Goal: Task Accomplishment & Management: Manage account settings

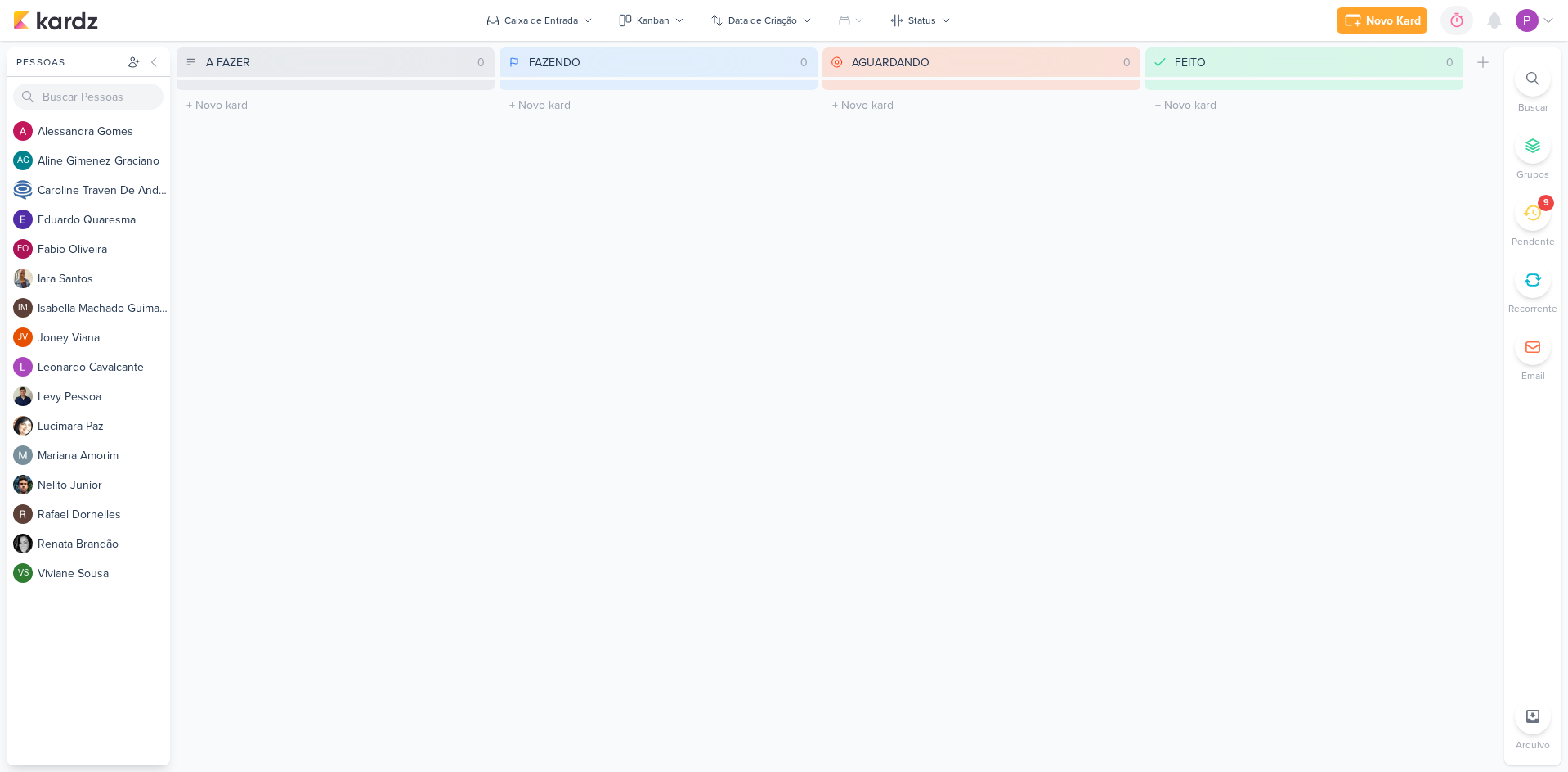
click at [1535, 217] on icon at bounding box center [1532, 213] width 18 height 18
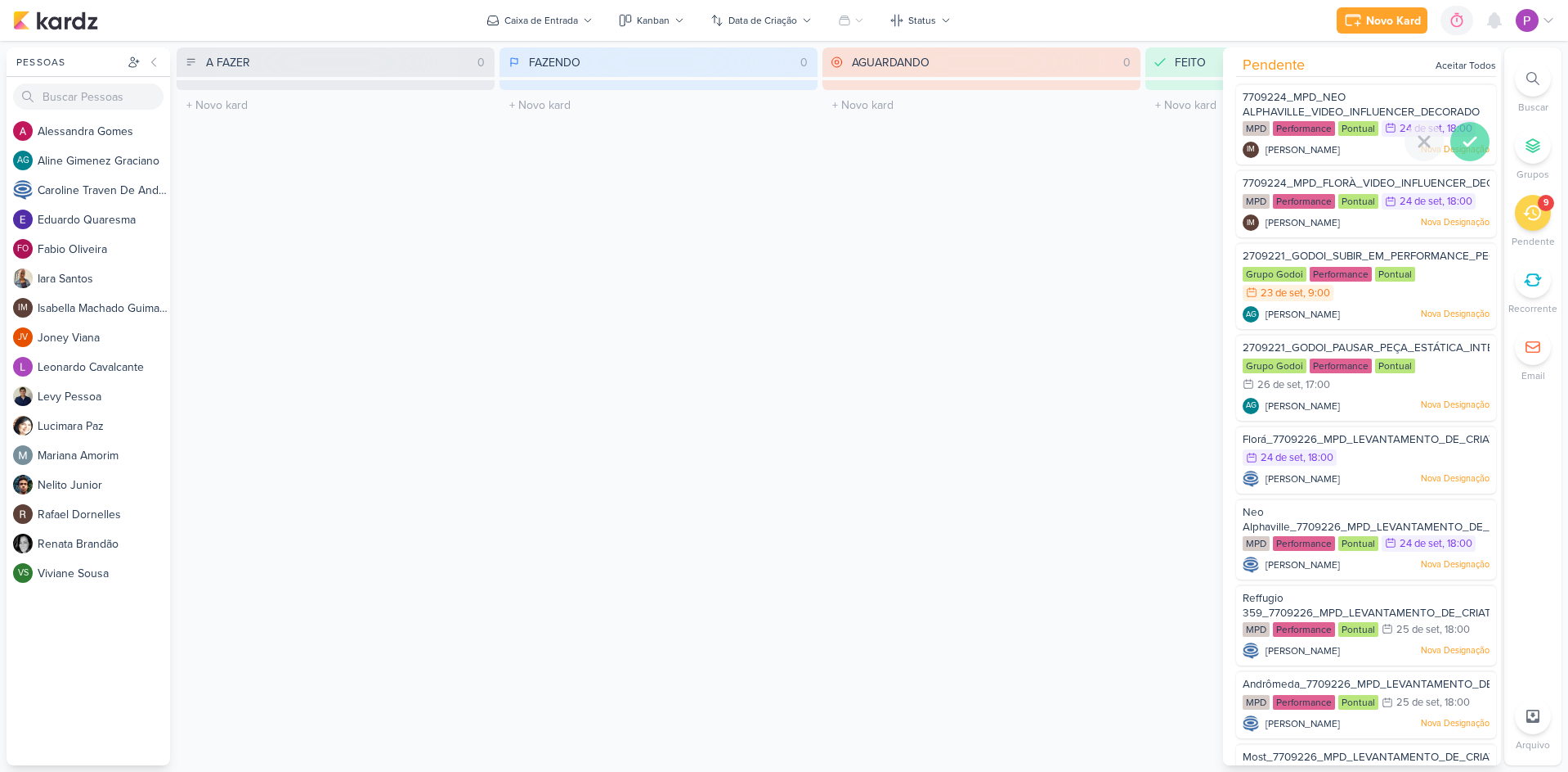
click at [1468, 146] on icon at bounding box center [1470, 141] width 20 height 20
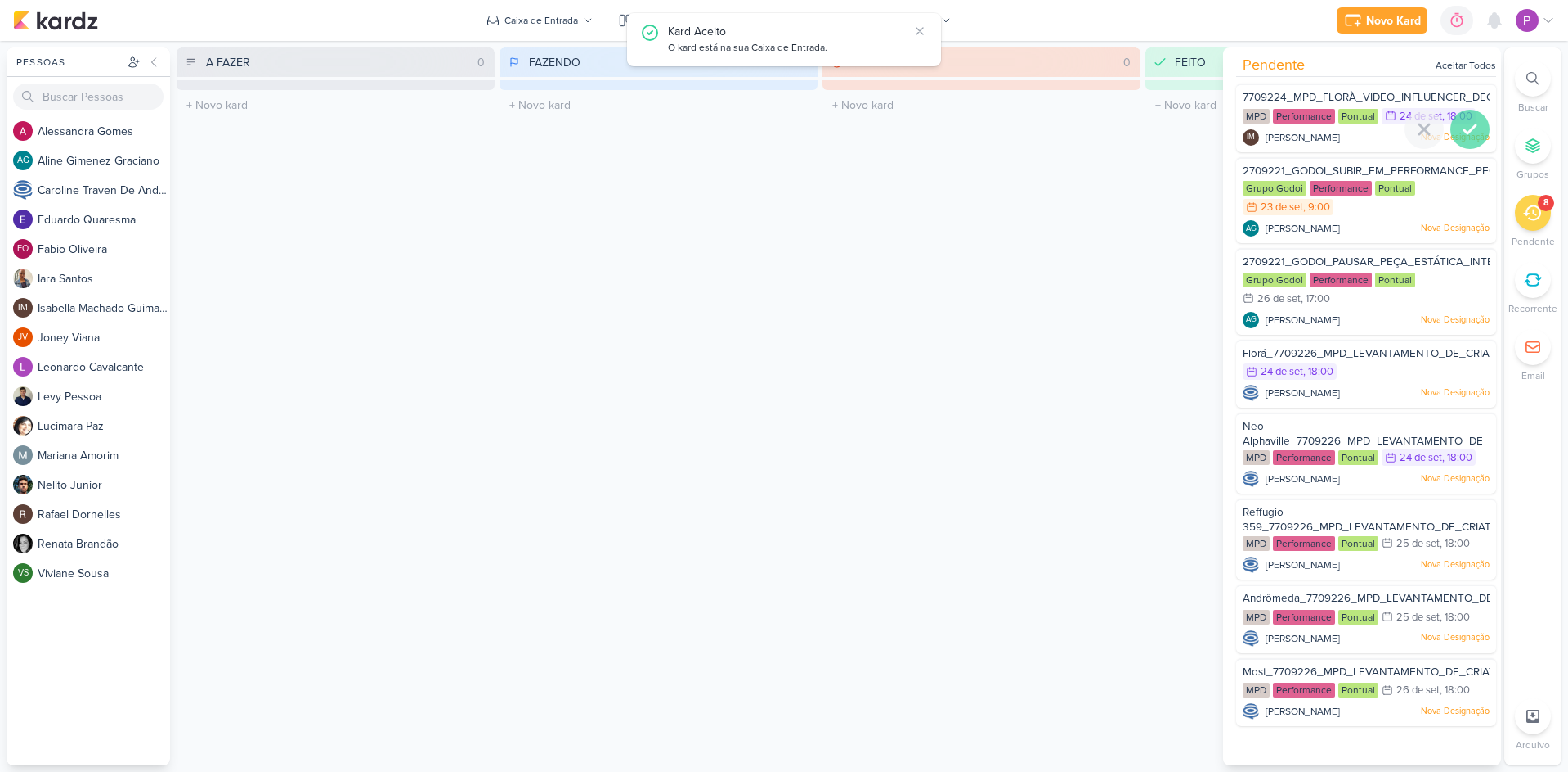
click at [1468, 145] on div at bounding box center [1470, 129] width 40 height 40
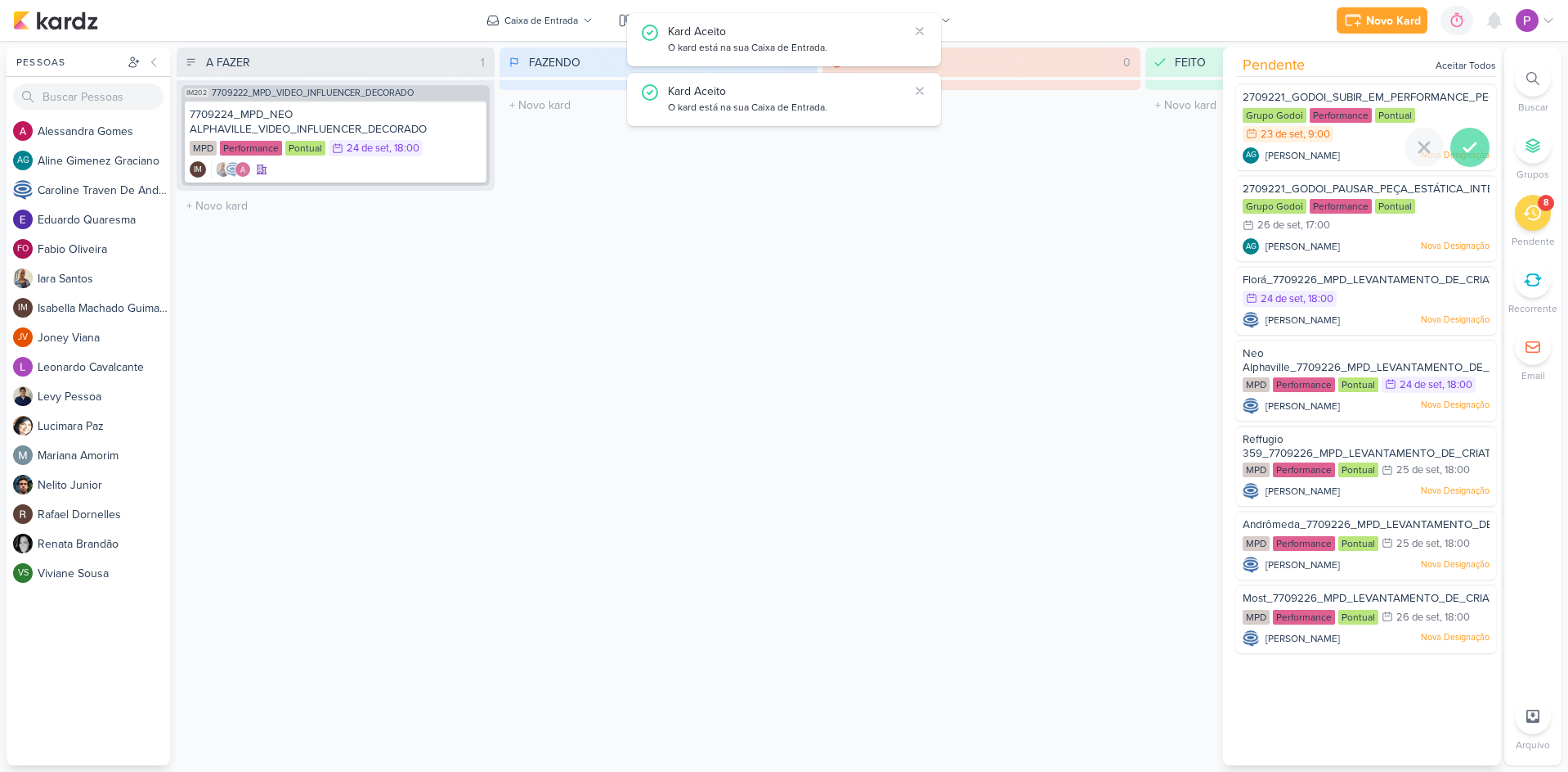
click at [1468, 144] on icon at bounding box center [1470, 147] width 12 height 8
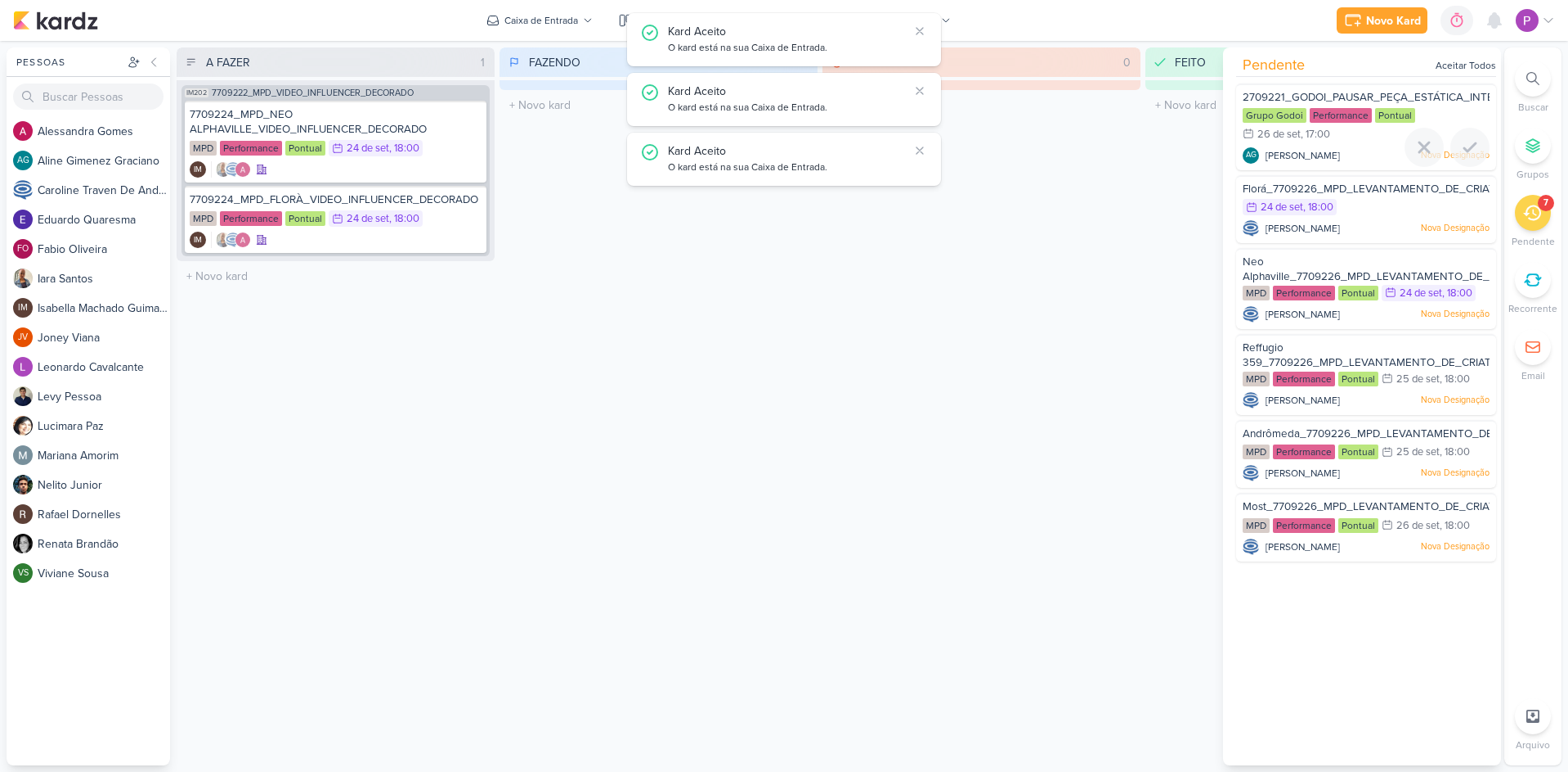
click at [1468, 144] on icon at bounding box center [1470, 147] width 12 height 8
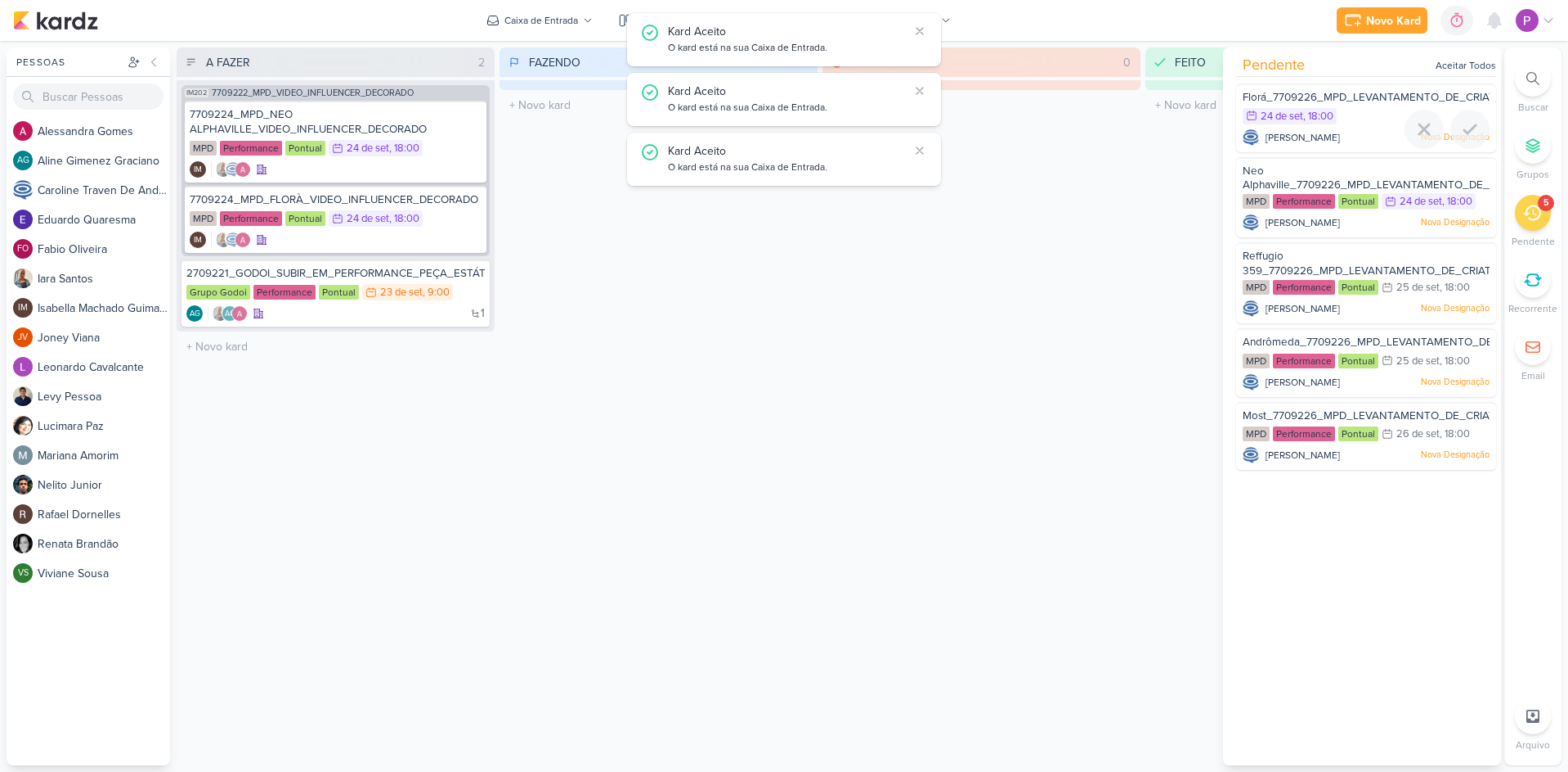
click at [1468, 144] on div at bounding box center [1470, 129] width 40 height 40
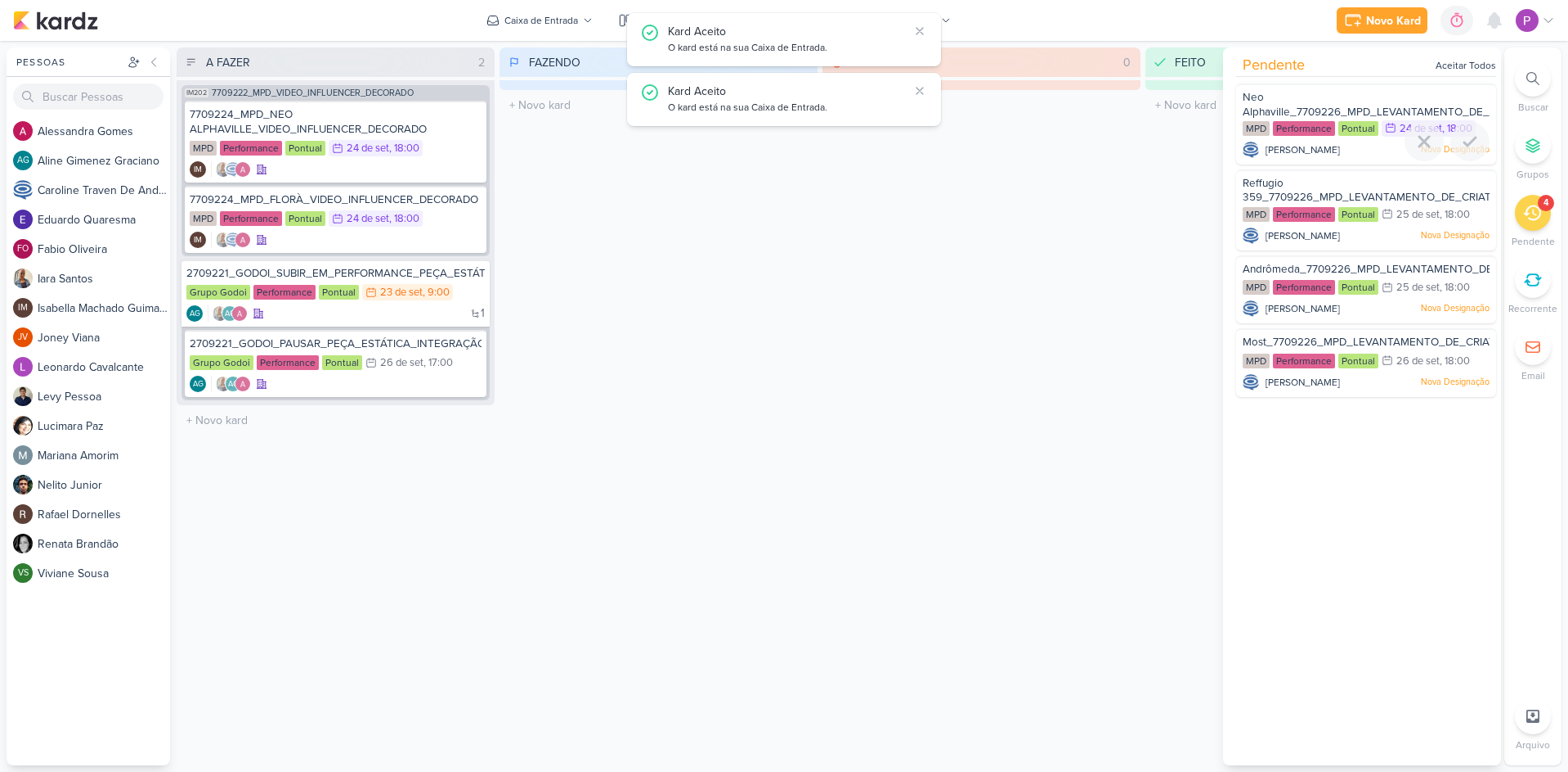
click at [1468, 144] on icon at bounding box center [1470, 141] width 20 height 20
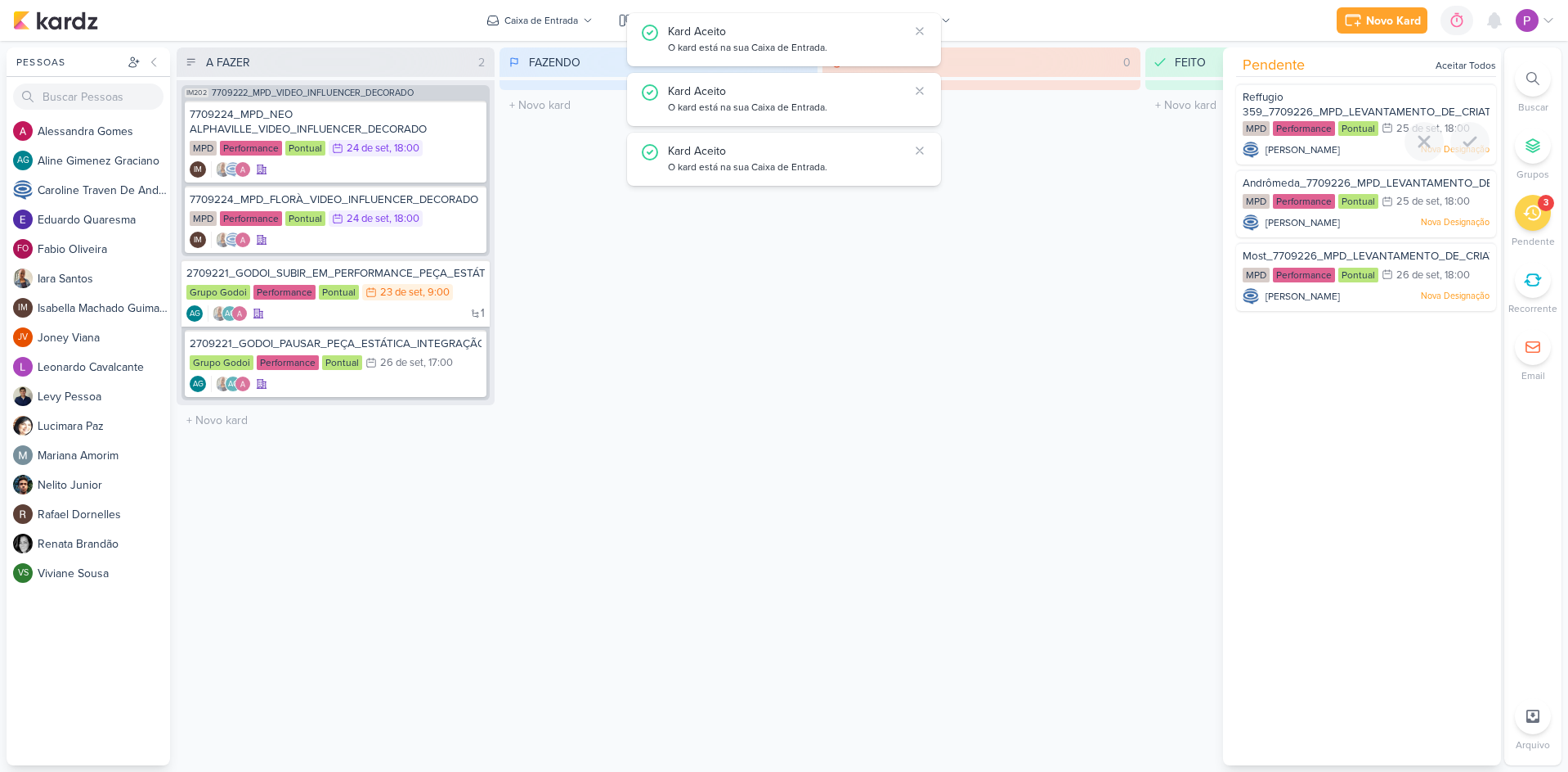
click at [1468, 144] on icon at bounding box center [1470, 141] width 20 height 20
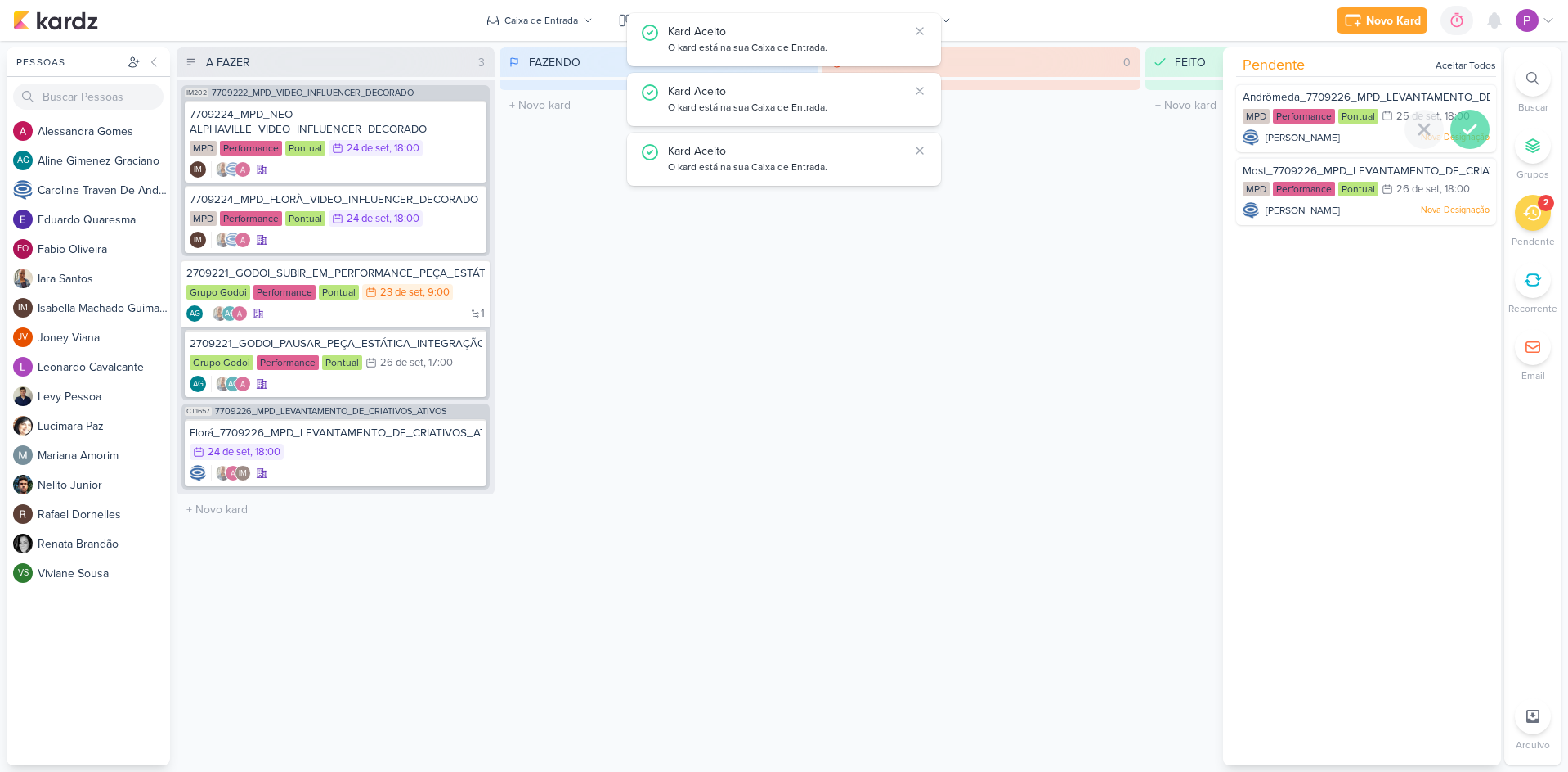
click at [1468, 136] on icon at bounding box center [1470, 129] width 20 height 20
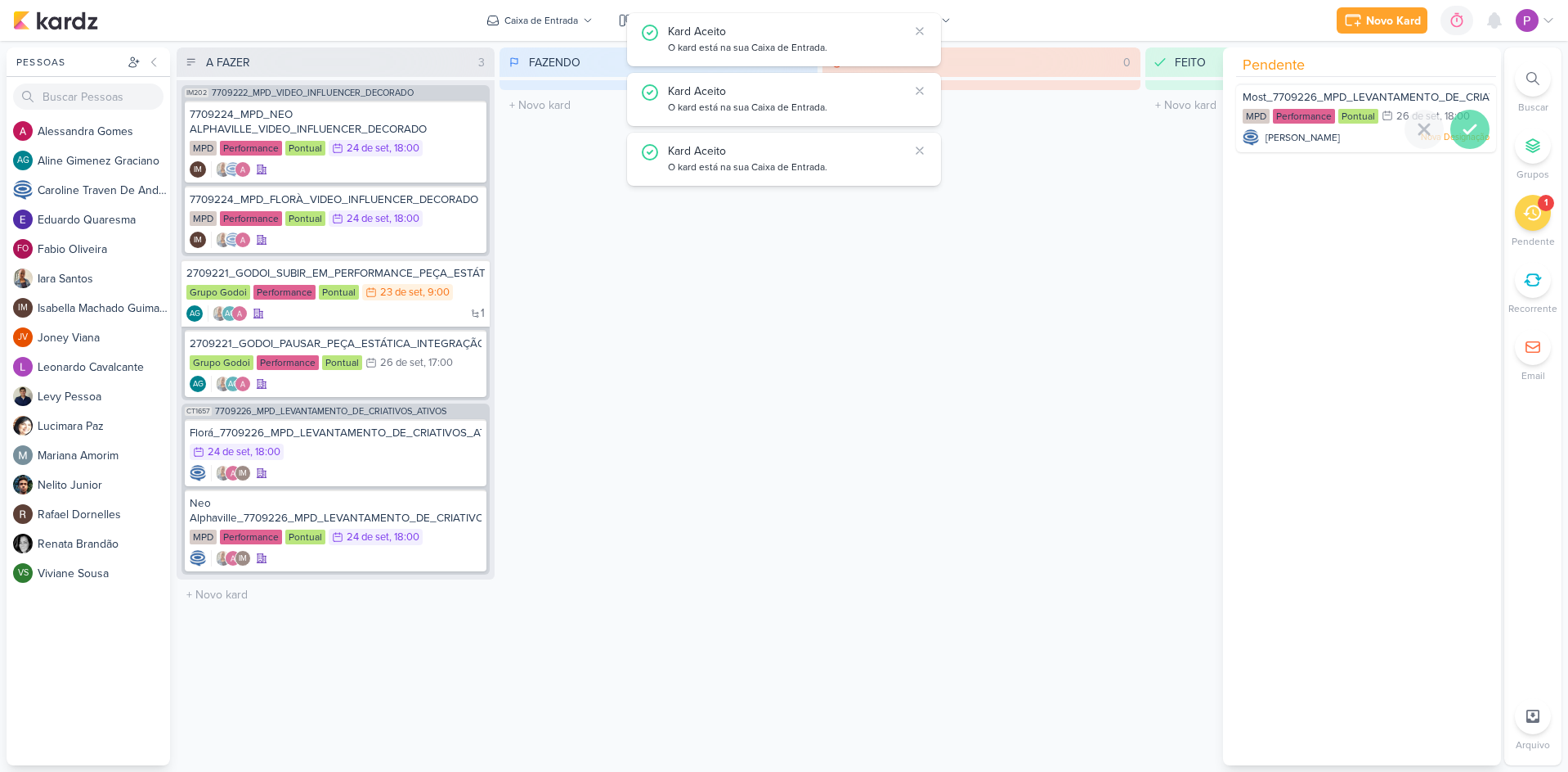
click at [1466, 130] on icon at bounding box center [1470, 129] width 20 height 20
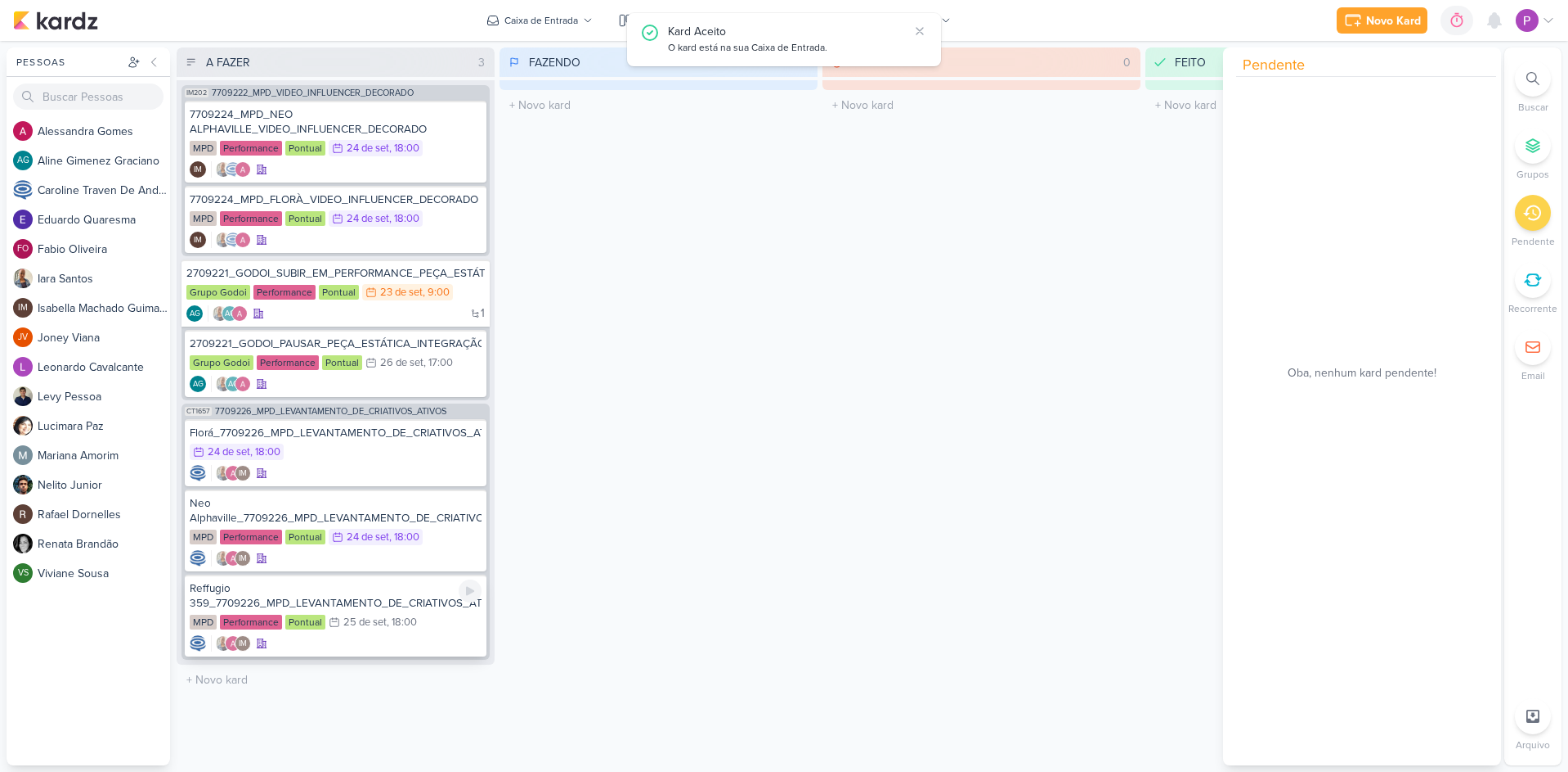
click at [378, 610] on div "Reffugio 359_7709226_MPD_LEVANTAMENTO_DE_CRIATIVOS_ATIVOS MPD Performance Pontu…" at bounding box center [335, 615] width 301 height 82
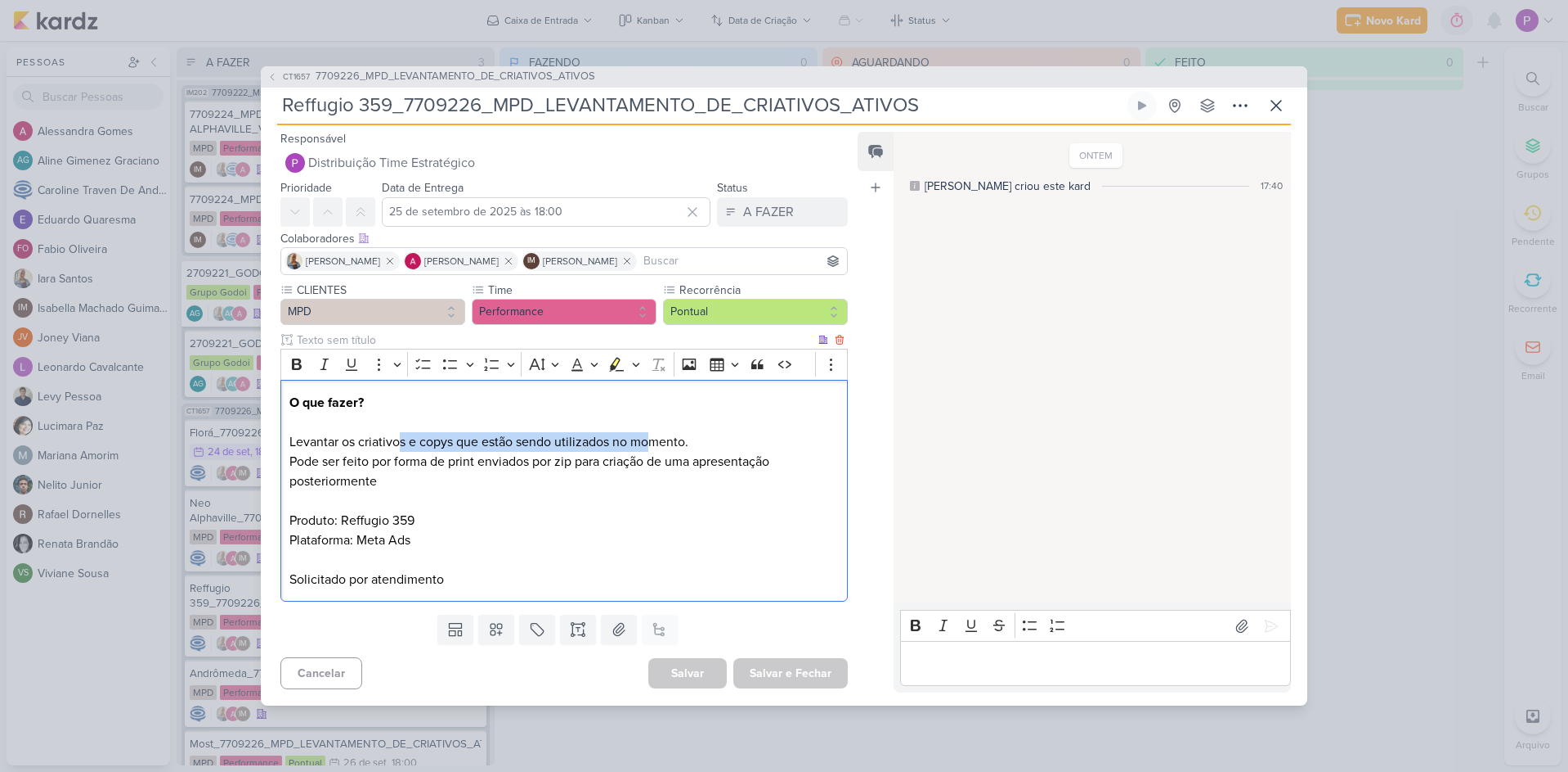
drag, startPoint x: 403, startPoint y: 441, endPoint x: 653, endPoint y: 447, distance: 250.1
click at [653, 447] on p "O que fazer? Levantar os criativos e copys que estão sendo utilizados no moment…" at bounding box center [564, 422] width 549 height 59
drag, startPoint x: 350, startPoint y: 471, endPoint x: 572, endPoint y: 476, distance: 222.1
click at [572, 476] on p "Pode ser feito por forma de print enviados por zip para criação de uma apresent…" at bounding box center [564, 520] width 549 height 137
click at [572, 493] on p "Pode ser feito por forma de print enviados por zip para criação de uma apresent…" at bounding box center [564, 520] width 549 height 137
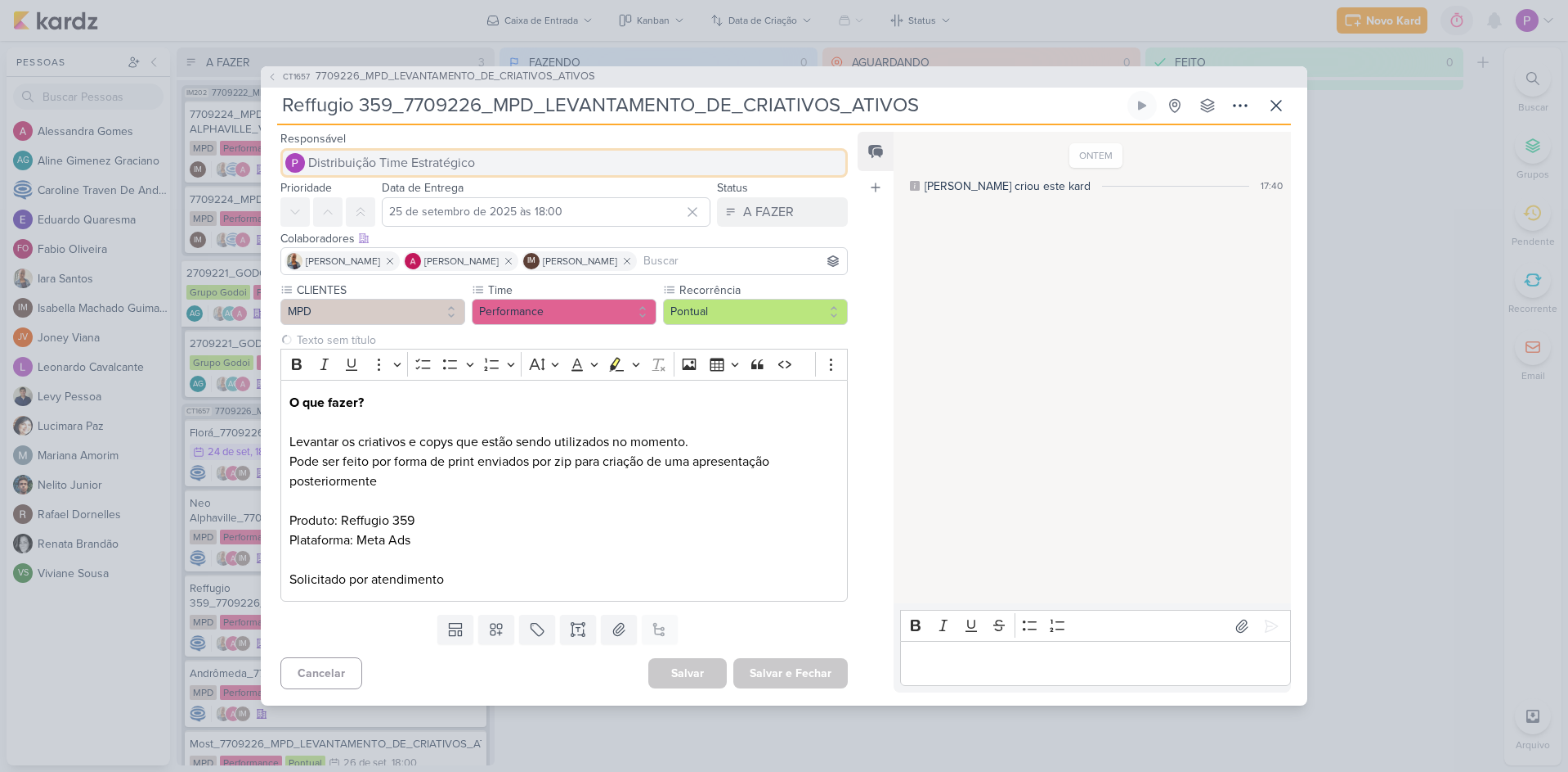
click at [426, 164] on span "Distribuição Time Estratégico" at bounding box center [391, 163] width 167 height 20
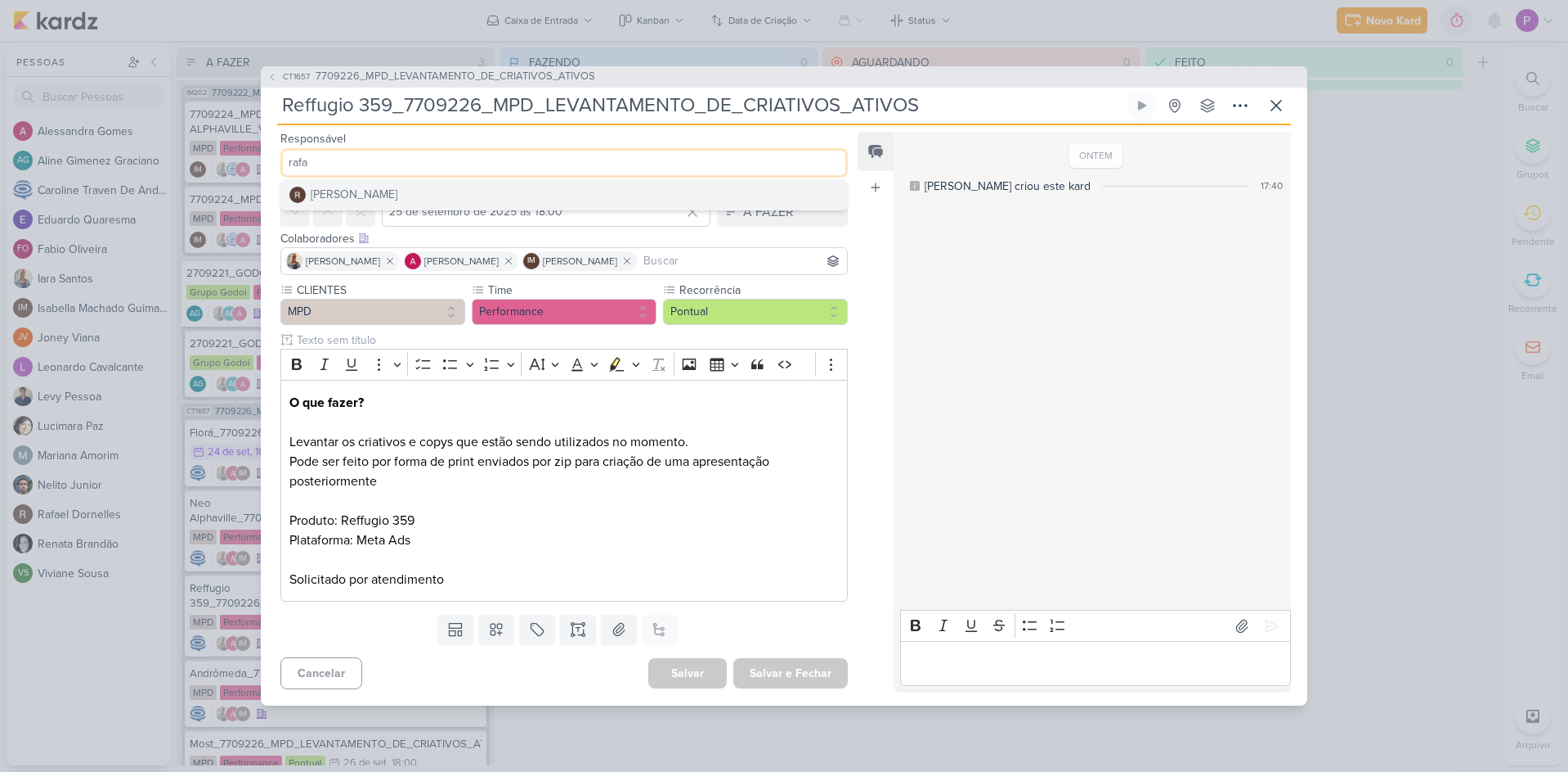
type input "rafa"
click at [400, 197] on button "[PERSON_NAME]" at bounding box center [564, 195] width 566 height 30
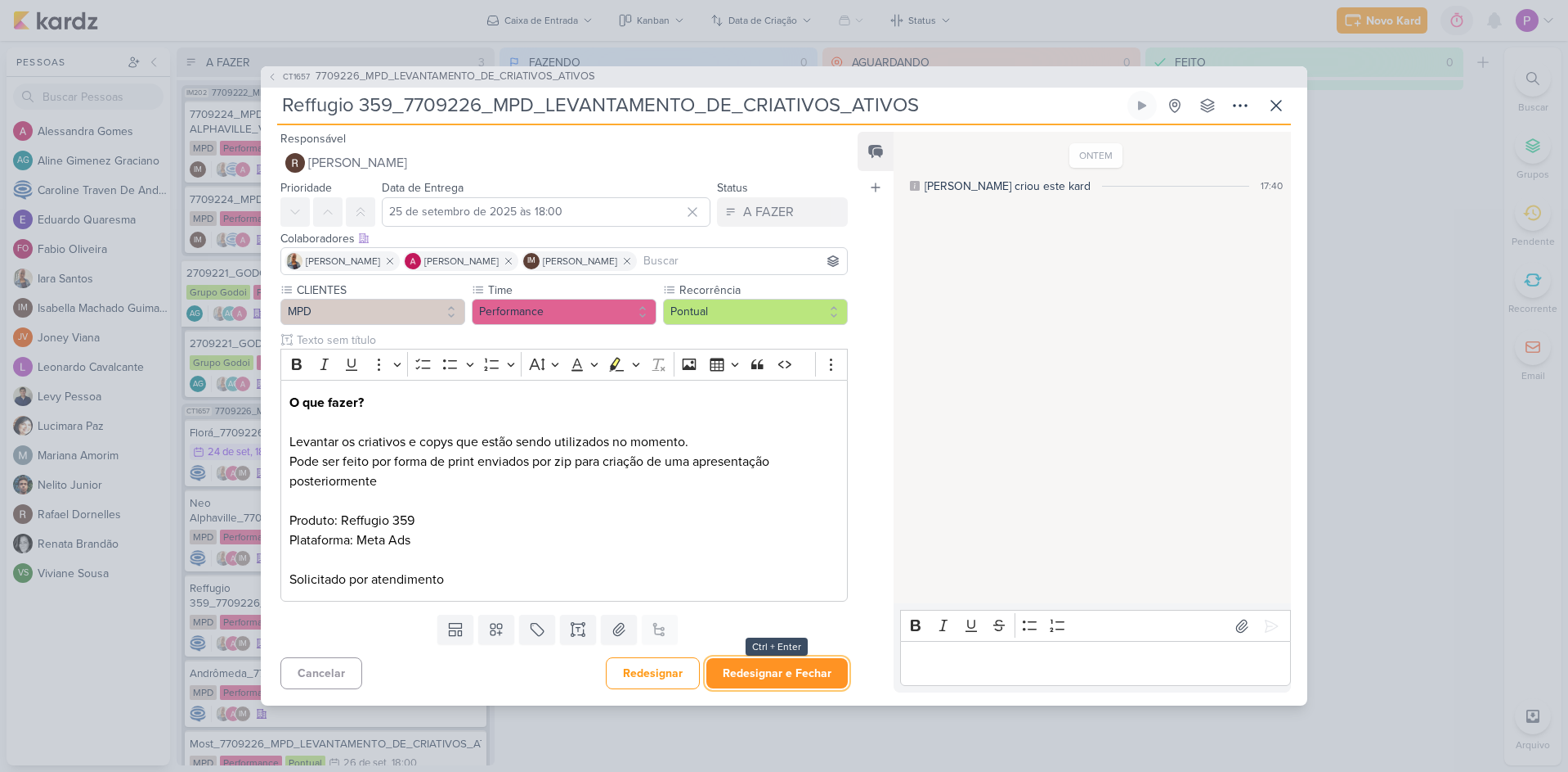
click at [808, 671] on button "Redesignar e Fechar" at bounding box center [777, 672] width 141 height 31
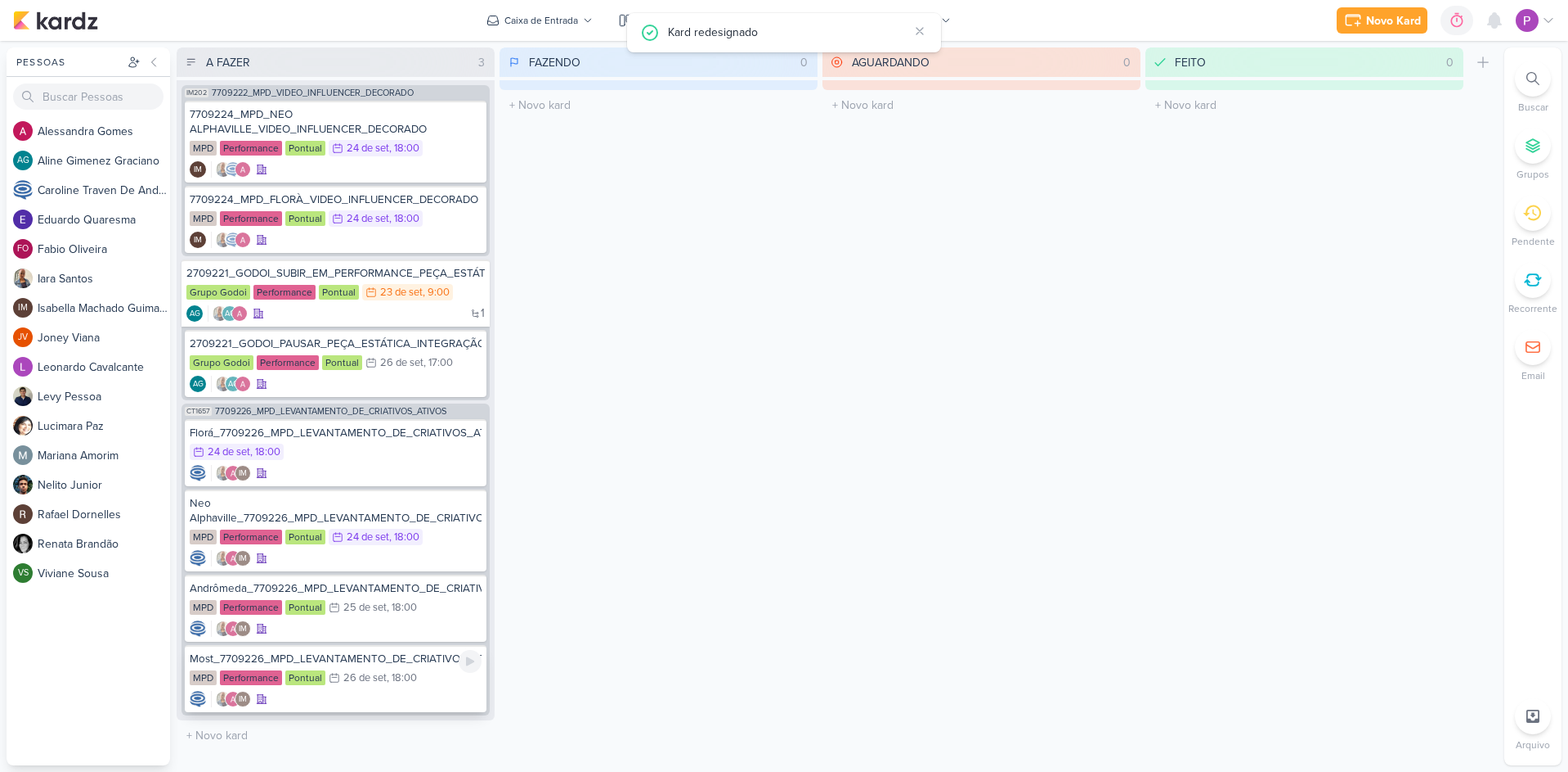
click at [348, 661] on div "Most_7709226_MPD_LEVANTAMENTO_DE_CRIATIVOS_ATIVOS" at bounding box center [335, 658] width 291 height 15
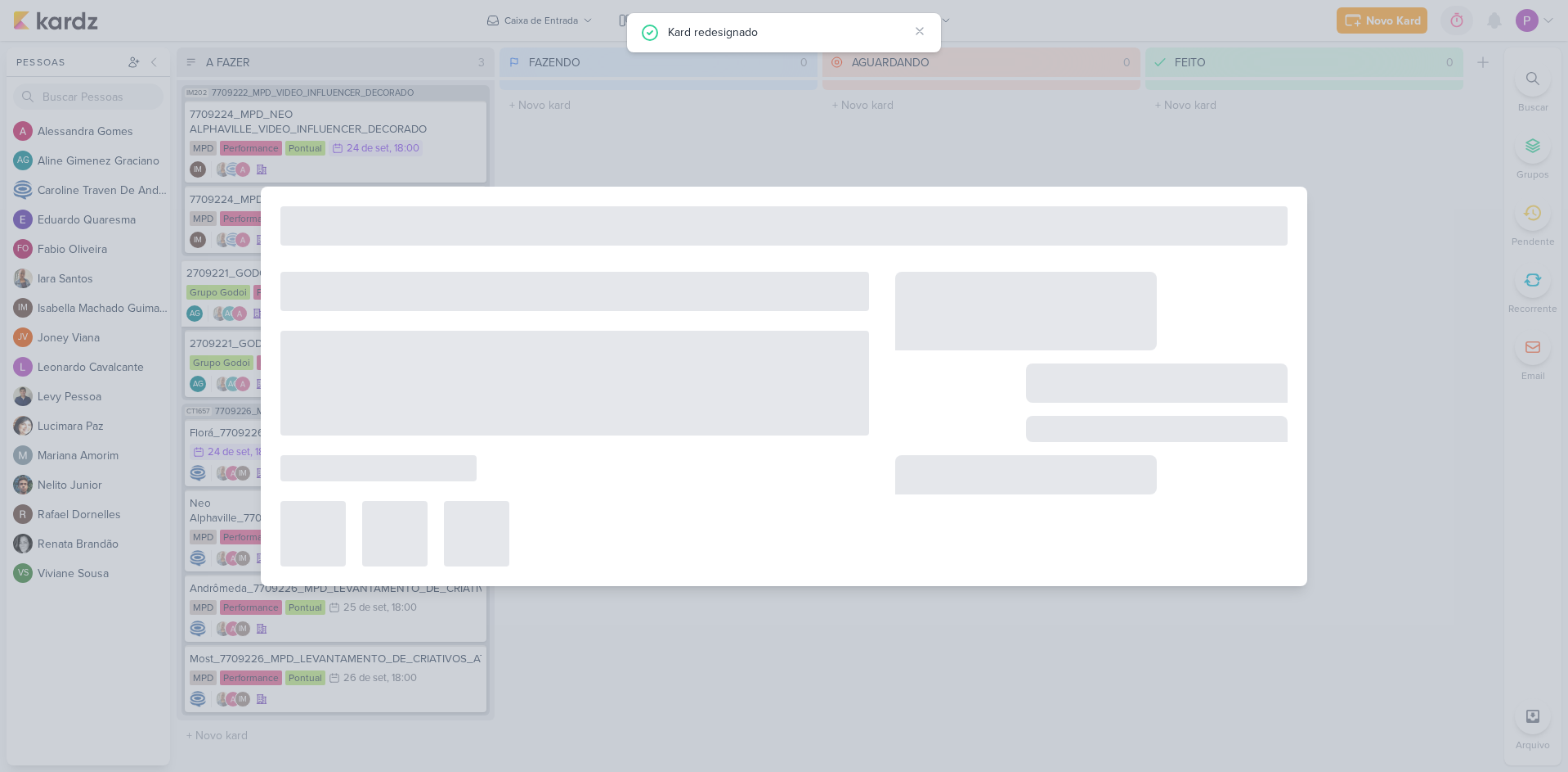
type input "Most_7709226_MPD_LEVANTAMENTO_DE_CRIATIVOS_ATIVOS"
type input "26 de setembro de 2025 às 18:00"
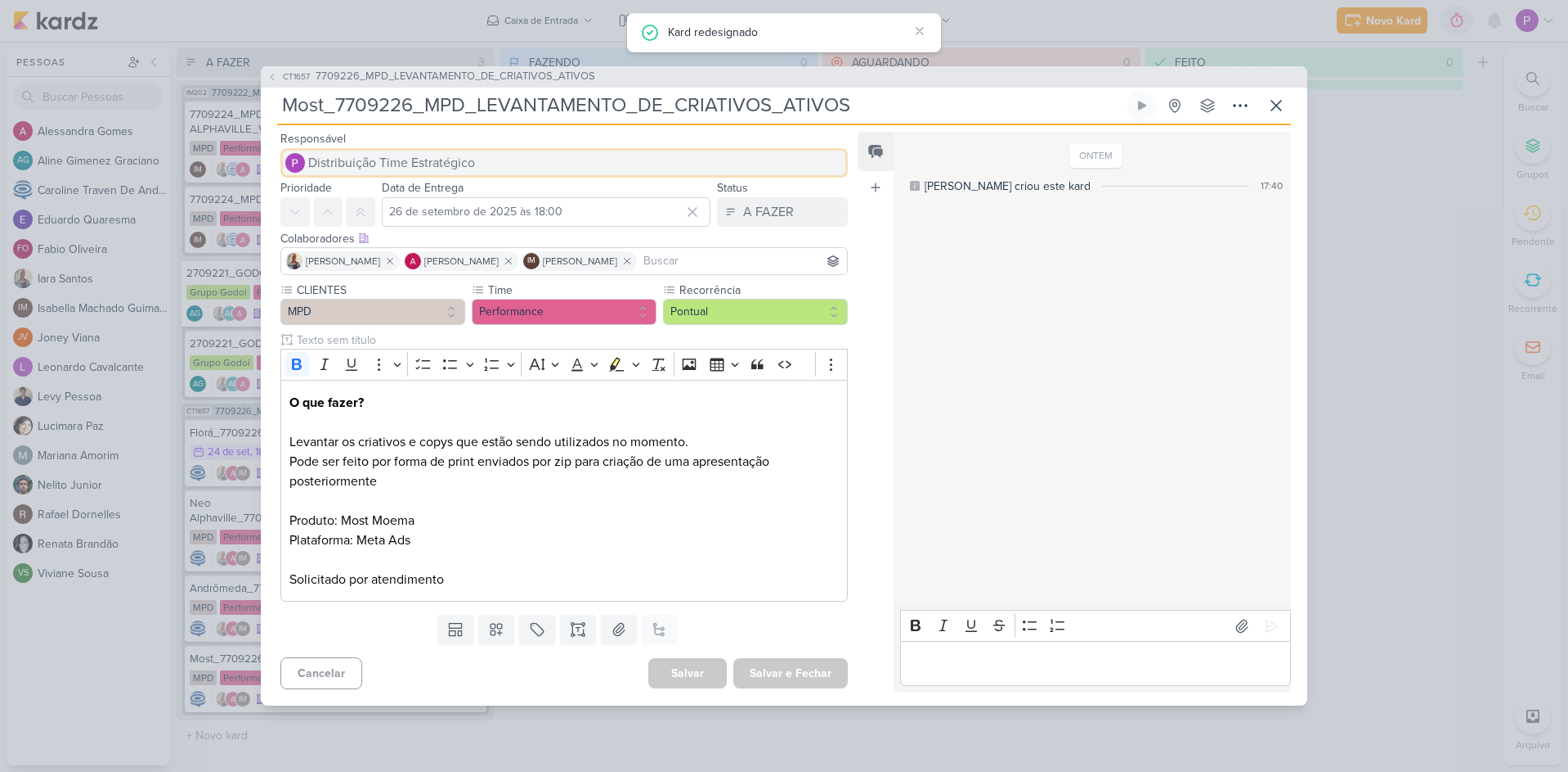
click at [384, 159] on span "Distribuição Time Estratégico" at bounding box center [391, 163] width 167 height 20
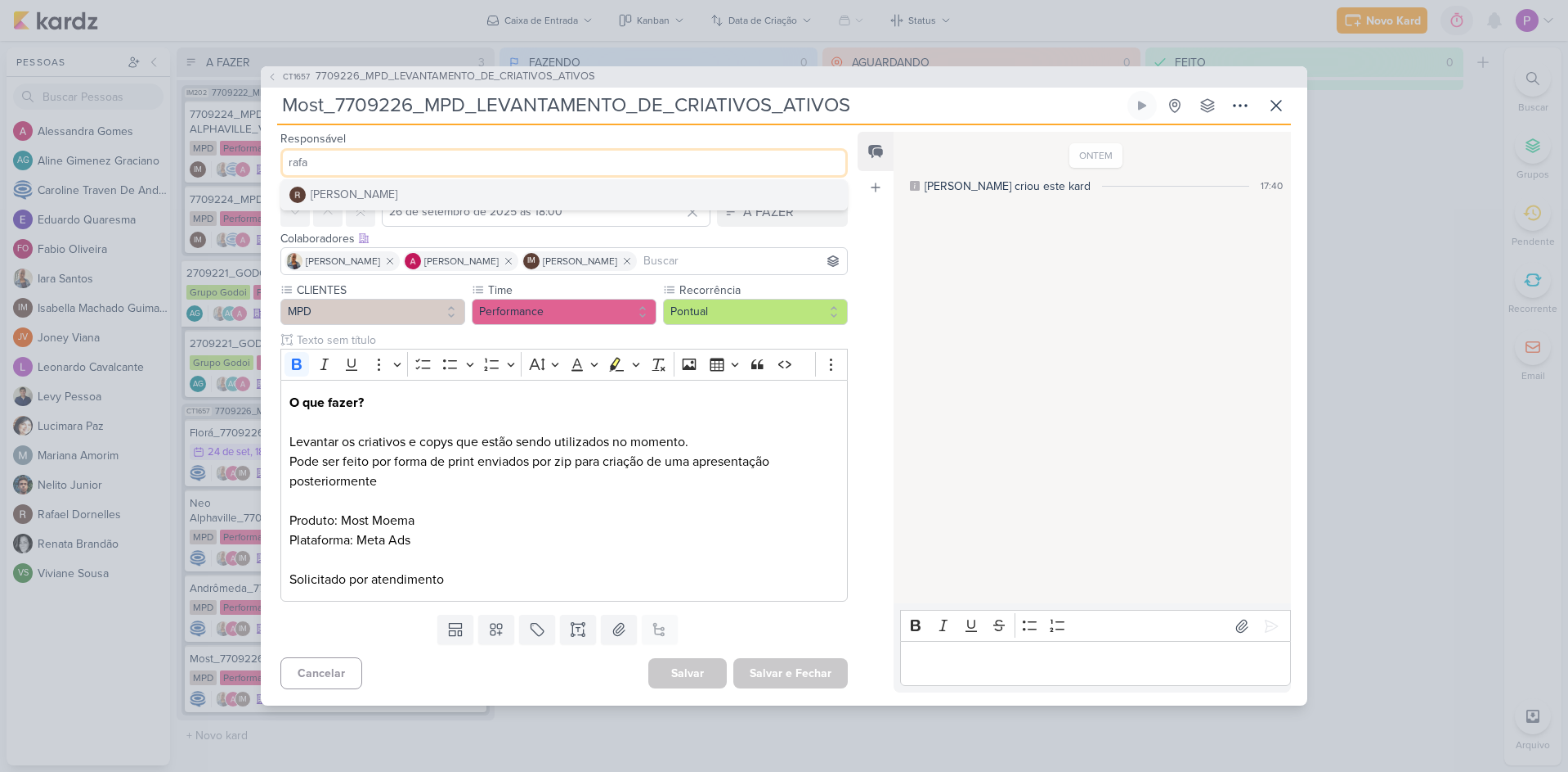
type input "rafa"
click at [390, 185] on button "[PERSON_NAME]" at bounding box center [564, 195] width 566 height 30
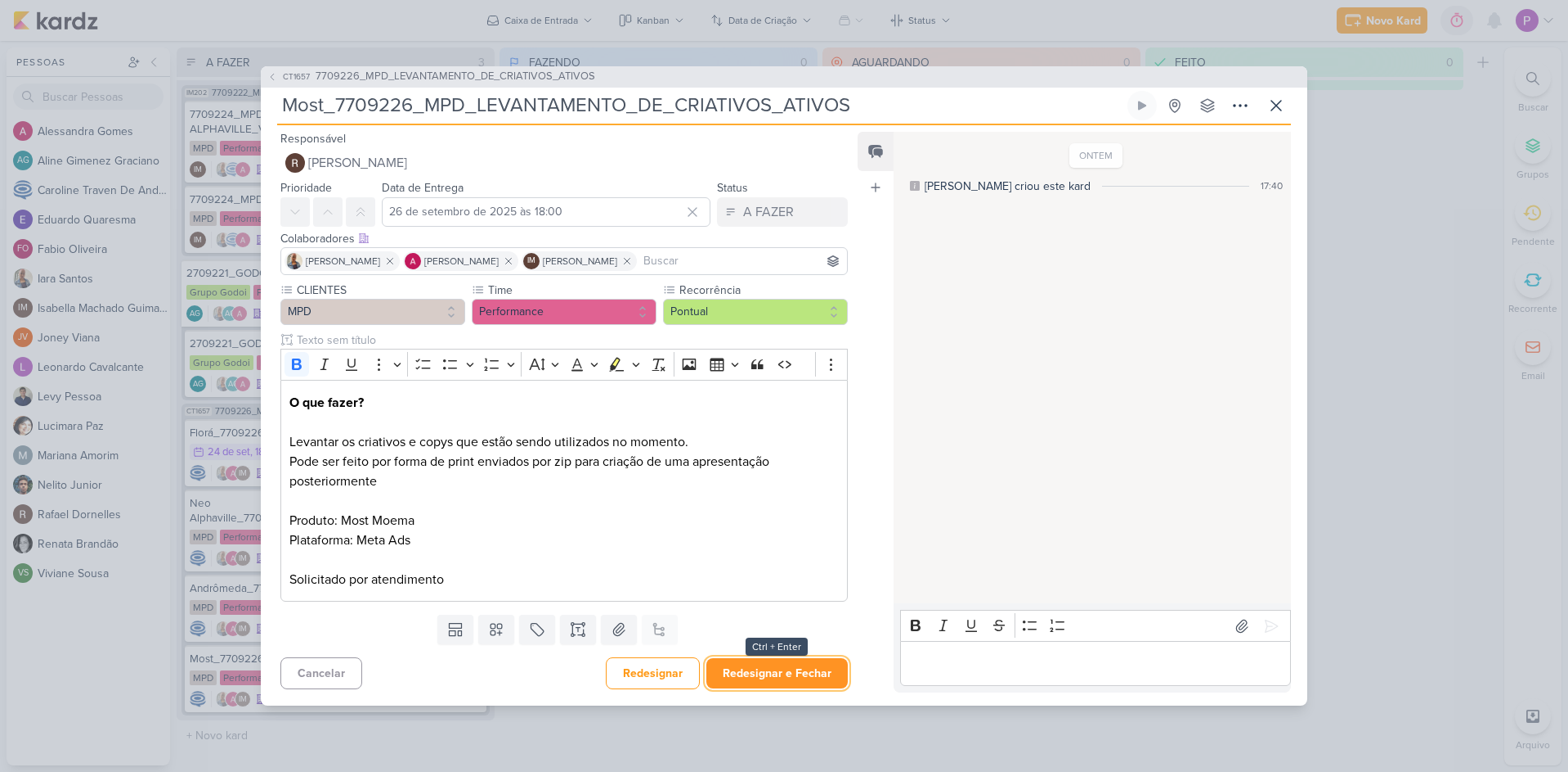
click at [772, 666] on button "Redesignar e Fechar" at bounding box center [777, 672] width 141 height 31
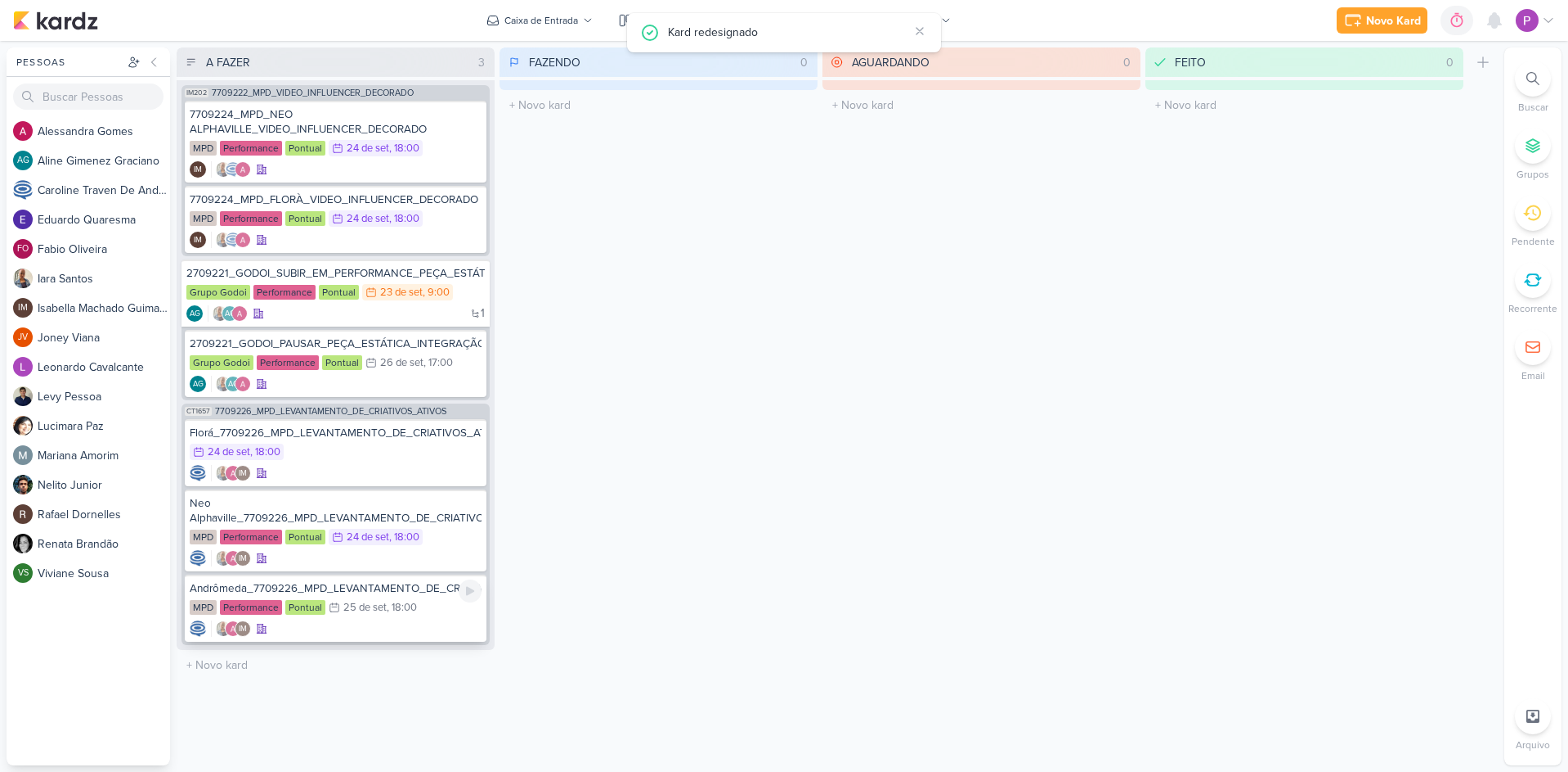
click at [371, 602] on div "25 de set" at bounding box center [366, 607] width 43 height 11
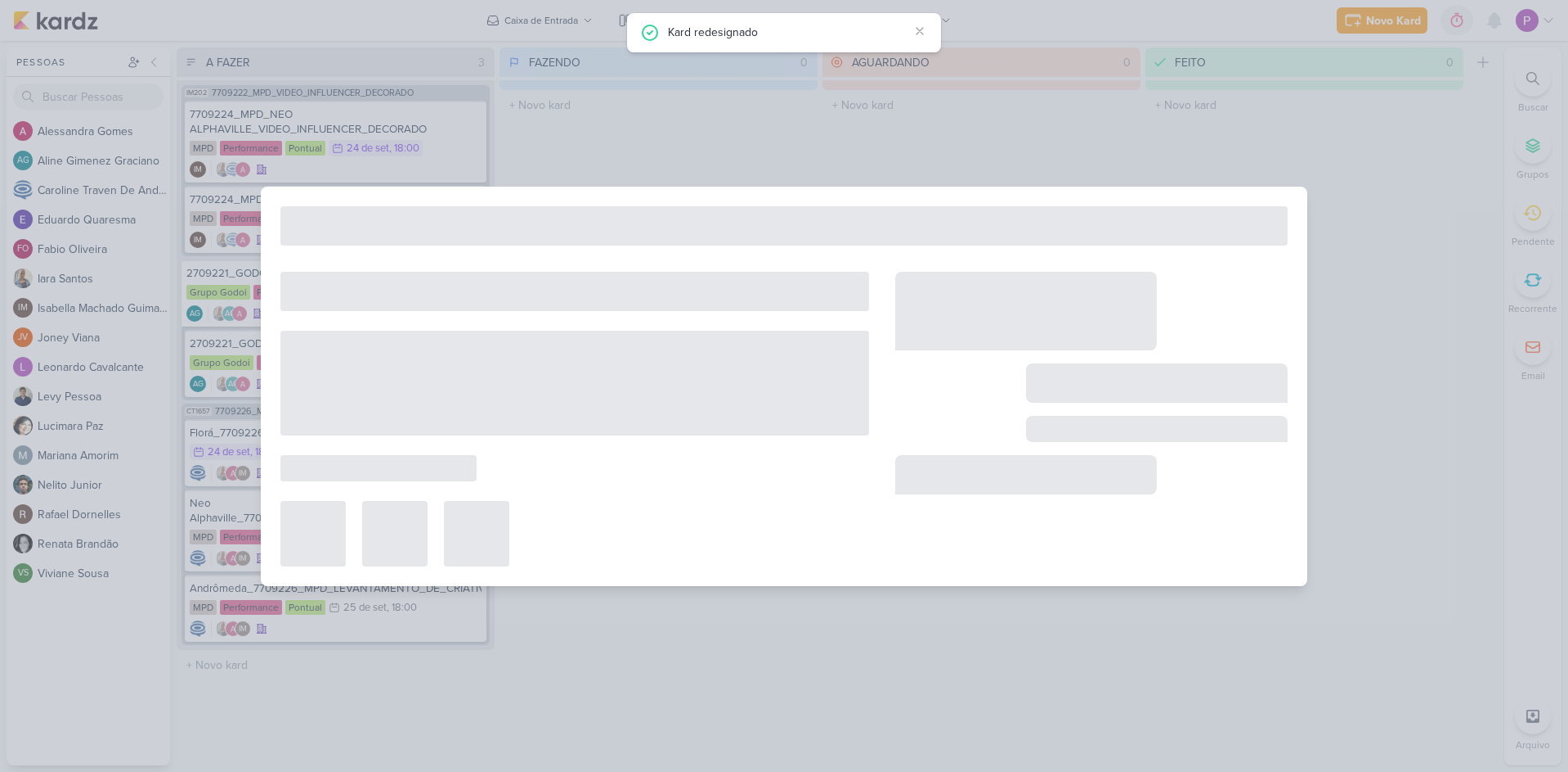
type input "Andrômeda_7709226_MPD_LEVANTAMENTO_DE_CRIATIVOS_ATIVOS"
type input "25 de setembro de 2025 às 18:00"
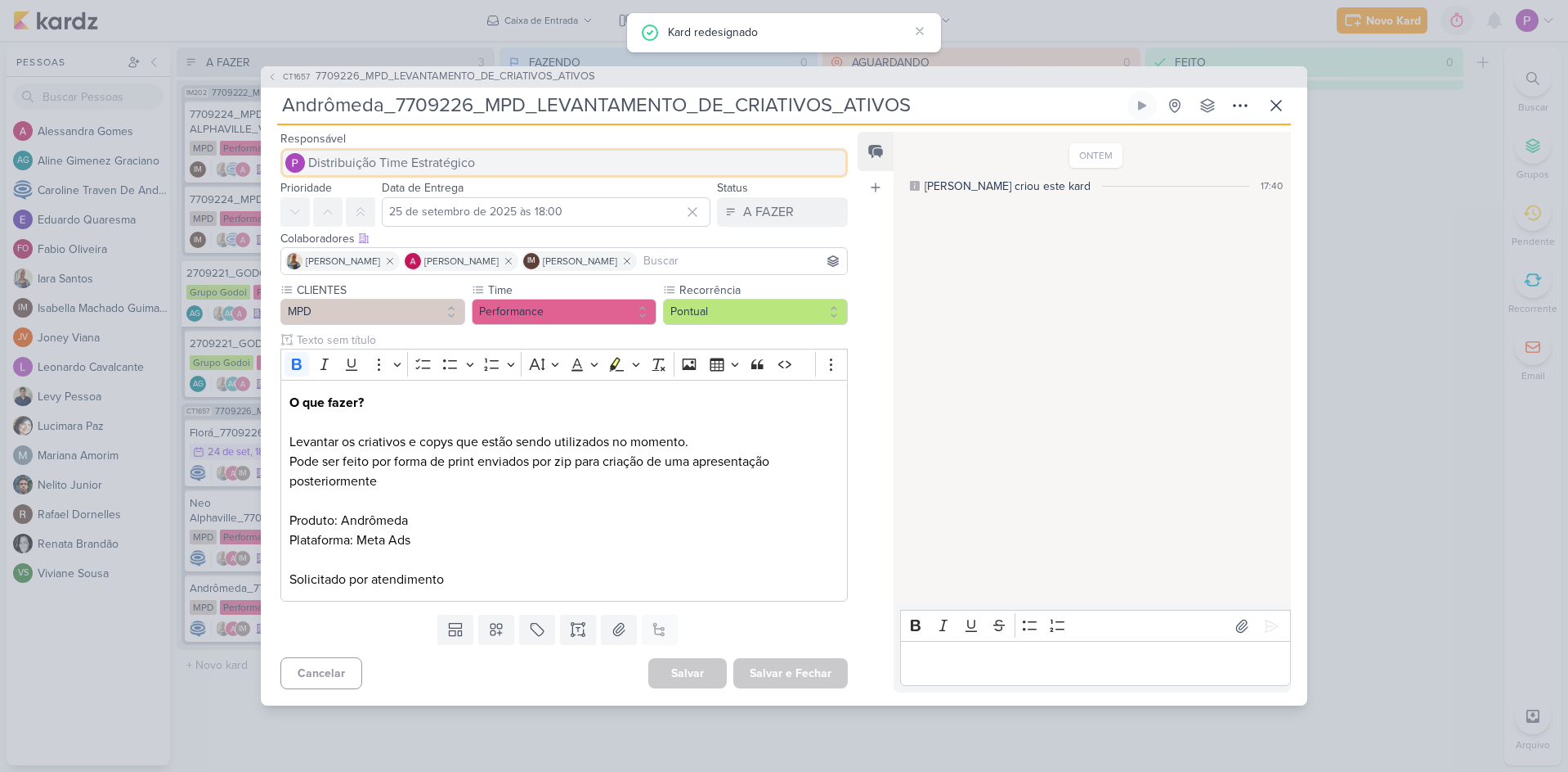
click at [425, 154] on span "Distribuição Time Estratégico" at bounding box center [391, 163] width 167 height 20
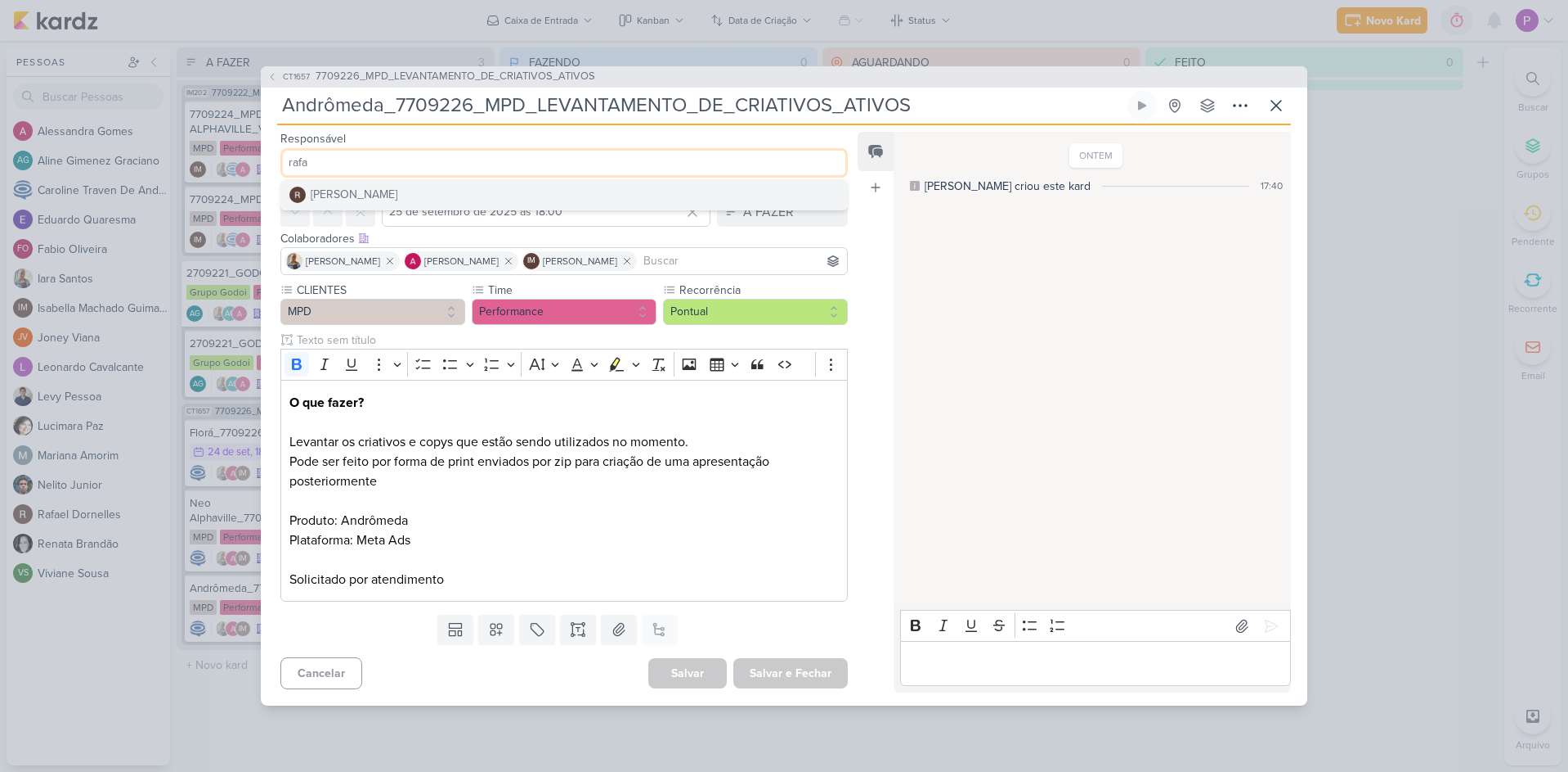
type input "rafa"
click at [427, 184] on button "[PERSON_NAME]" at bounding box center [564, 195] width 566 height 30
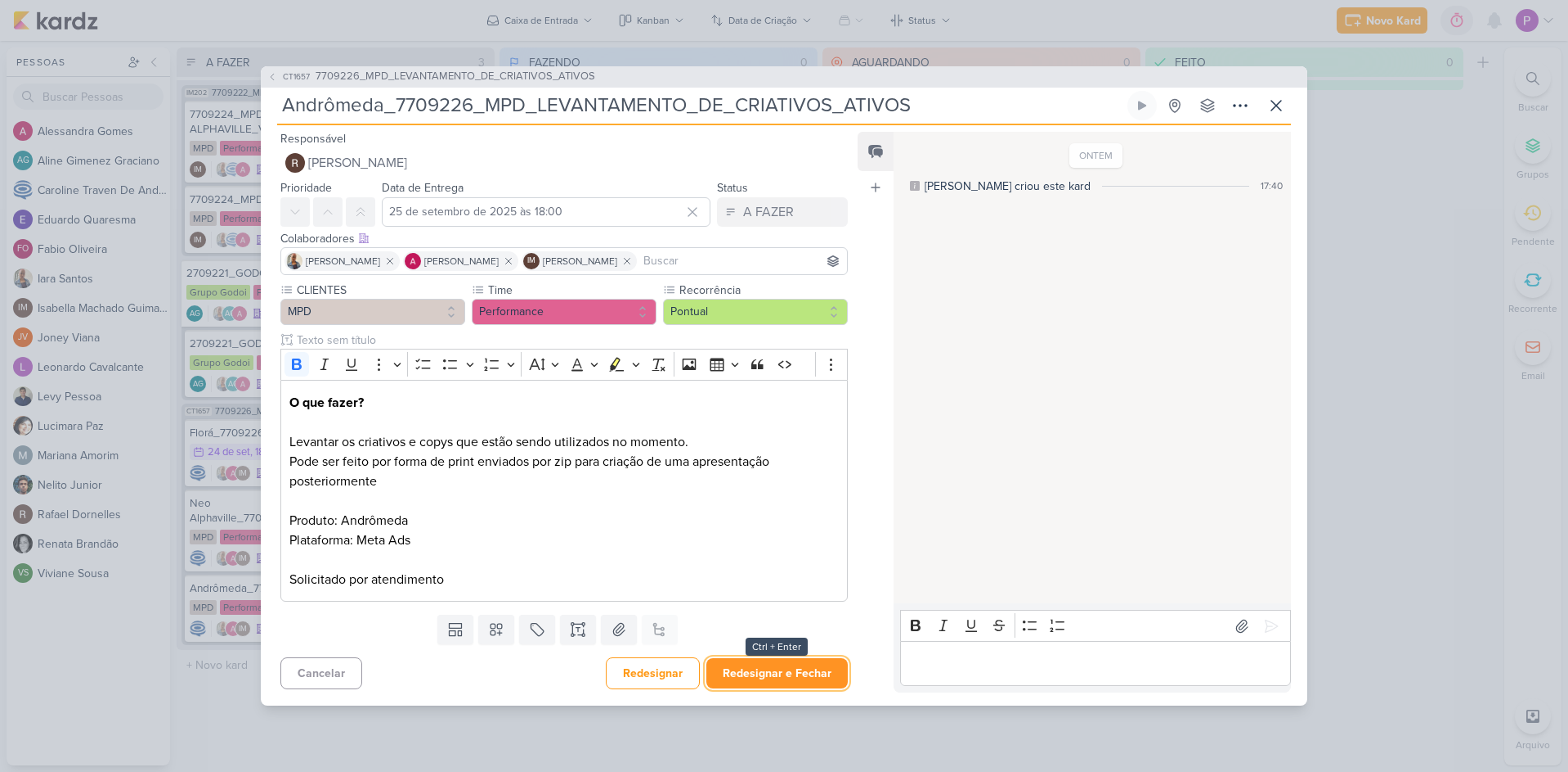
click at [783, 676] on button "Redesignar e Fechar" at bounding box center [777, 672] width 141 height 31
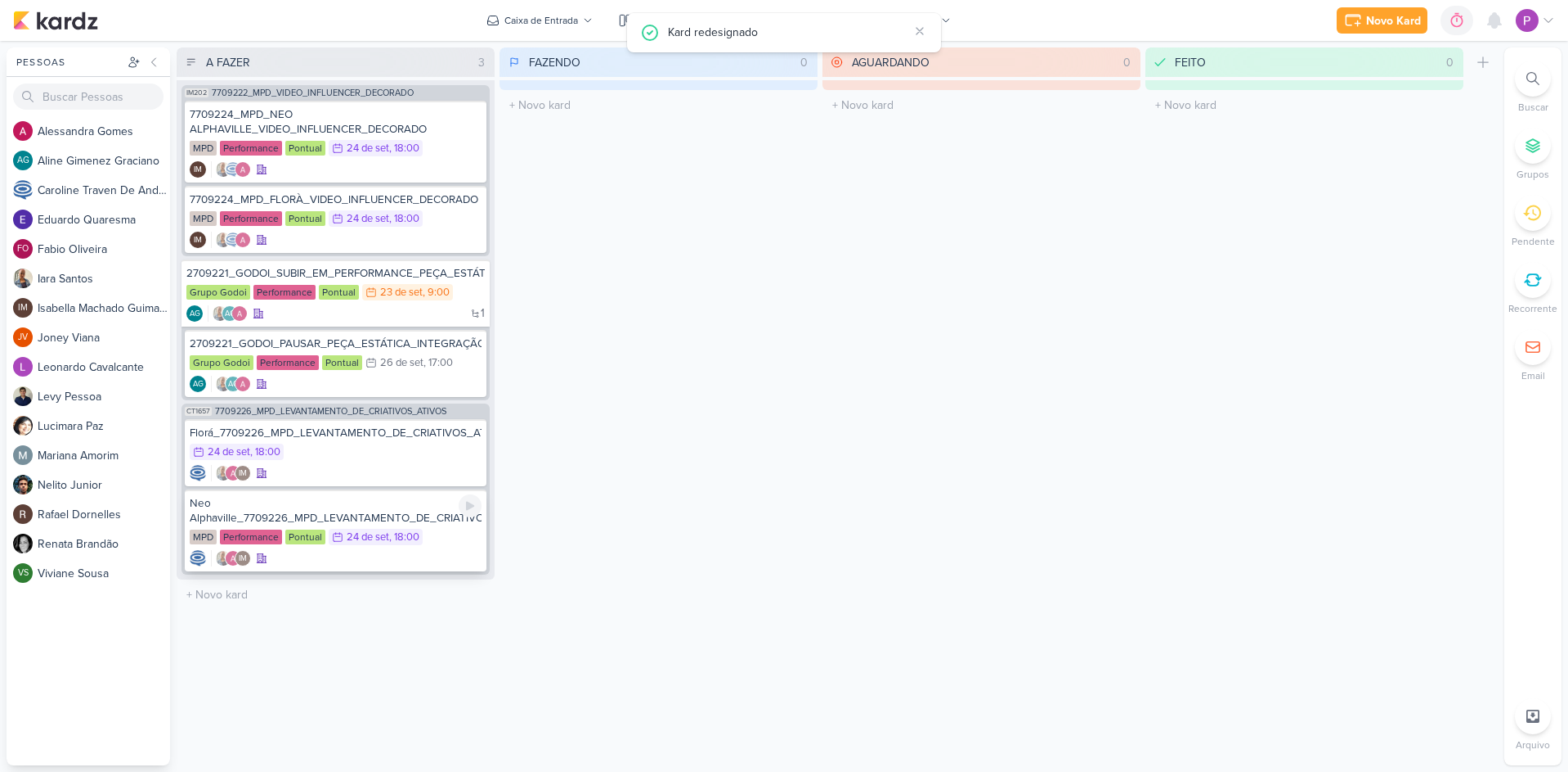
click at [309, 512] on div "Neo Alphaville_7709226_MPD_LEVANTAMENTO_DE_CRIATIVOS_ATIVOS" at bounding box center [335, 511] width 291 height 30
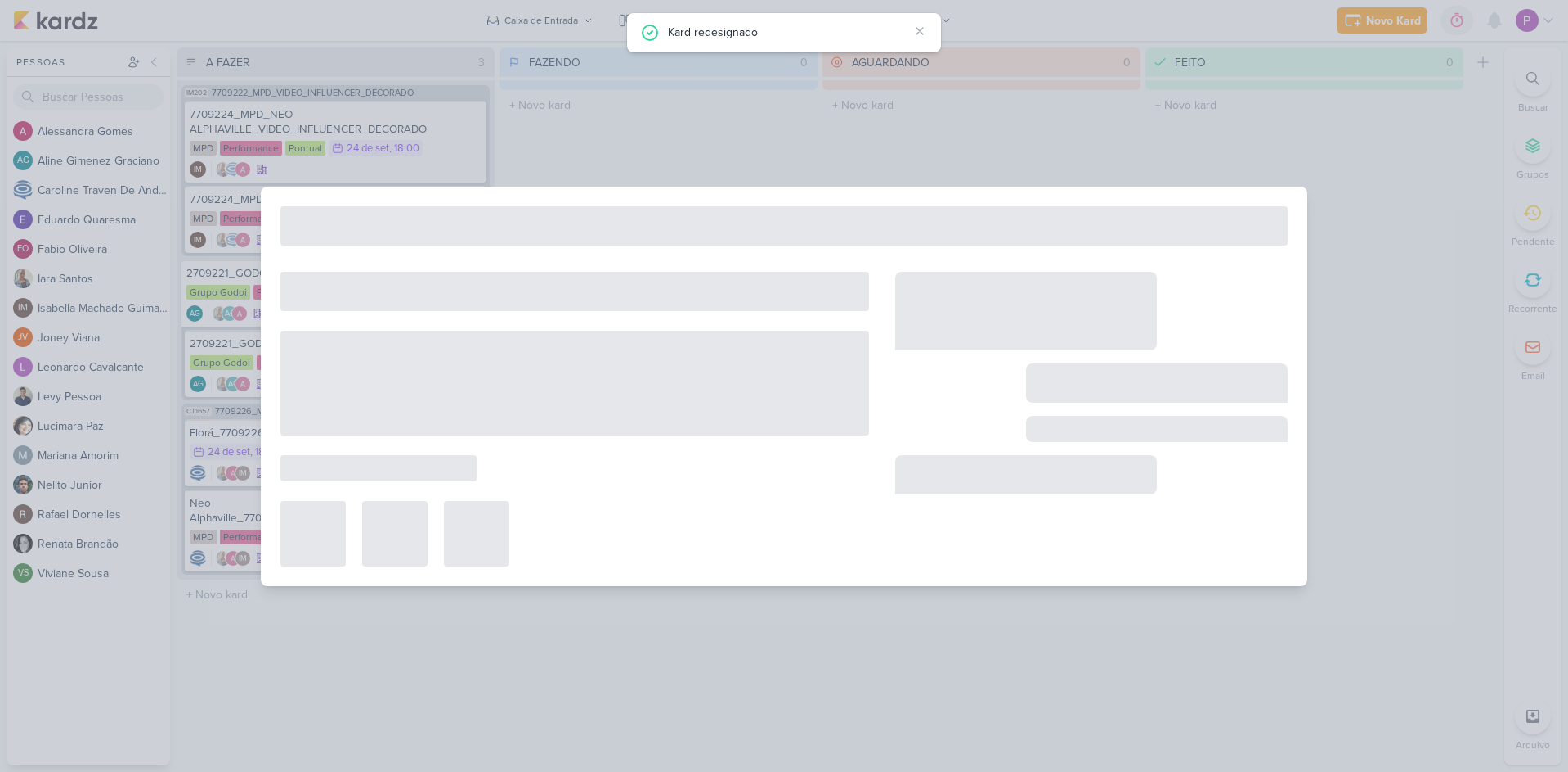
type input "Neo Alphaville_7709226_MPD_LEVANTAMENTO_DE_CRIATIVOS_ATIVOS"
type input "24 de setembro de 2025 às 18:00"
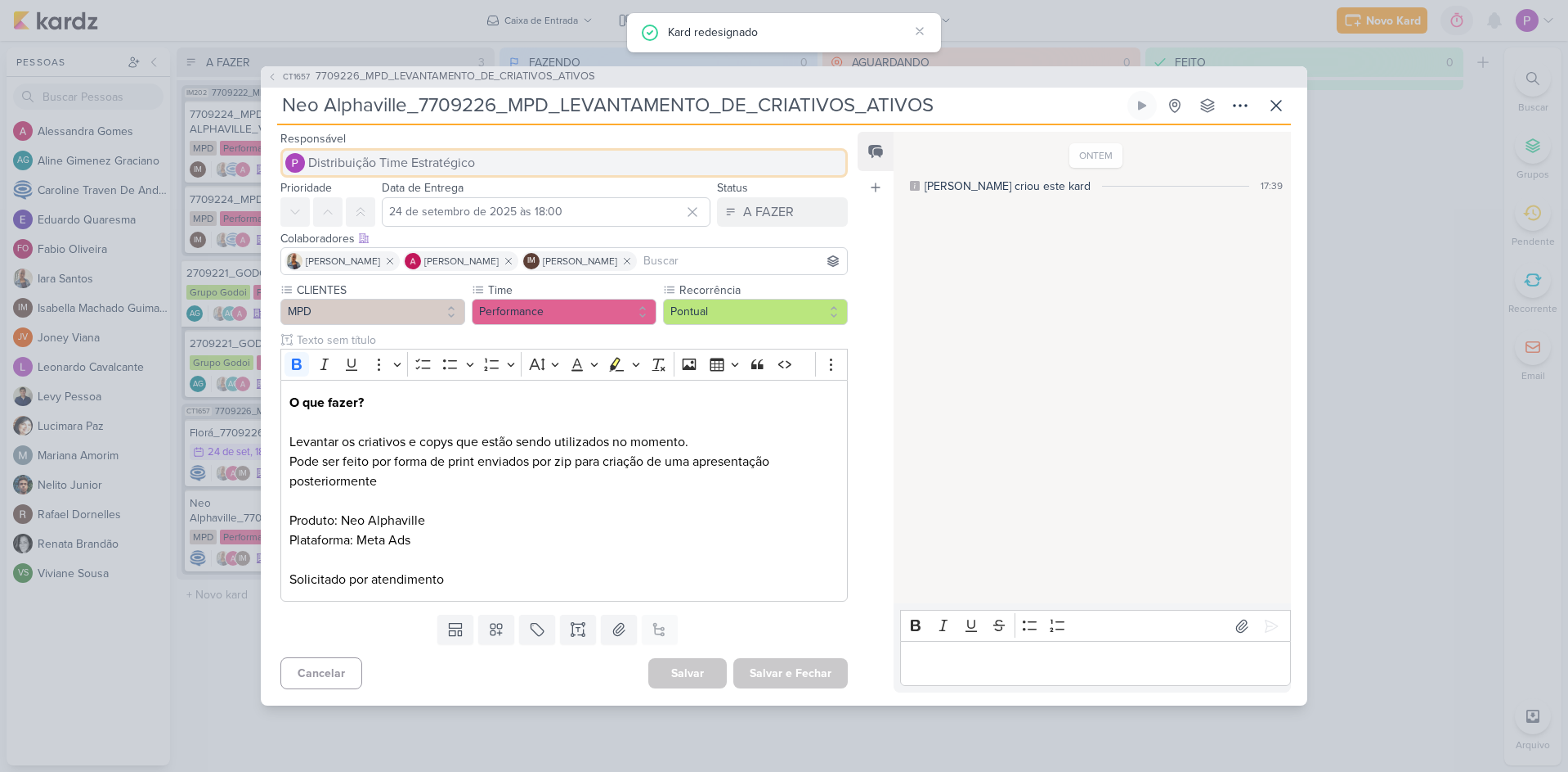
click at [412, 168] on span "Distribuição Time Estratégico" at bounding box center [391, 163] width 167 height 20
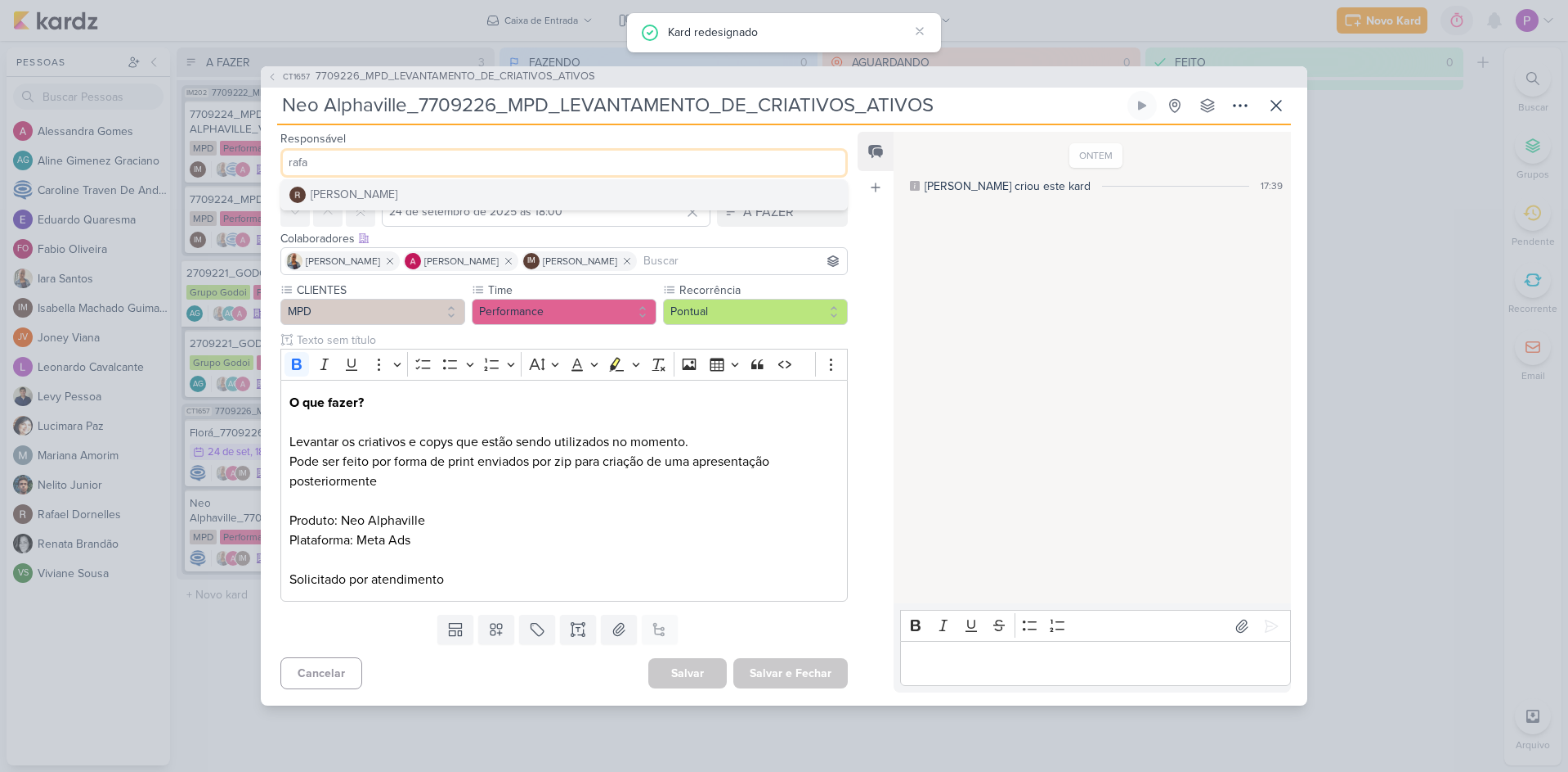
type input "rafa"
click at [418, 188] on button "[PERSON_NAME]" at bounding box center [564, 195] width 566 height 30
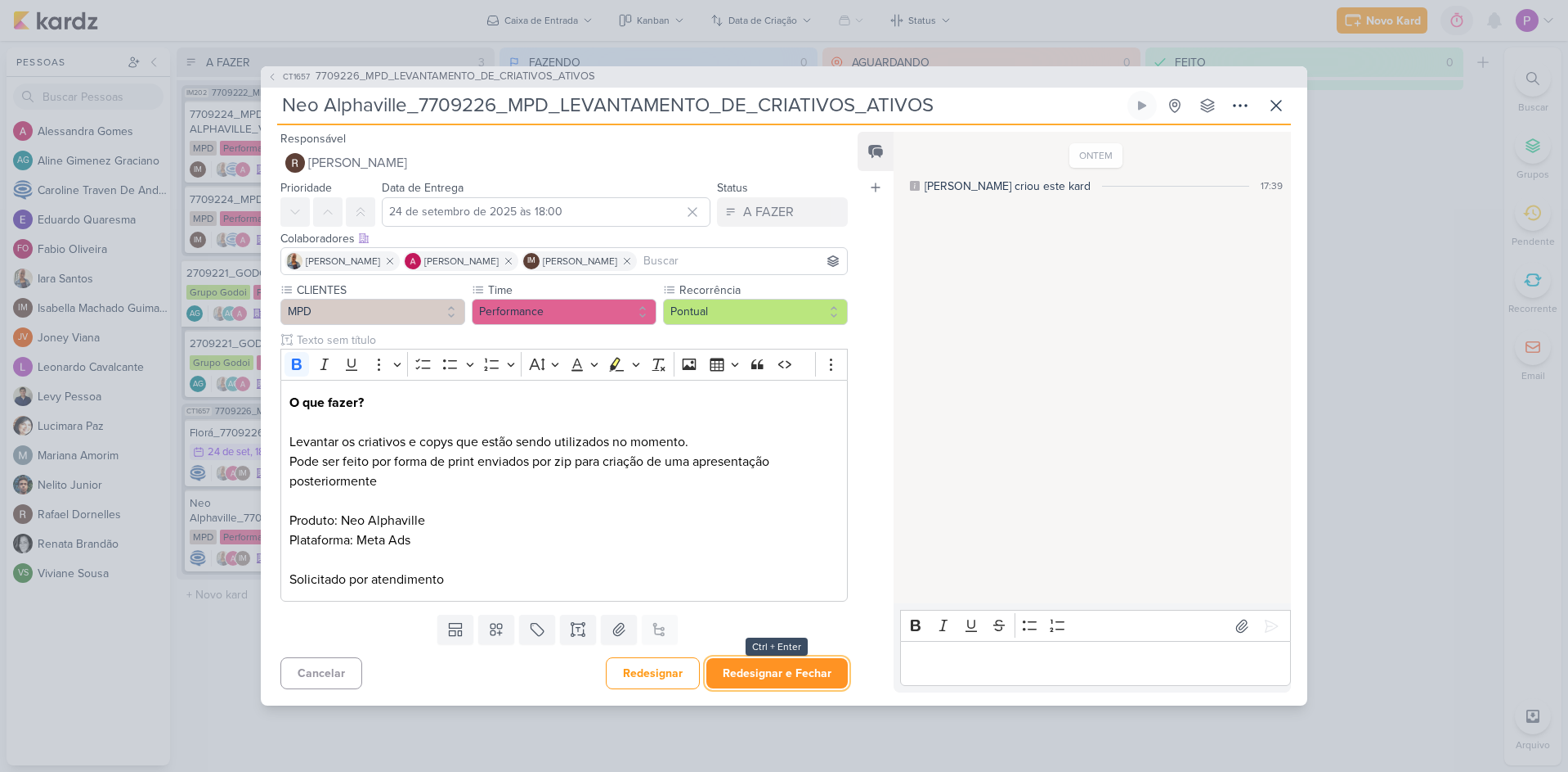
click at [798, 680] on button "Redesignar e Fechar" at bounding box center [777, 672] width 141 height 31
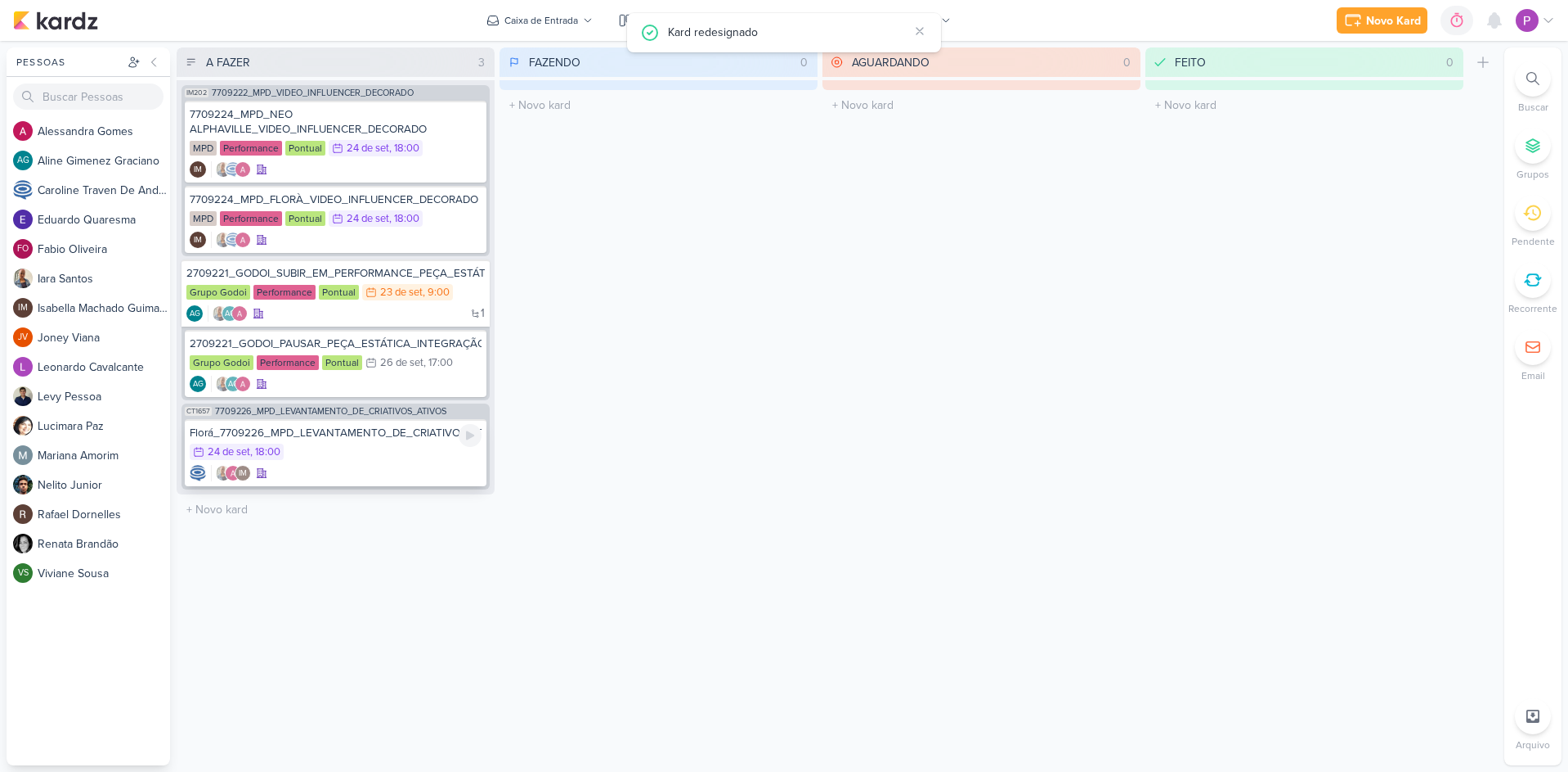
click at [370, 468] on div "IM" at bounding box center [335, 472] width 291 height 17
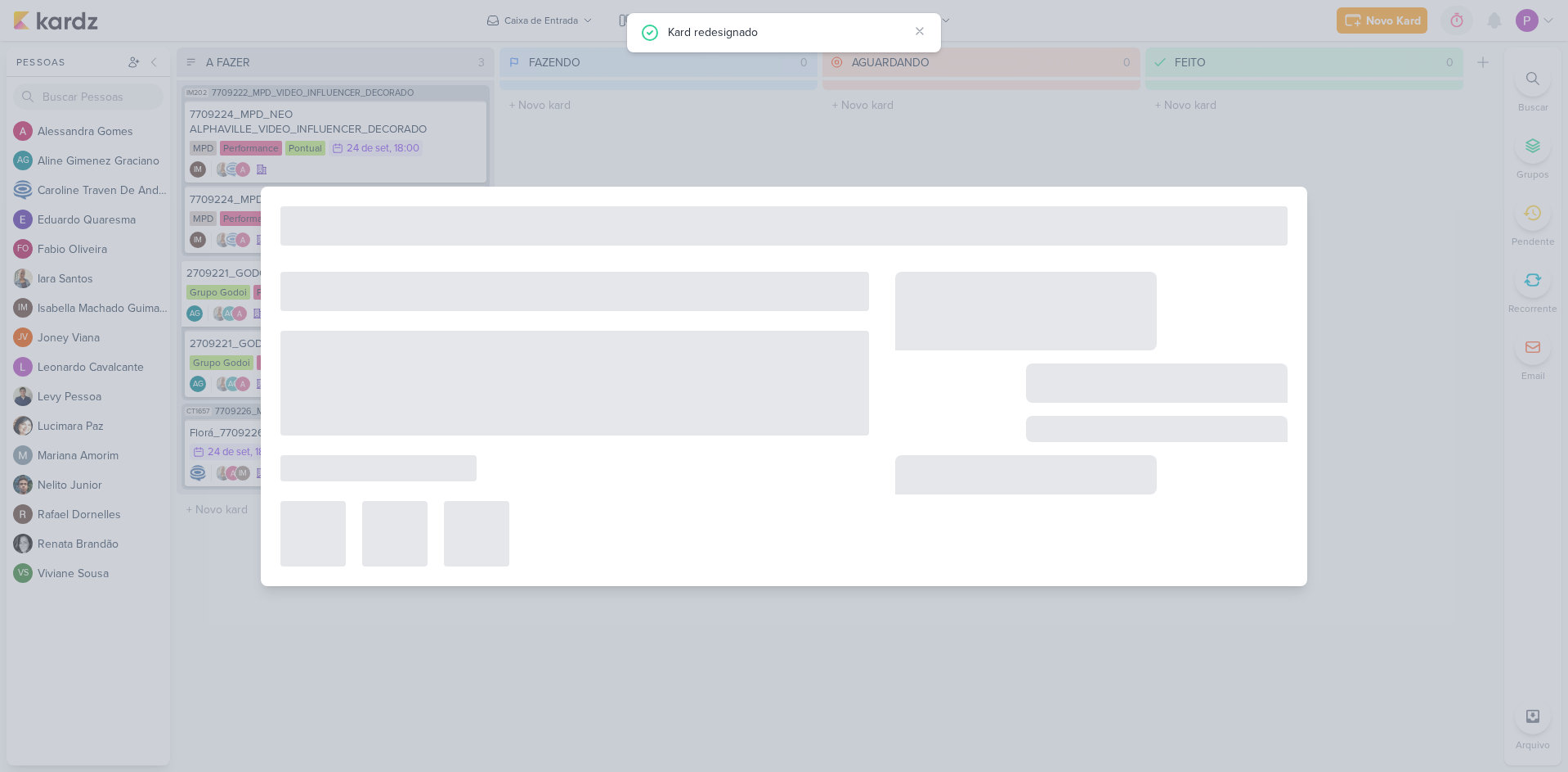
type input "Florá_7709226_MPD_LEVANTAMENTO_DE_CRIATIVOS_ATIVOS"
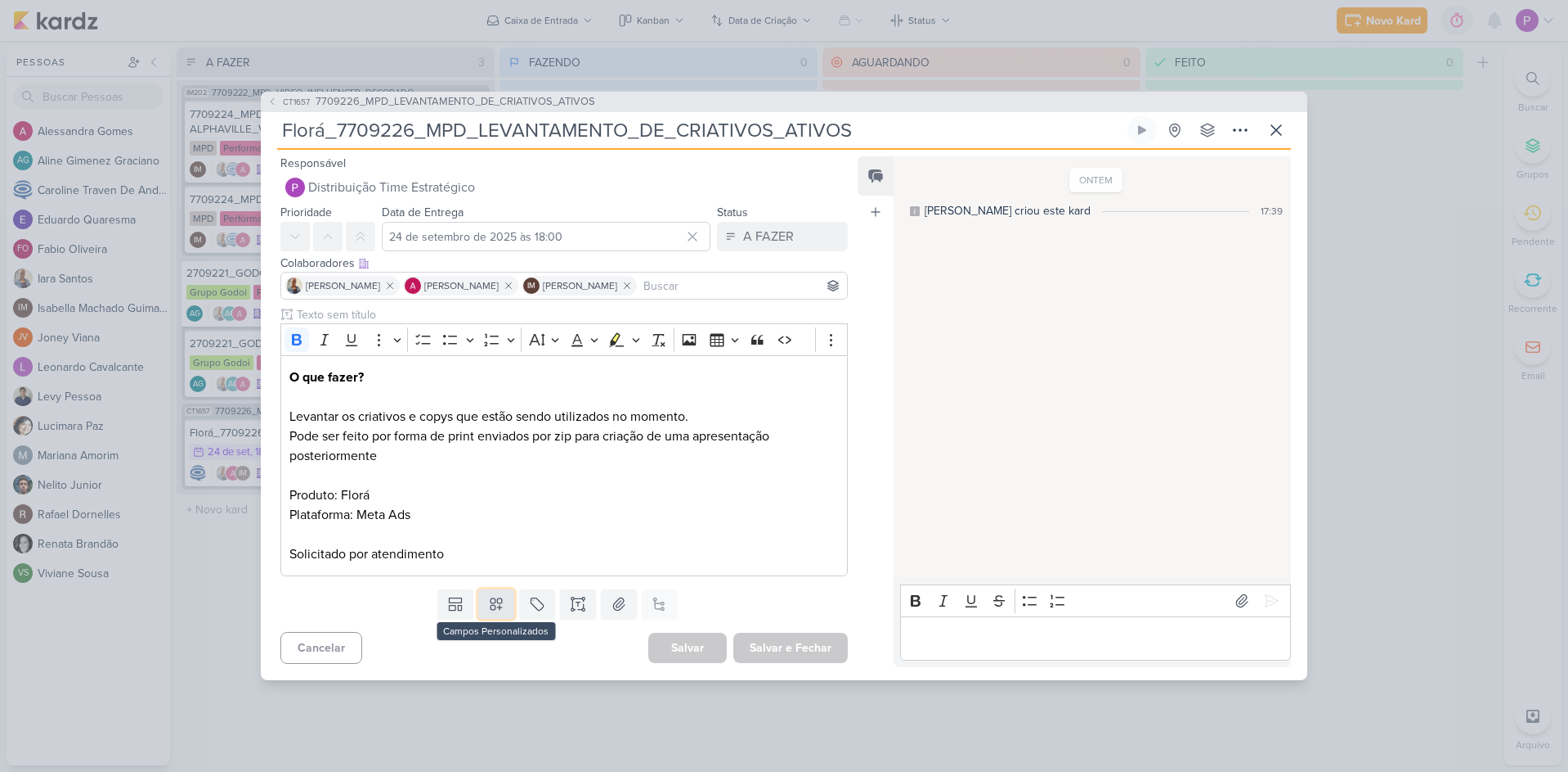
click at [490, 608] on icon at bounding box center [496, 604] width 17 height 17
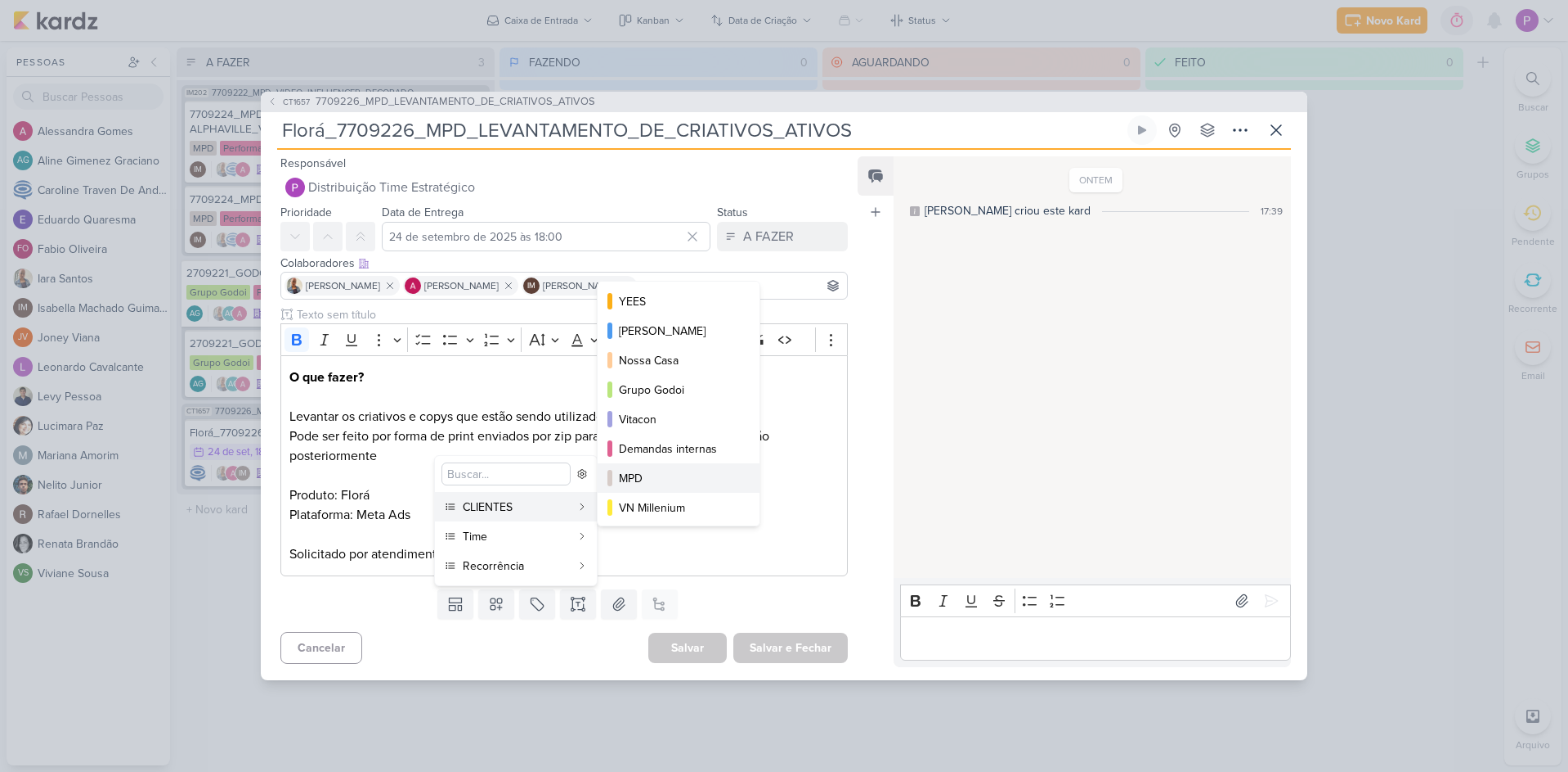
click at [678, 482] on div "MPD" at bounding box center [680, 477] width 121 height 17
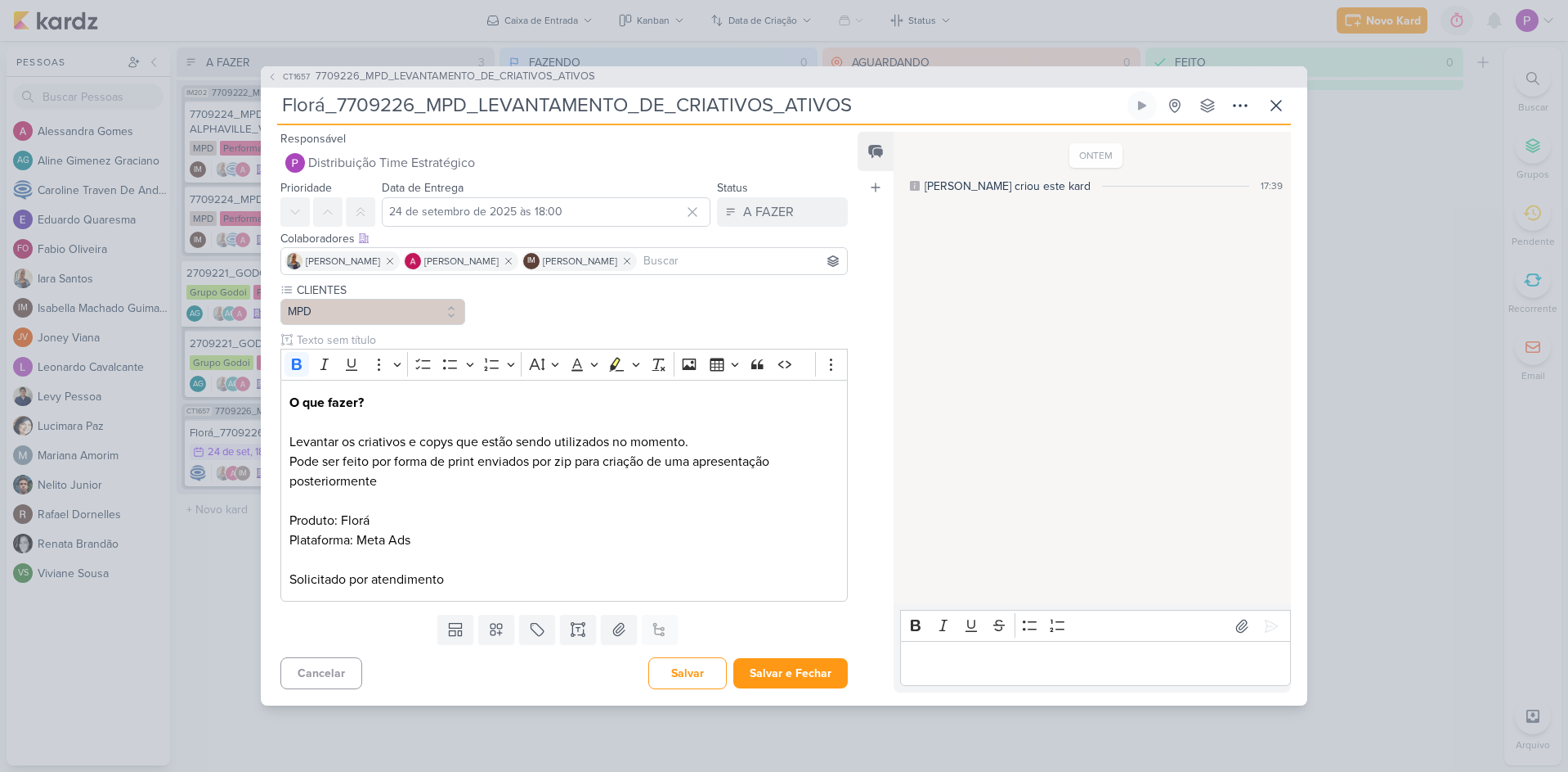
click at [496, 612] on div "Templates Campos Personalizados CLIENTES [GEOGRAPHIC_DATA]" at bounding box center [557, 629] width 594 height 43
click at [496, 630] on icon at bounding box center [497, 630] width 12 height 12
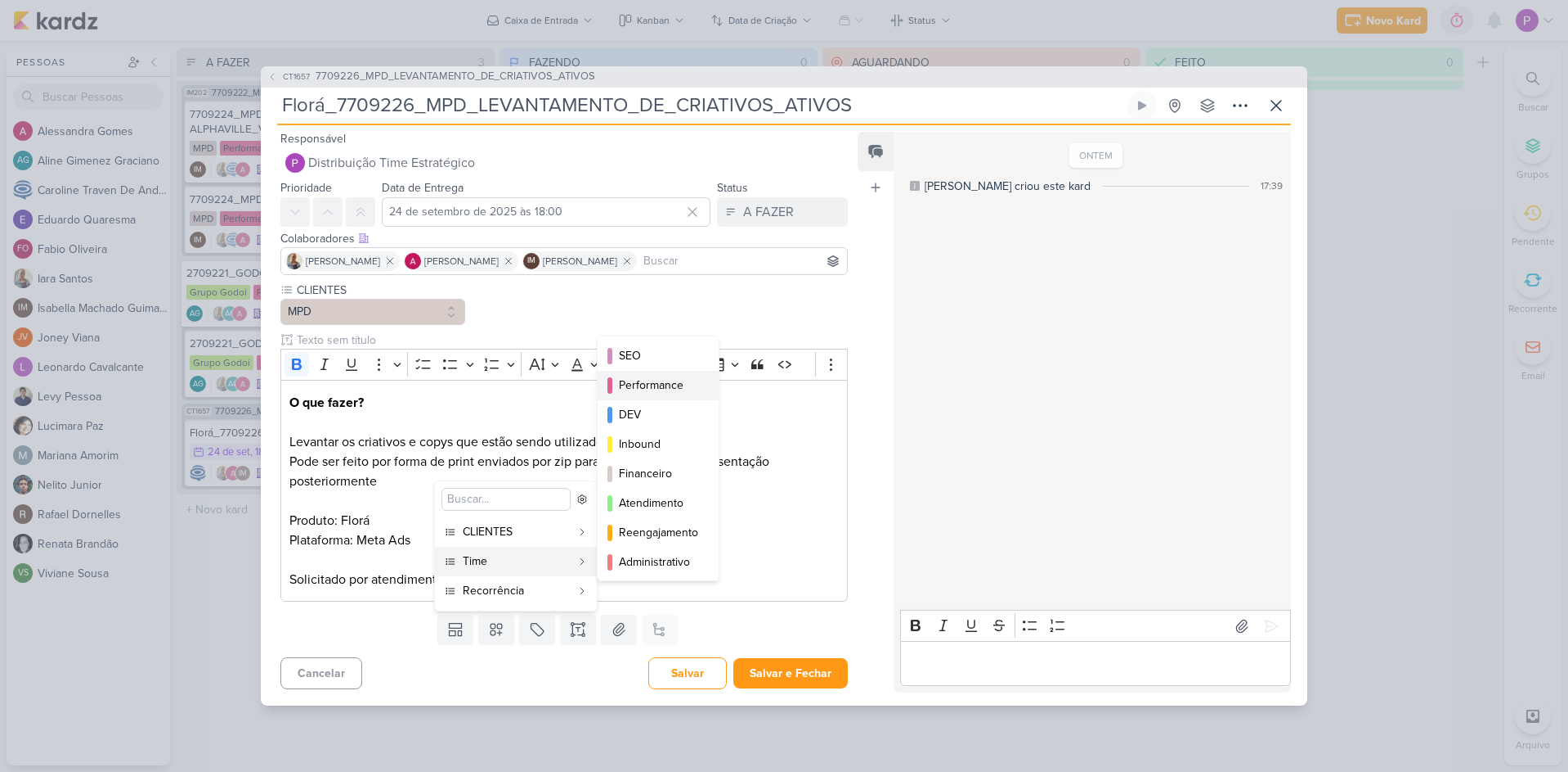
click at [655, 397] on button "Performance" at bounding box center [658, 386] width 121 height 30
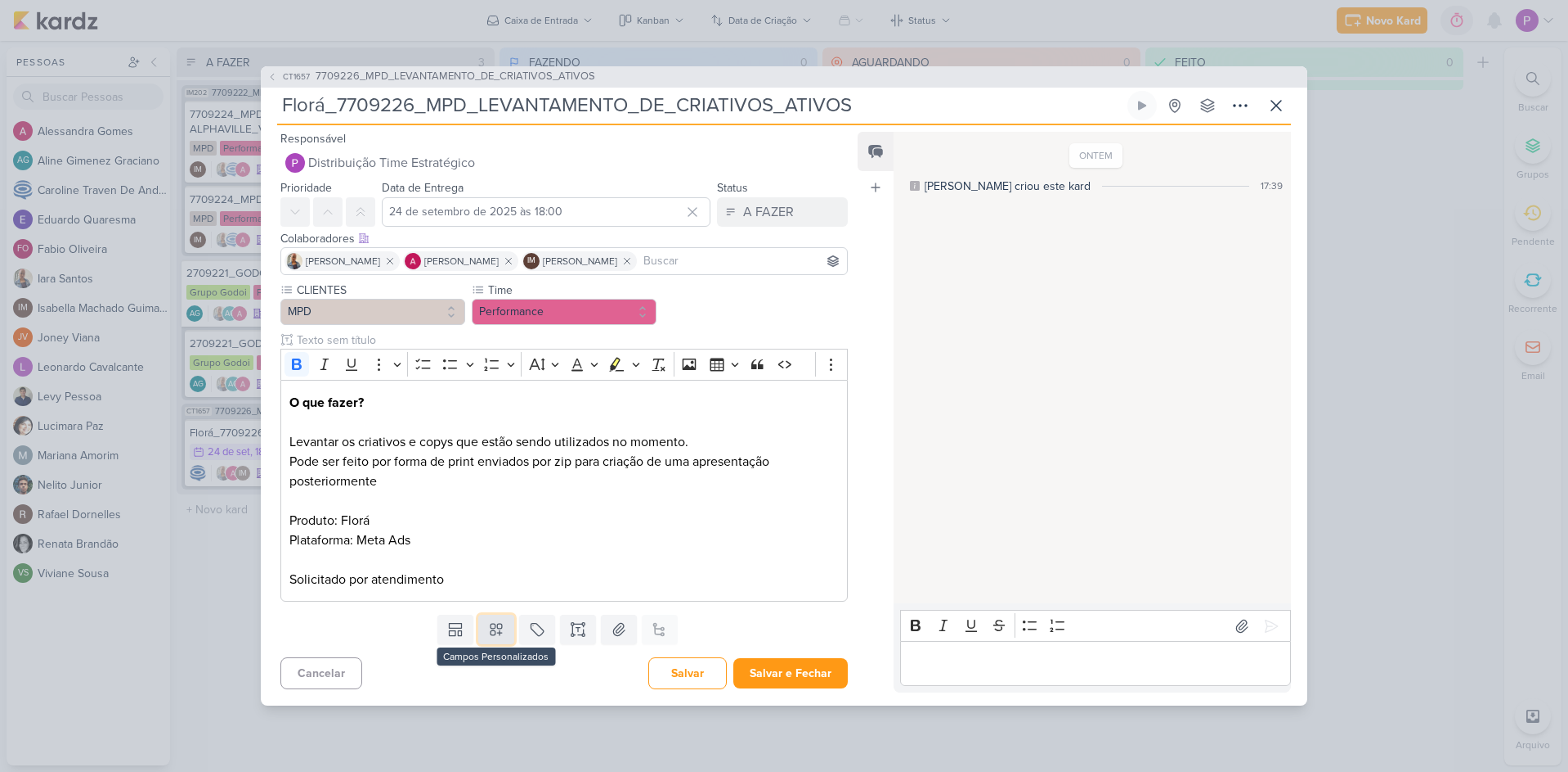
click at [478, 640] on button at bounding box center [496, 630] width 36 height 30
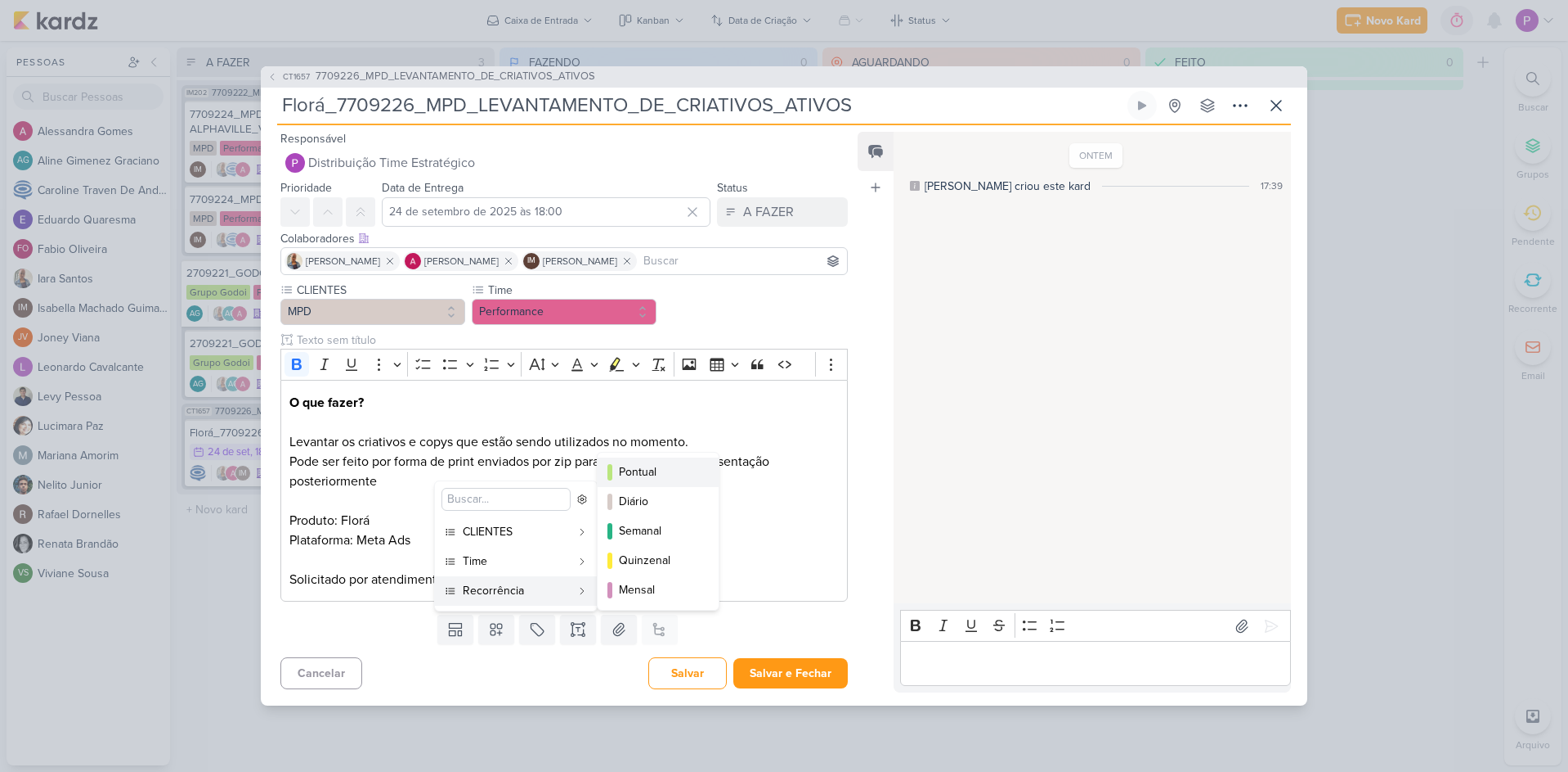
click at [657, 476] on div "Pontual" at bounding box center [659, 471] width 80 height 17
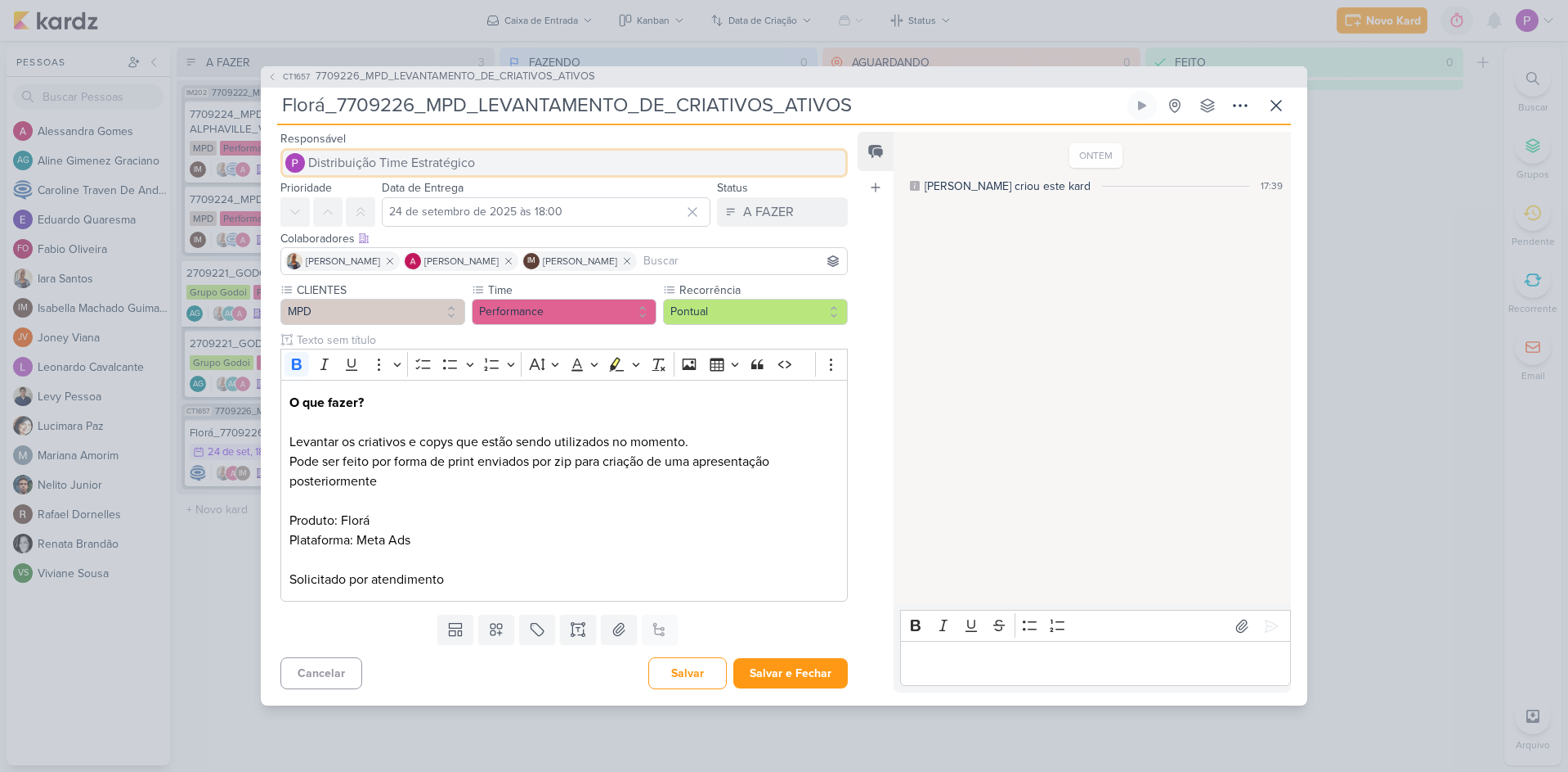
click at [505, 167] on button "Distribuição Time Estratégico" at bounding box center [564, 163] width 567 height 30
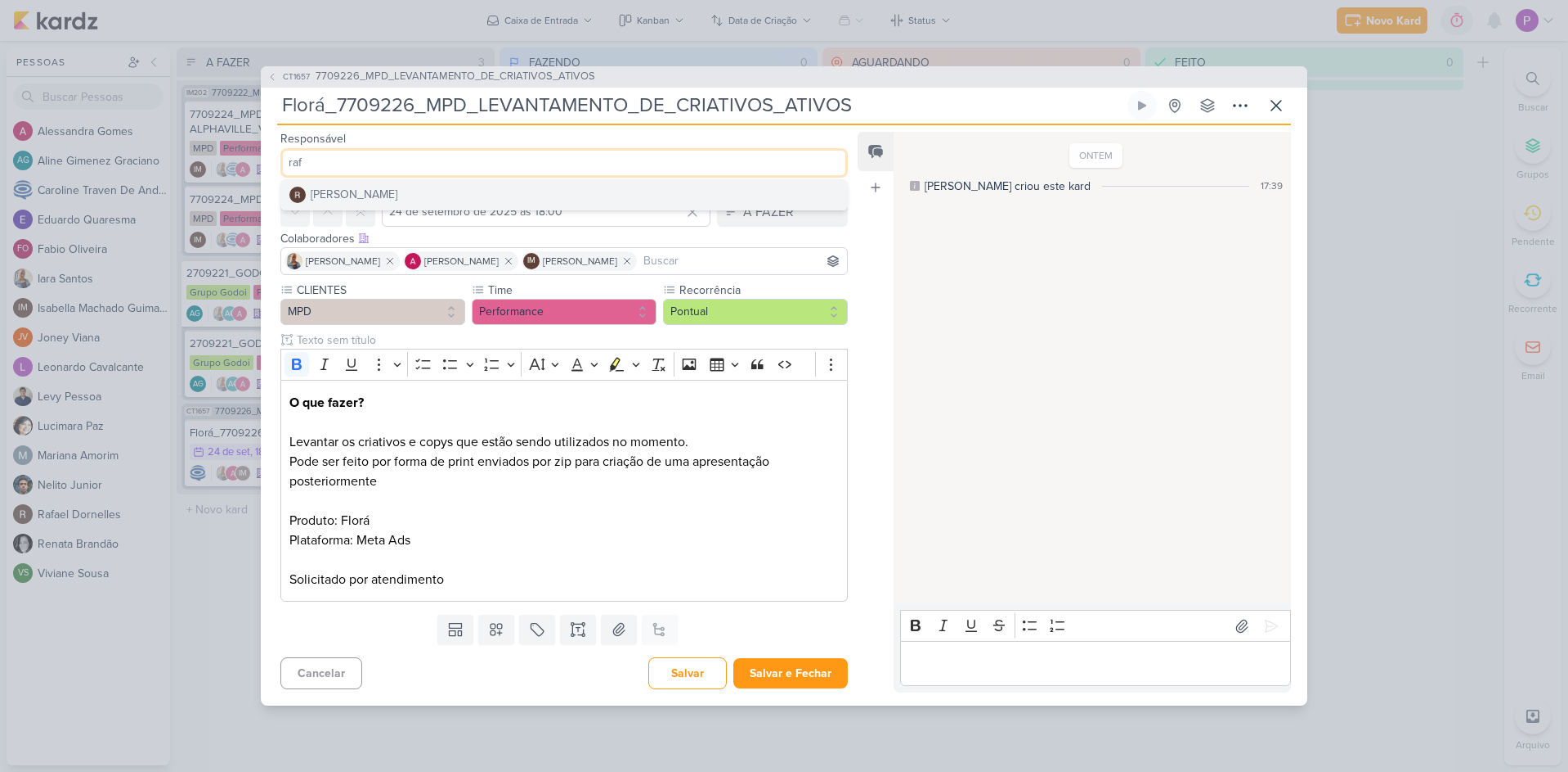
type input "raf"
click at [386, 190] on div "[PERSON_NAME]" at bounding box center [355, 194] width 87 height 17
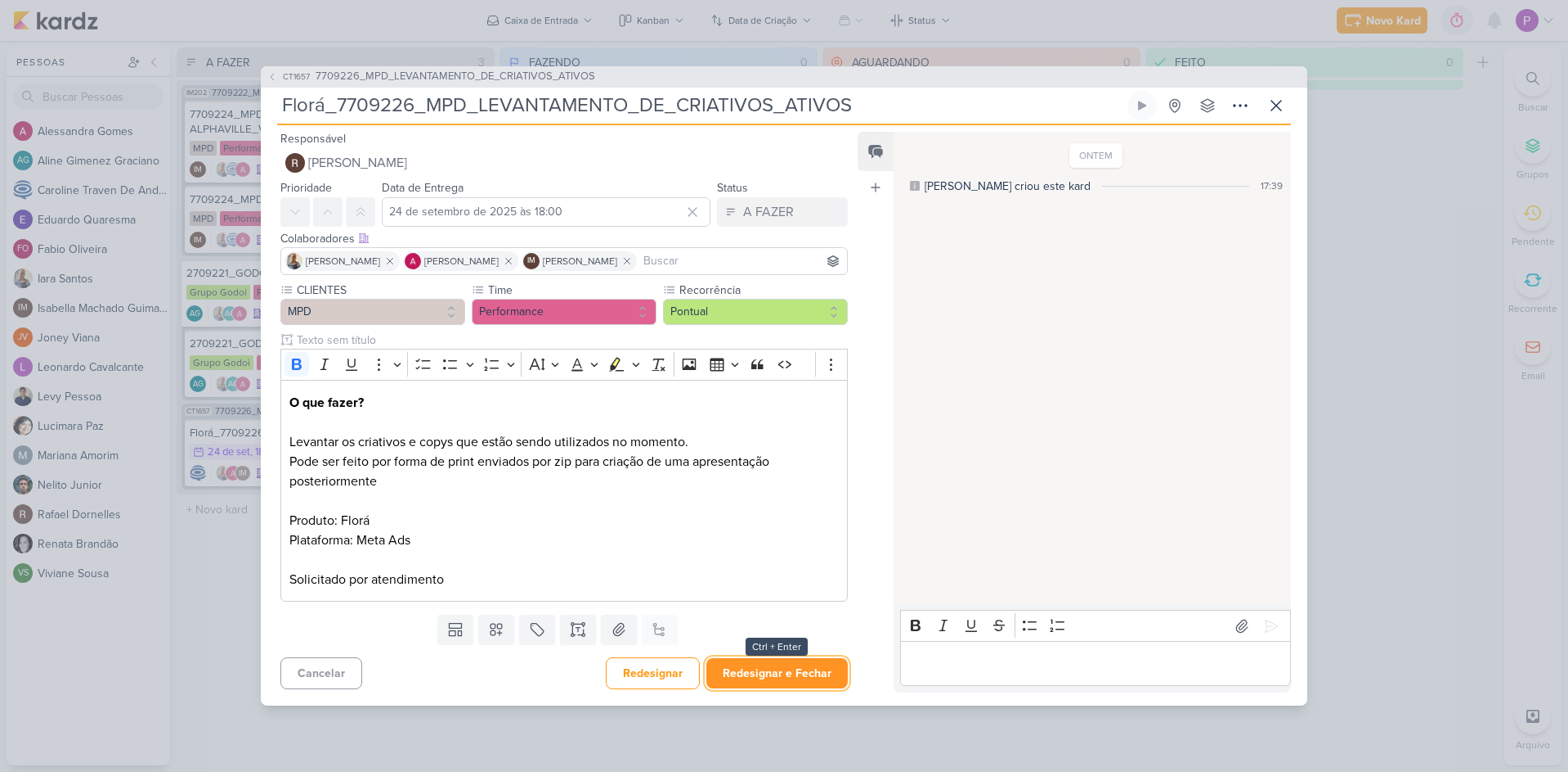
click at [743, 678] on button "Redesignar e Fechar" at bounding box center [777, 672] width 141 height 31
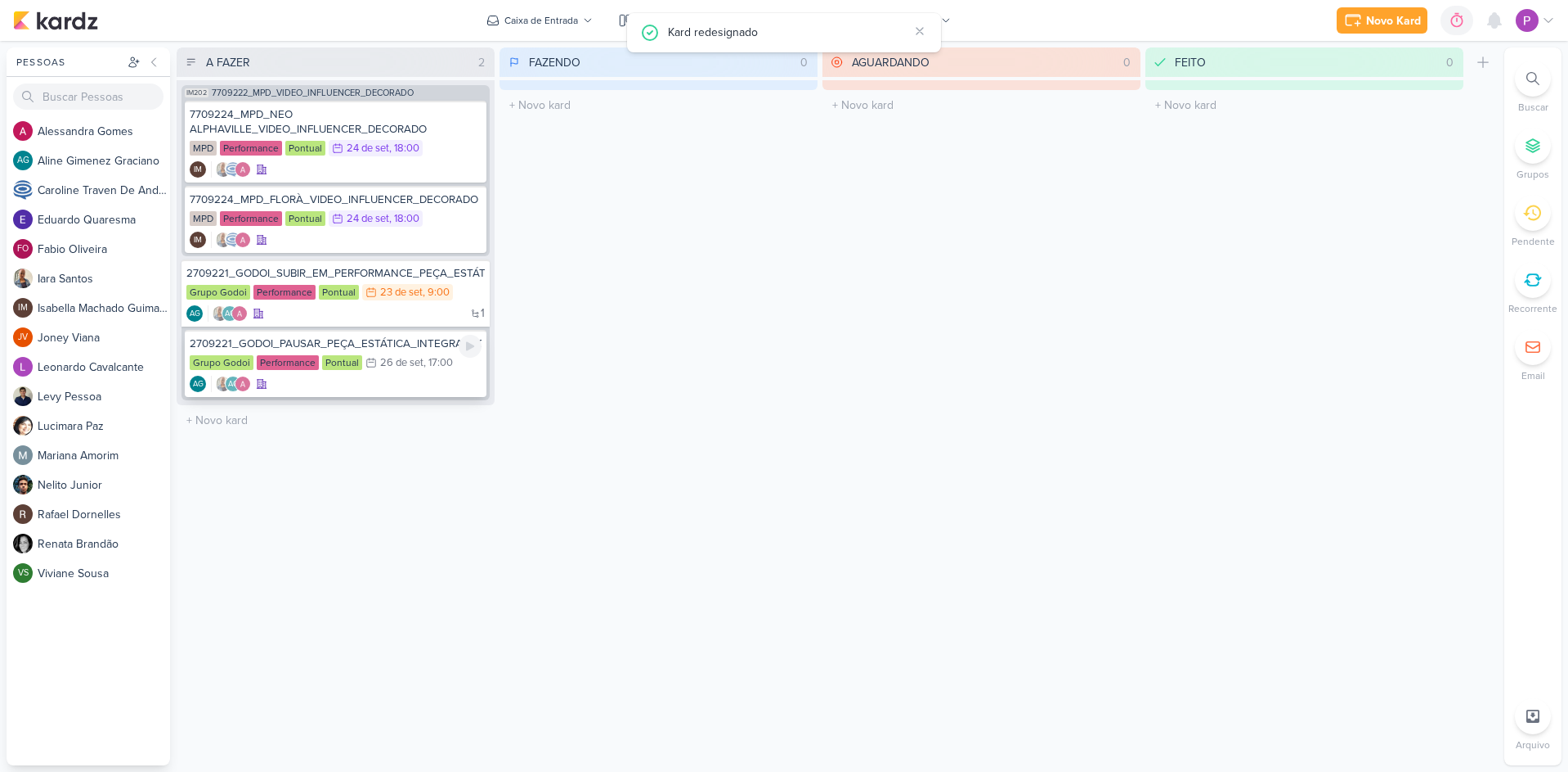
click at [380, 386] on div "AG AG" at bounding box center [335, 384] width 291 height 17
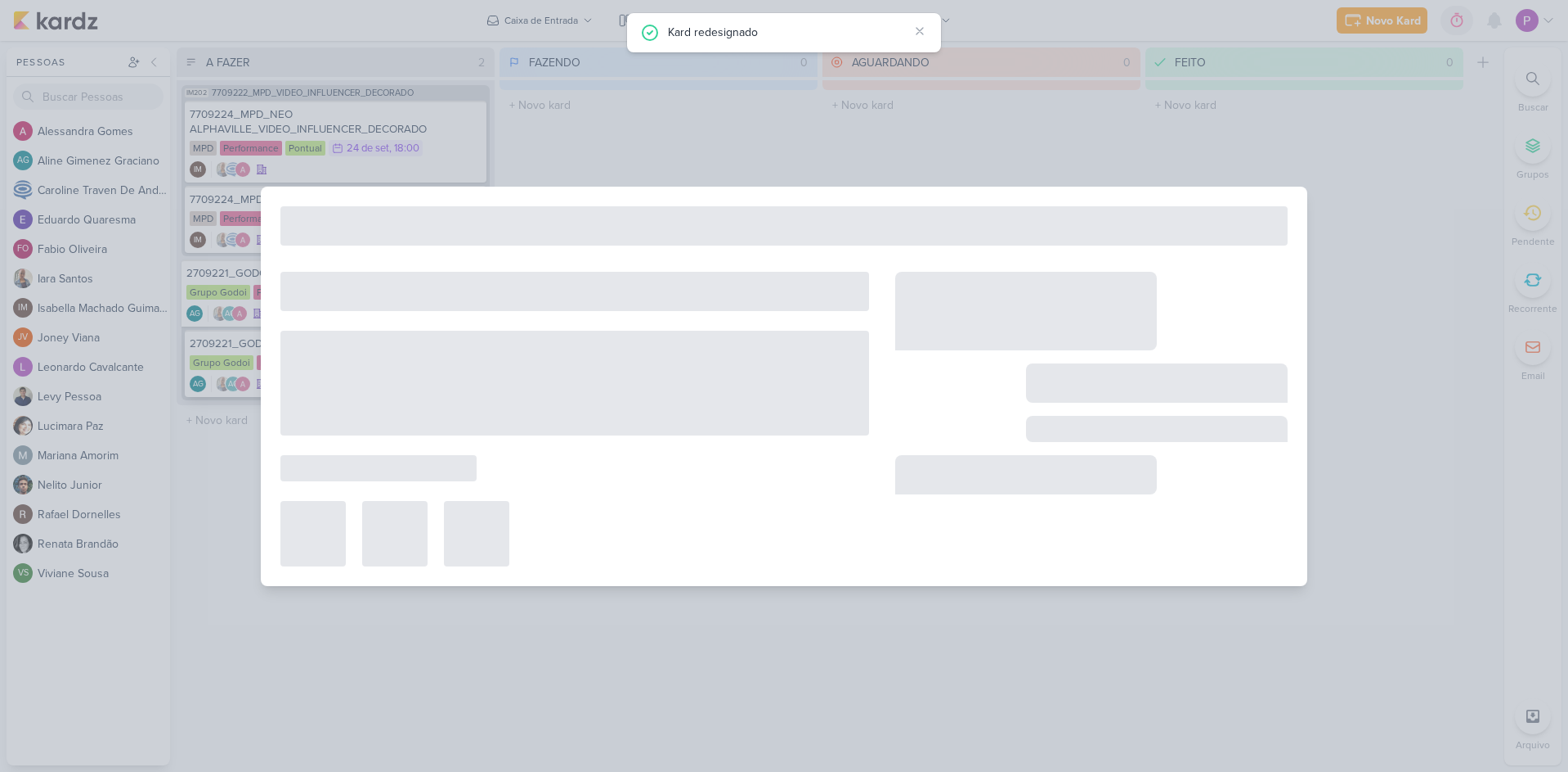
type input "2709221_GODOI_PAUSAR_PEÇA_ESTÁTICA_INTEGRAÇÃO_AB"
type input "[DATE] 17:00"
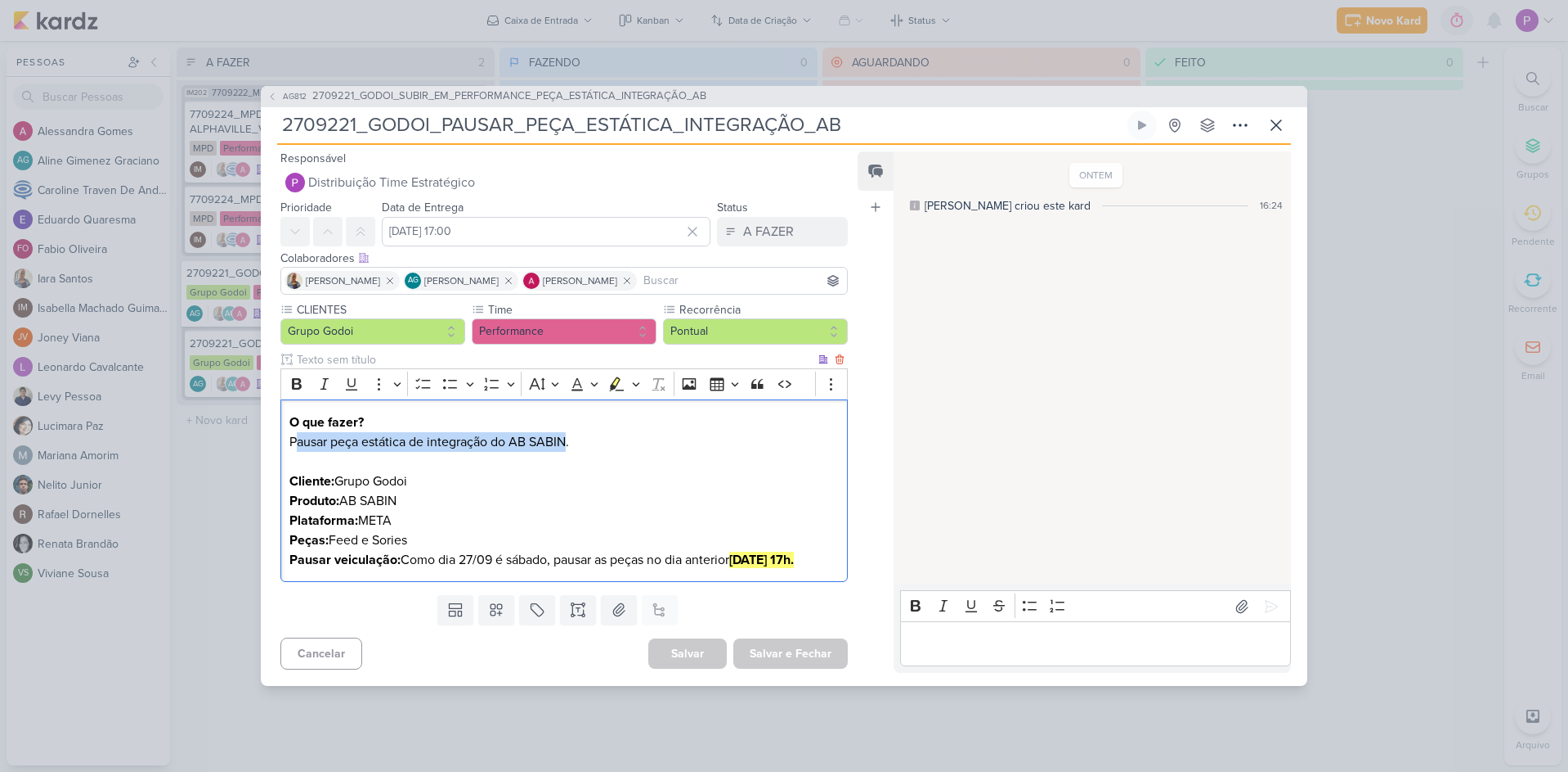
drag, startPoint x: 295, startPoint y: 440, endPoint x: 582, endPoint y: 437, distance: 287.0
click at [571, 435] on p "O que fazer? Pausar peça estática de integração do AB SABIN. Cliente: Grupo God…" at bounding box center [564, 490] width 549 height 157
click at [600, 449] on p "O que fazer? Pausar peça estática de integração do AB SABIN. Cliente: Grupo God…" at bounding box center [564, 490] width 549 height 157
click at [983, 639] on p "Editor editing area: main" at bounding box center [1096, 643] width 373 height 20
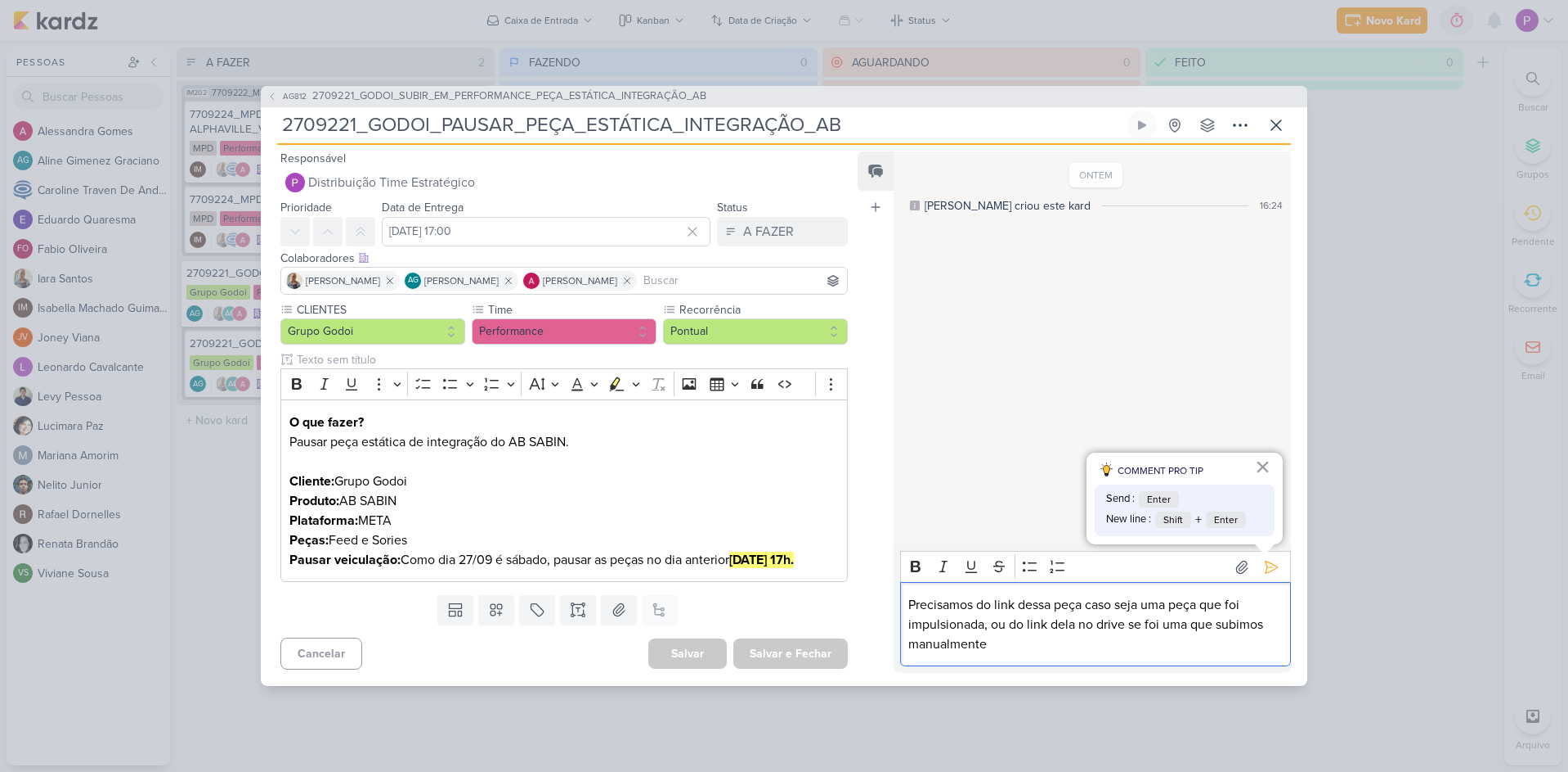
click at [907, 605] on div "Precisamos do link dessa peça caso seja uma peça que foi impulsionada, ou do li…" at bounding box center [1096, 623] width 391 height 84
click at [1088, 655] on div "Bom dia. Precisamos do link dessa peça caso seja uma peça que foi impulsionada,…" at bounding box center [1096, 623] width 391 height 84
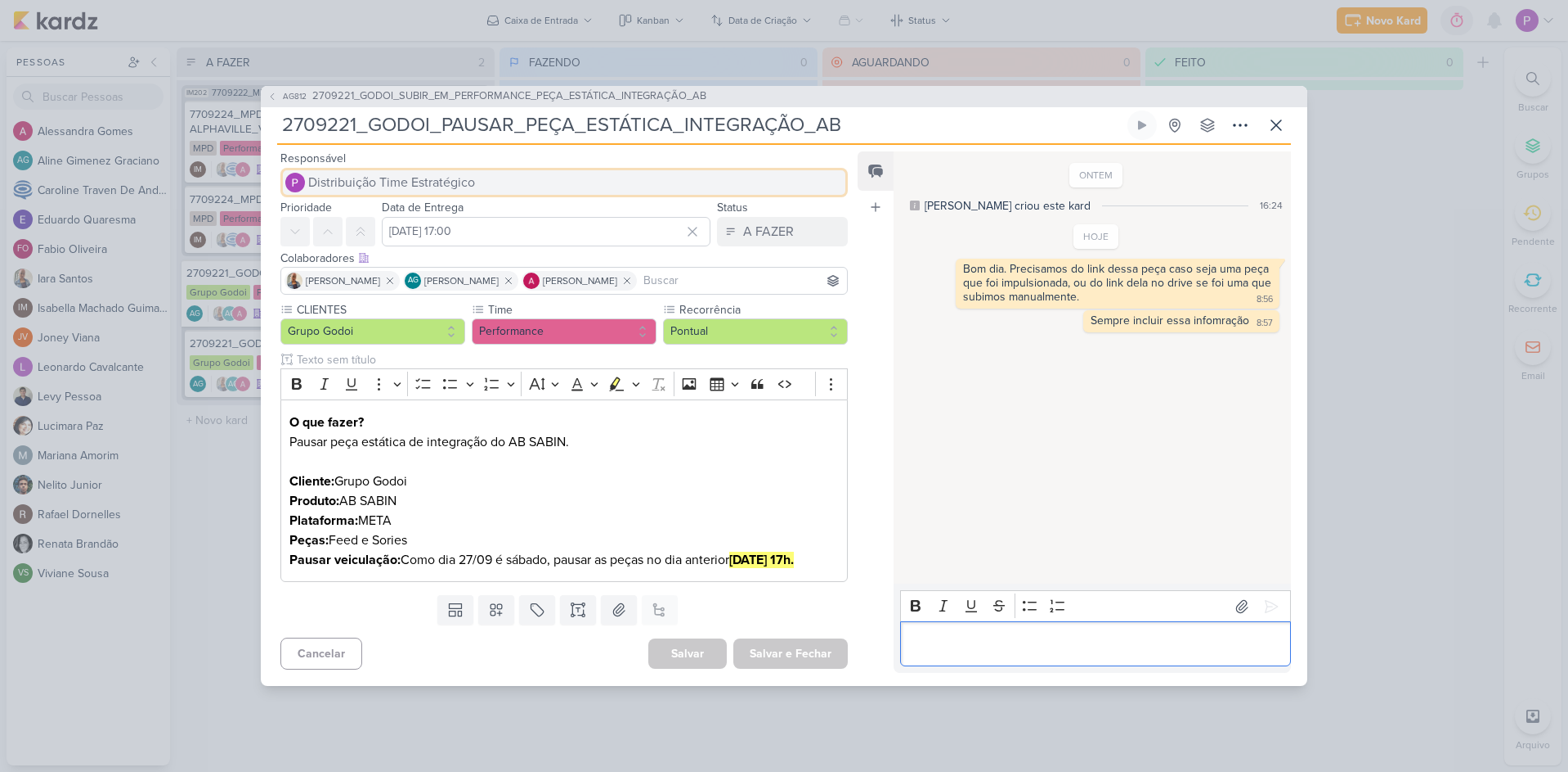
click at [439, 179] on span "Distribuição Time Estratégico" at bounding box center [391, 183] width 167 height 20
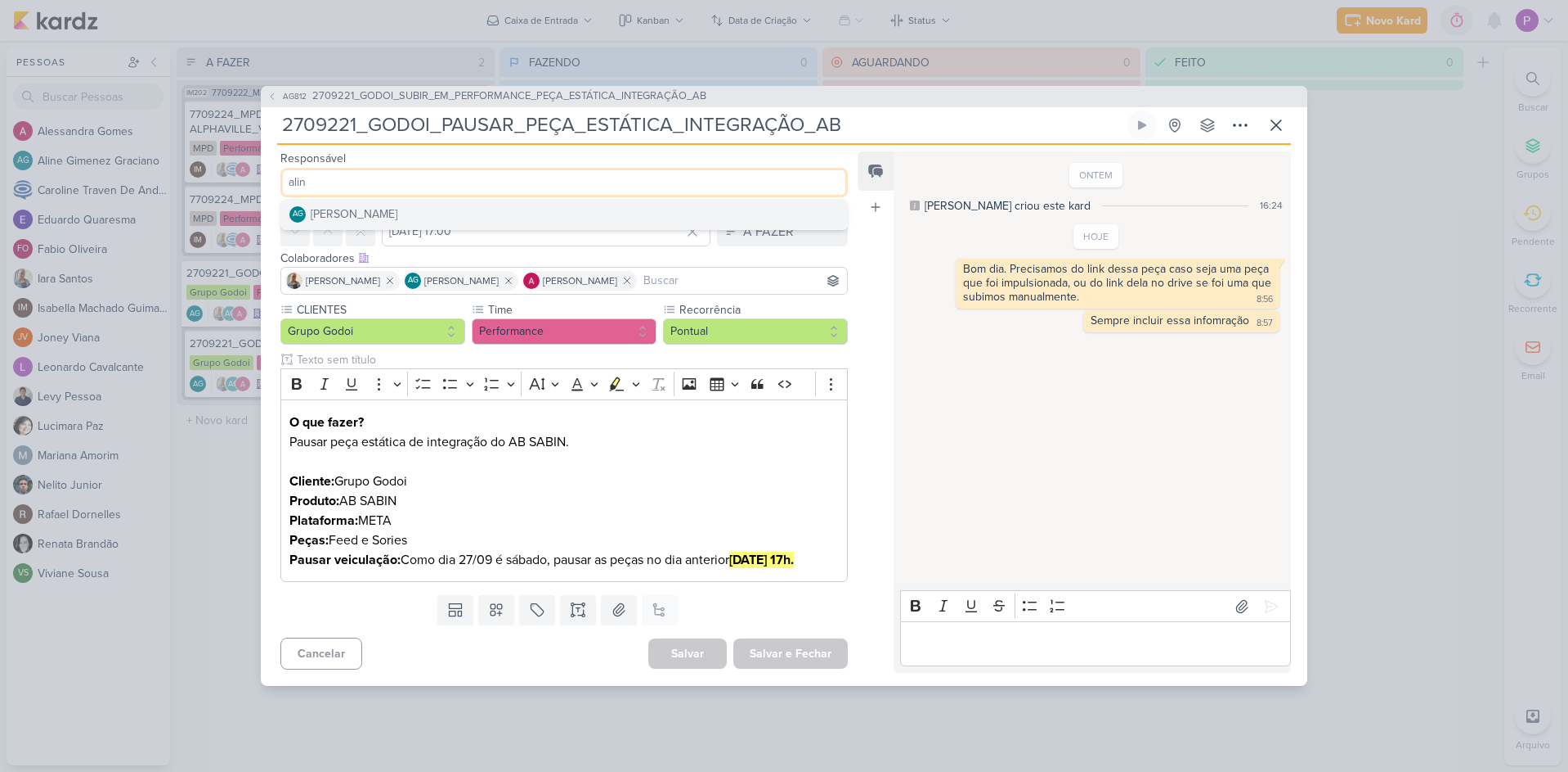
type input "alin"
click at [446, 221] on button "AG [PERSON_NAME]" at bounding box center [564, 214] width 566 height 30
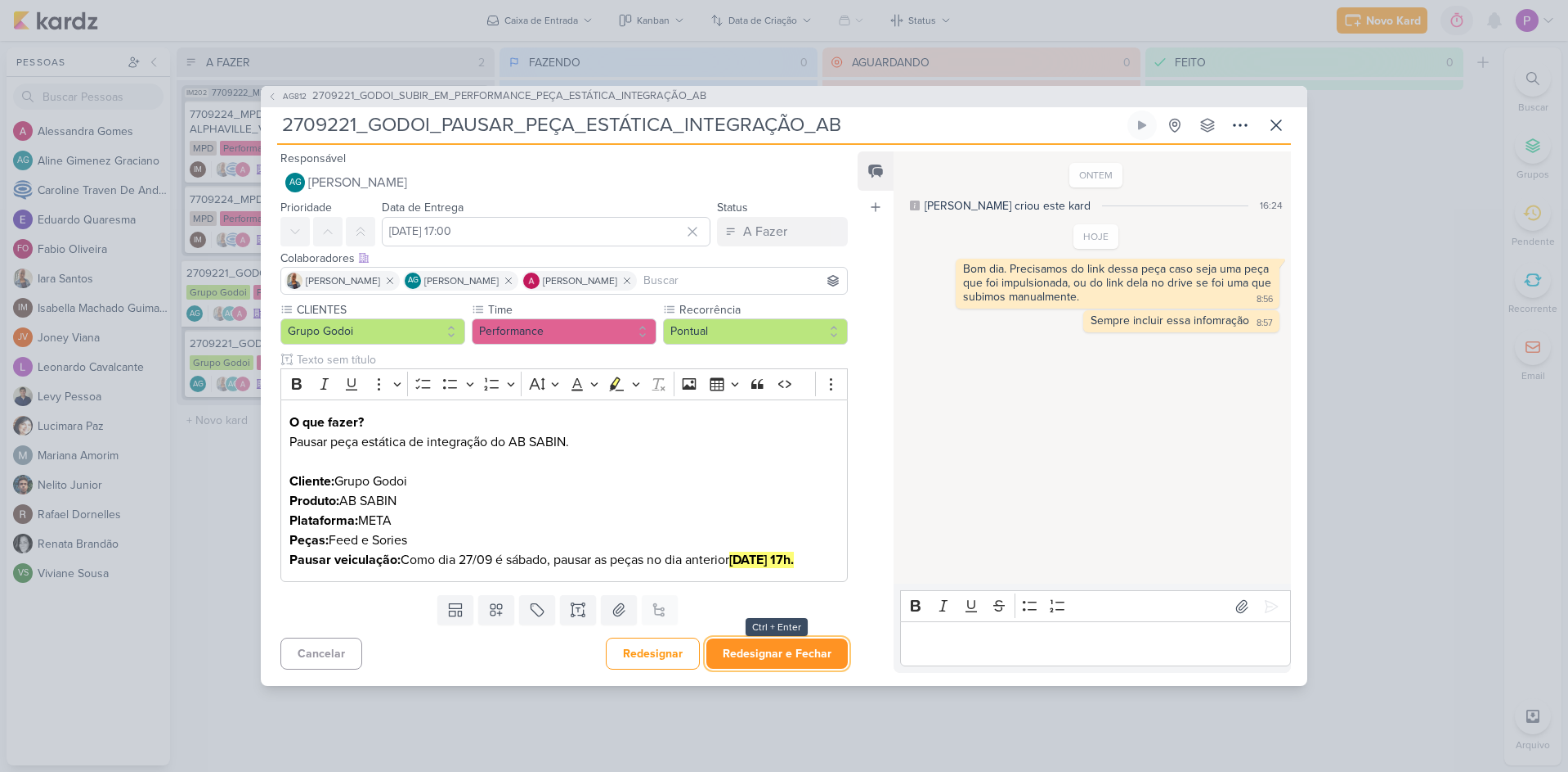
click at [781, 667] on button "Redesignar e Fechar" at bounding box center [777, 653] width 141 height 31
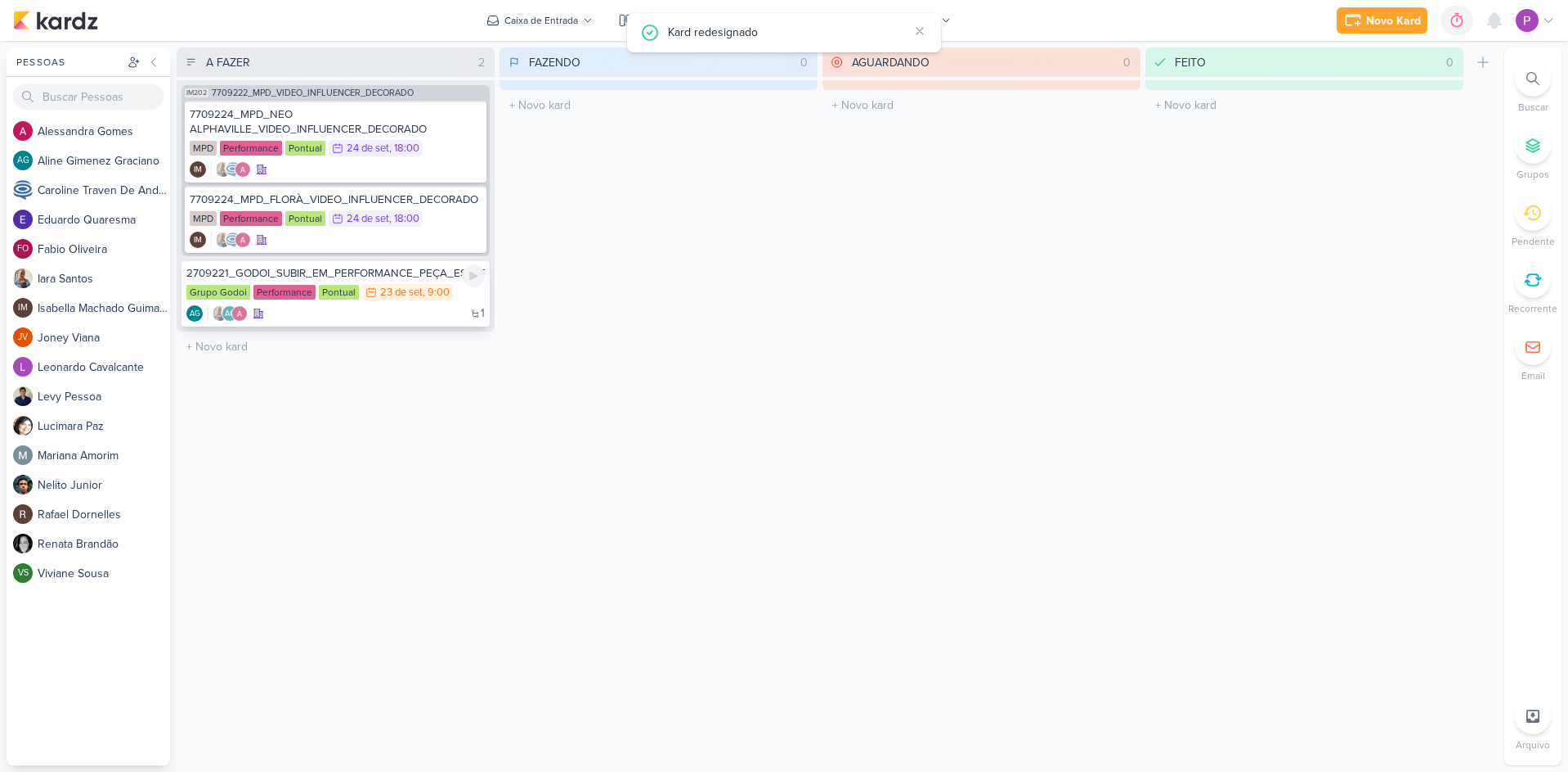
click at [346, 265] on div "2709221_GODOI_SUBIR_EM_PERFORMANCE_PEÇA_ESTÁTICA_INTEGRAÇÃO_AB Grupo Godoi Perf…" at bounding box center [336, 293] width 308 height 67
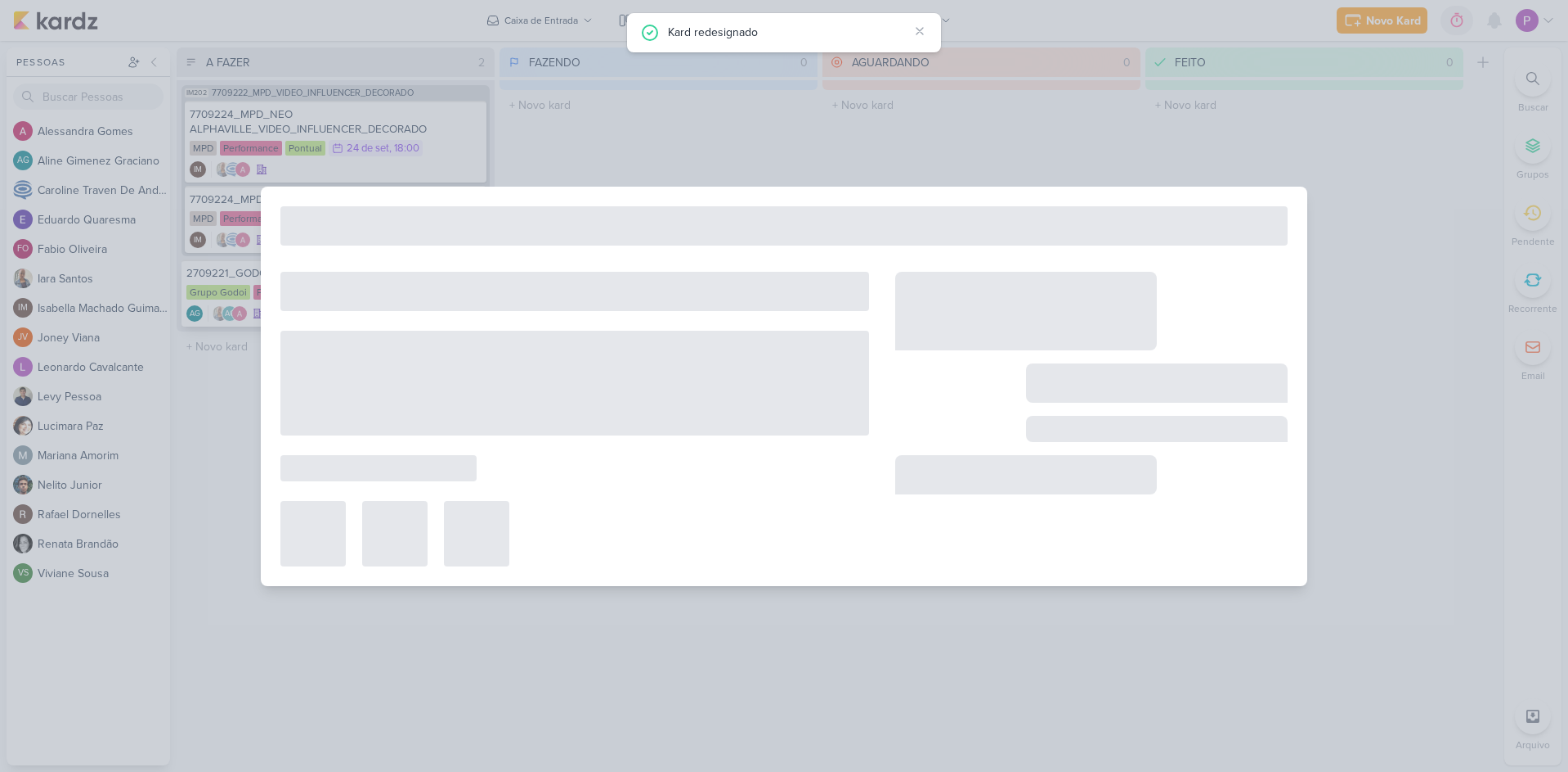
type input "2709221_GODOI_SUBIR_EM_PERFORMANCE_PEÇA_ESTÁTICA_INTEGRAÇÃO_AB"
type input "23 de setembro de 2025 às 09:00"
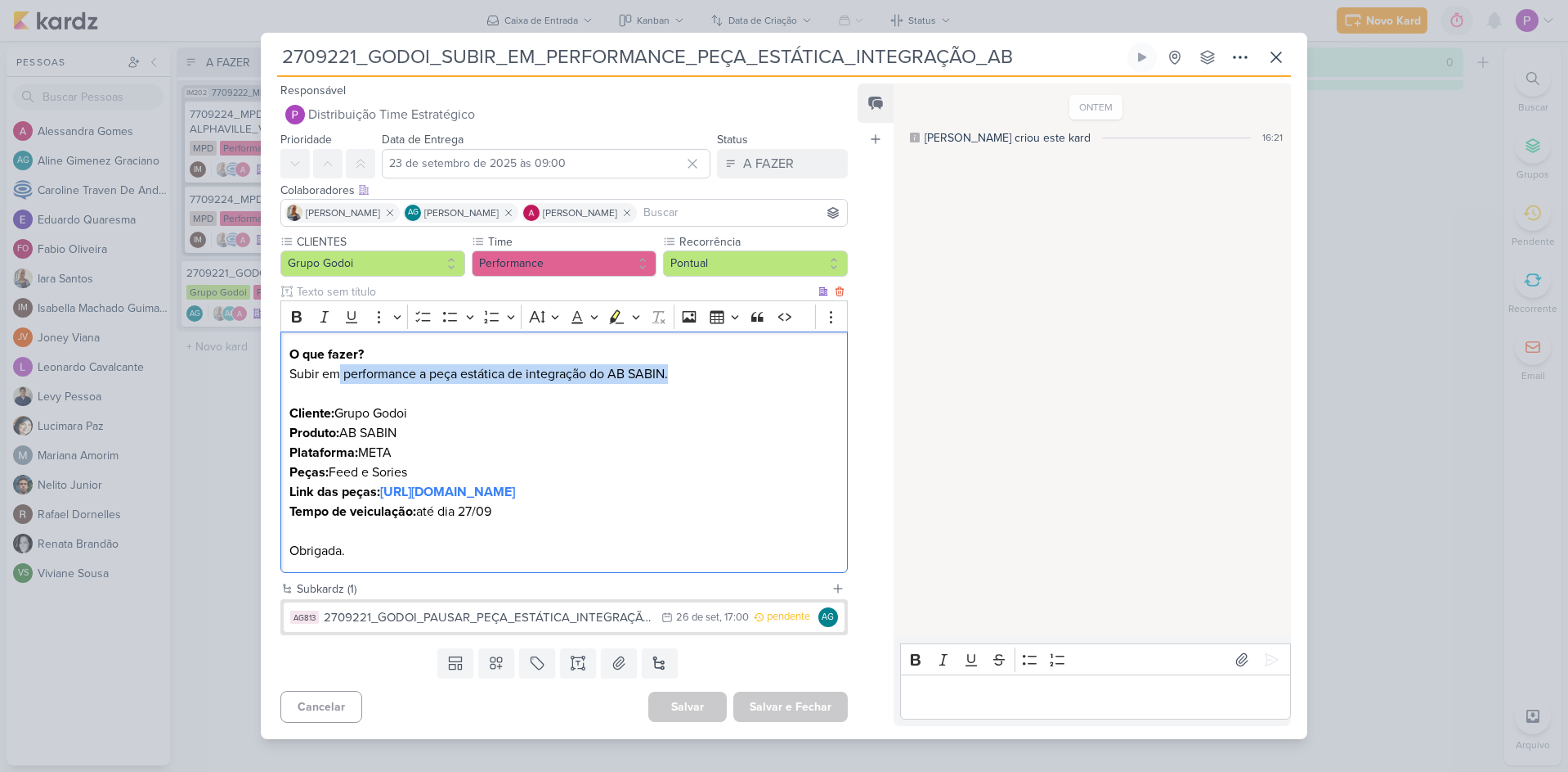
drag, startPoint x: 341, startPoint y: 357, endPoint x: 706, endPoint y: 363, distance: 365.0
click at [706, 363] on p "O que fazer? Subir em performance a peça estática de integração do AB SABIN. Cl…" at bounding box center [564, 452] width 549 height 216
click at [692, 373] on p "O que fazer? Subir em performance a peça estática de integração do AB SABIN. Cl…" at bounding box center [564, 452] width 549 height 216
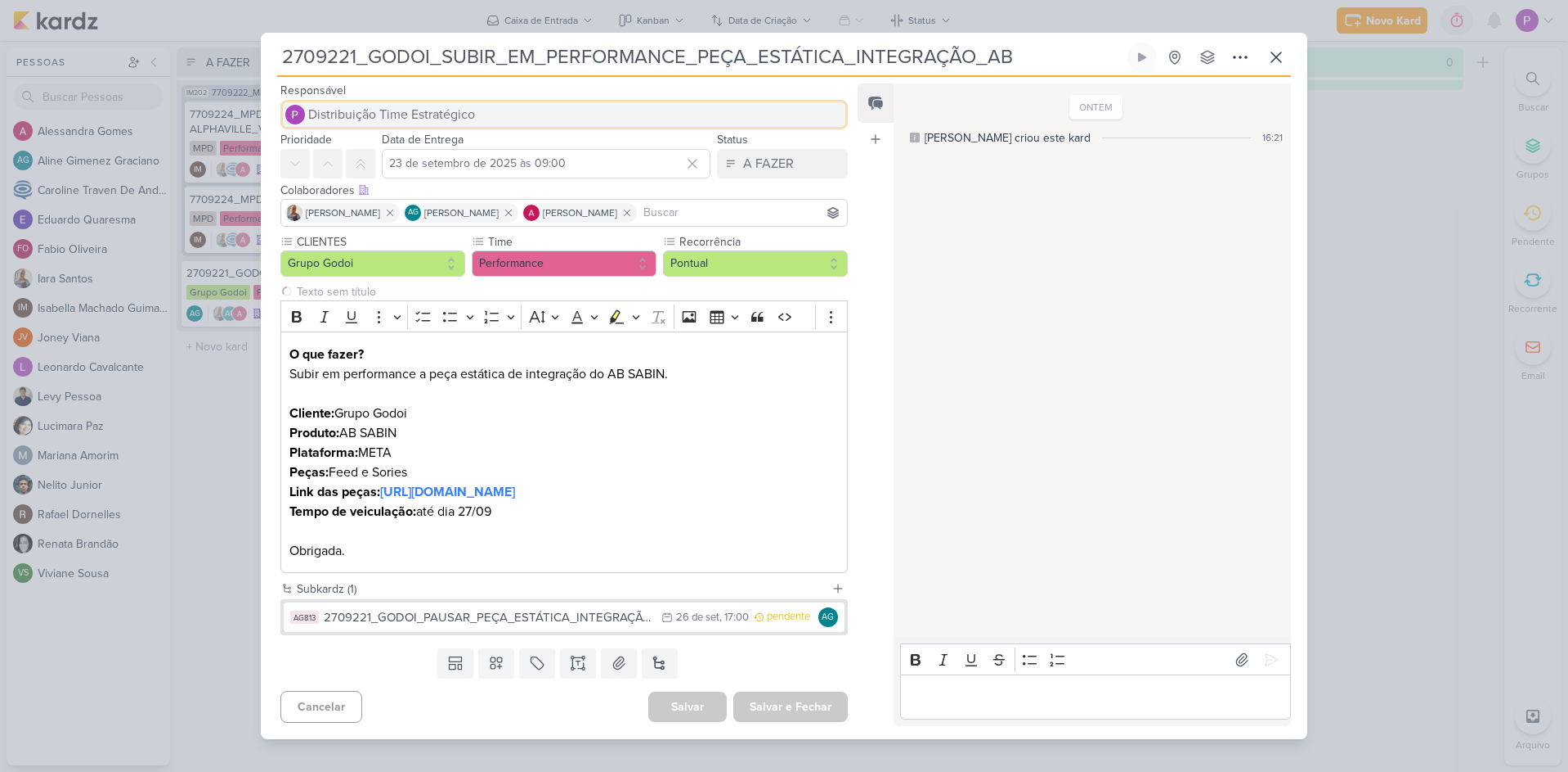
click at [448, 105] on span "Distribuição Time Estratégico" at bounding box center [391, 115] width 167 height 20
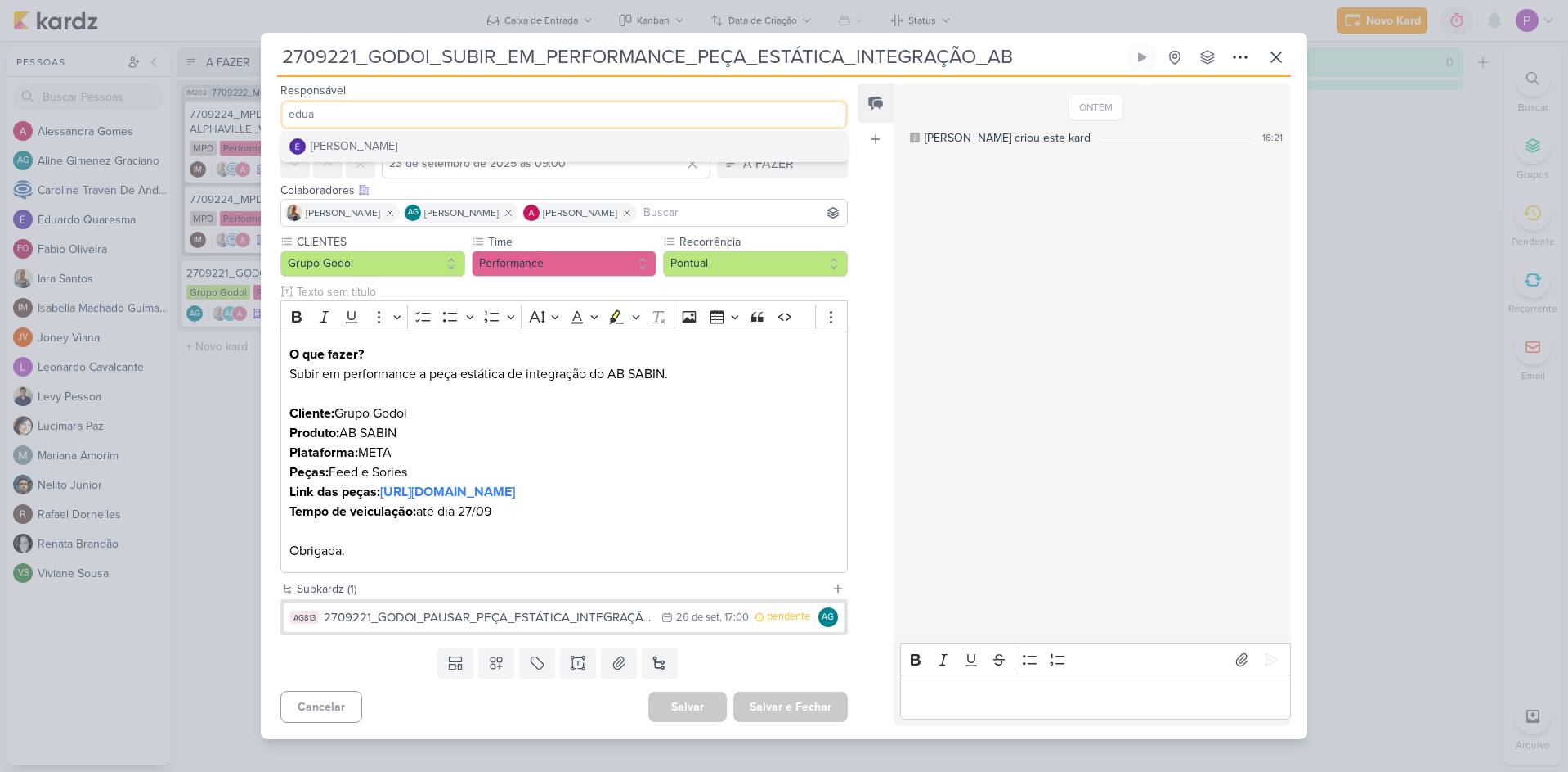
type input "edua"
click at [440, 133] on button "[PERSON_NAME]" at bounding box center [564, 146] width 566 height 30
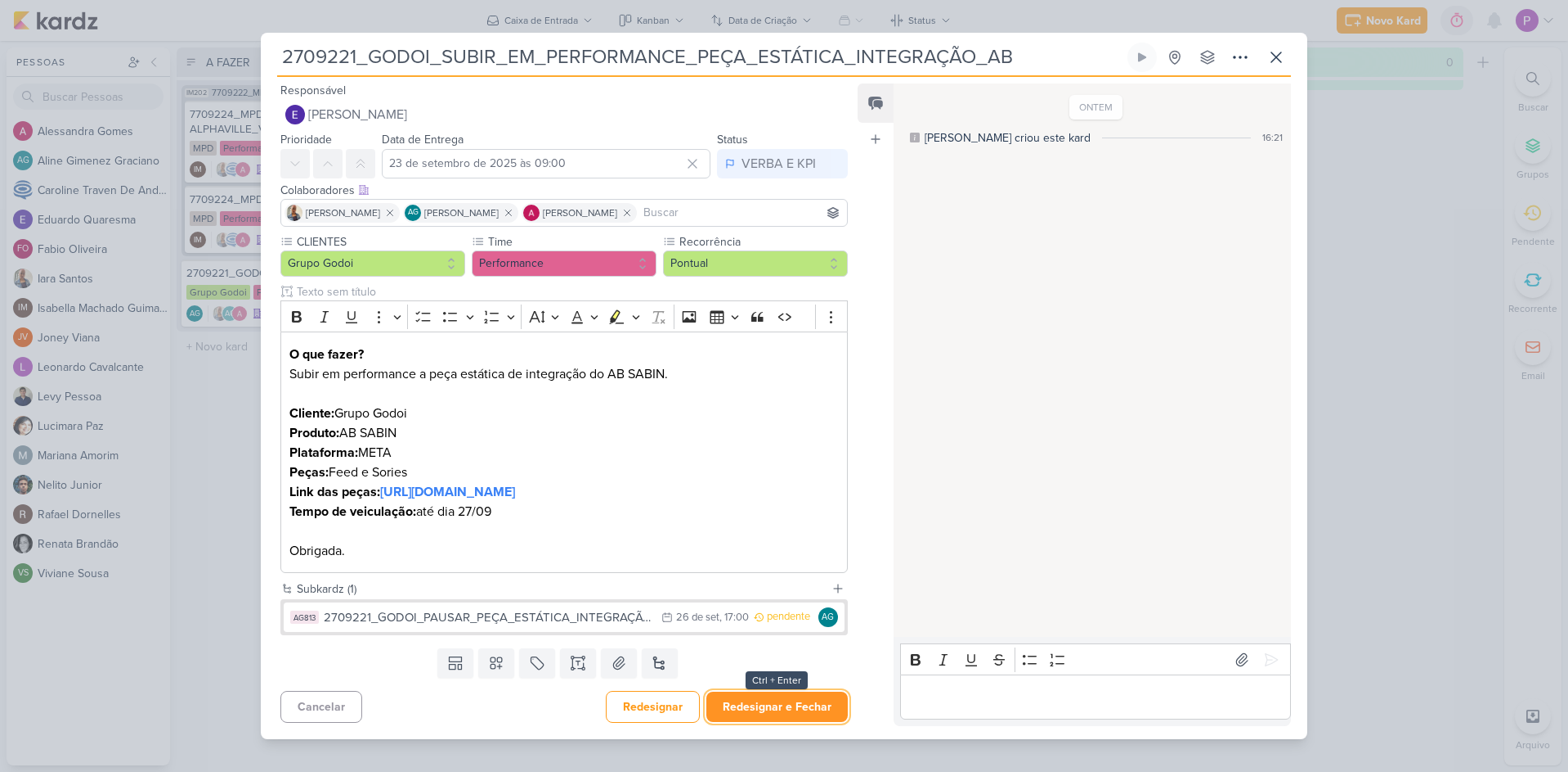
click at [799, 722] on button "Redesignar e Fechar" at bounding box center [777, 706] width 141 height 31
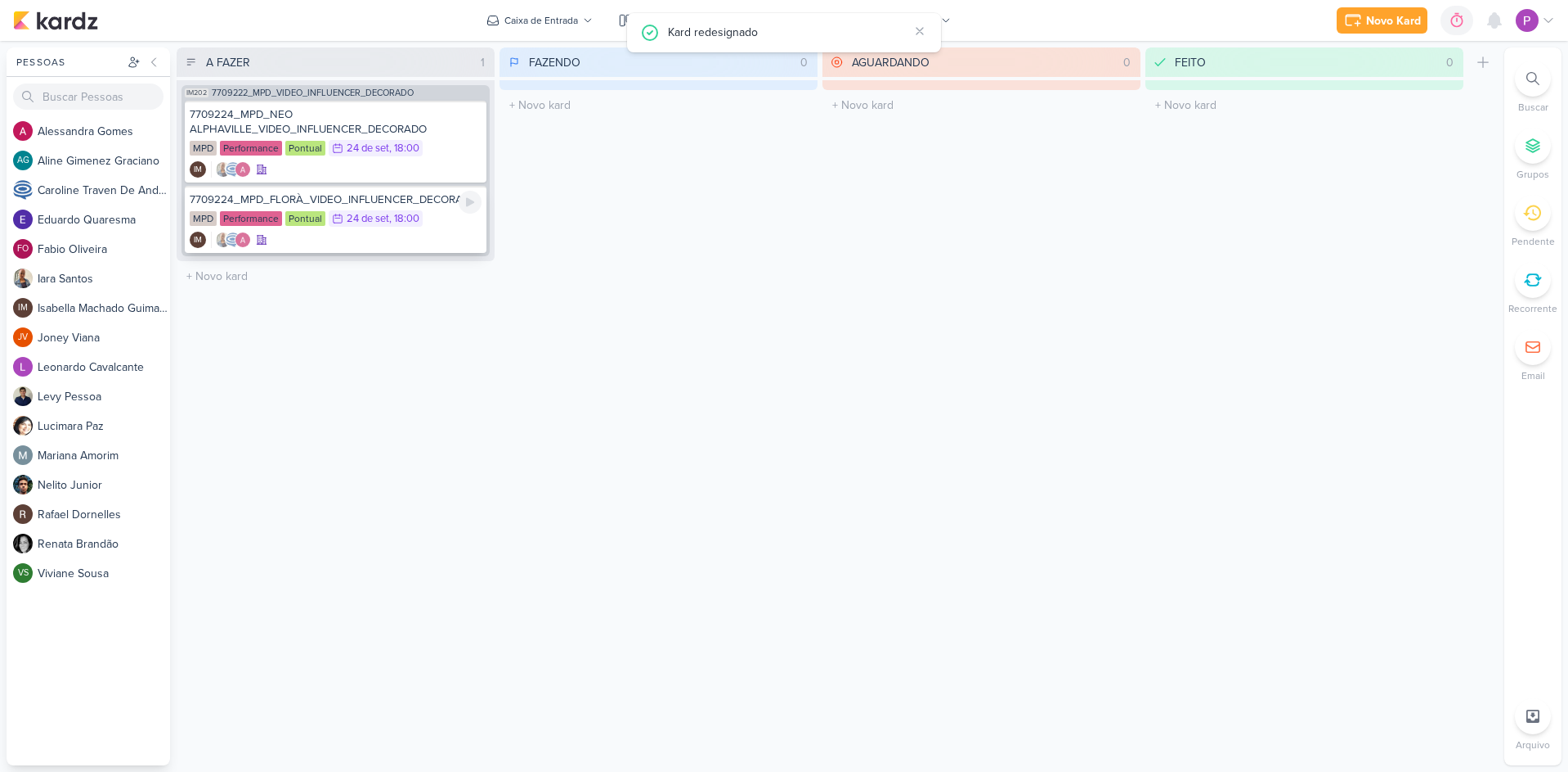
click at [282, 239] on div "IM" at bounding box center [335, 239] width 291 height 17
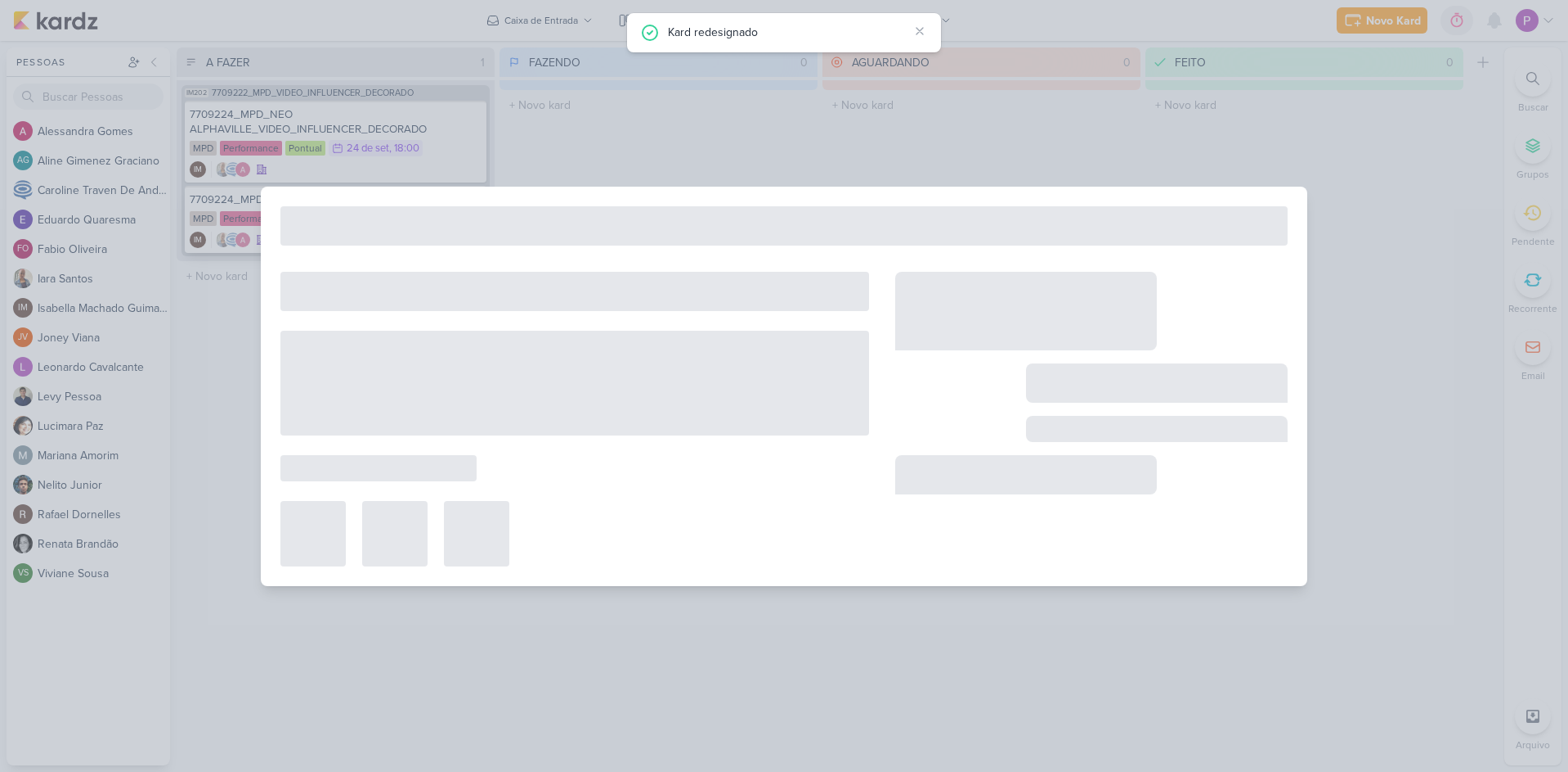
type input "7709224_MPD_FLORÀ_VIDEO_INFLUENCER_DECORADO"
type input "24 de setembro de 2025 às 18:00"
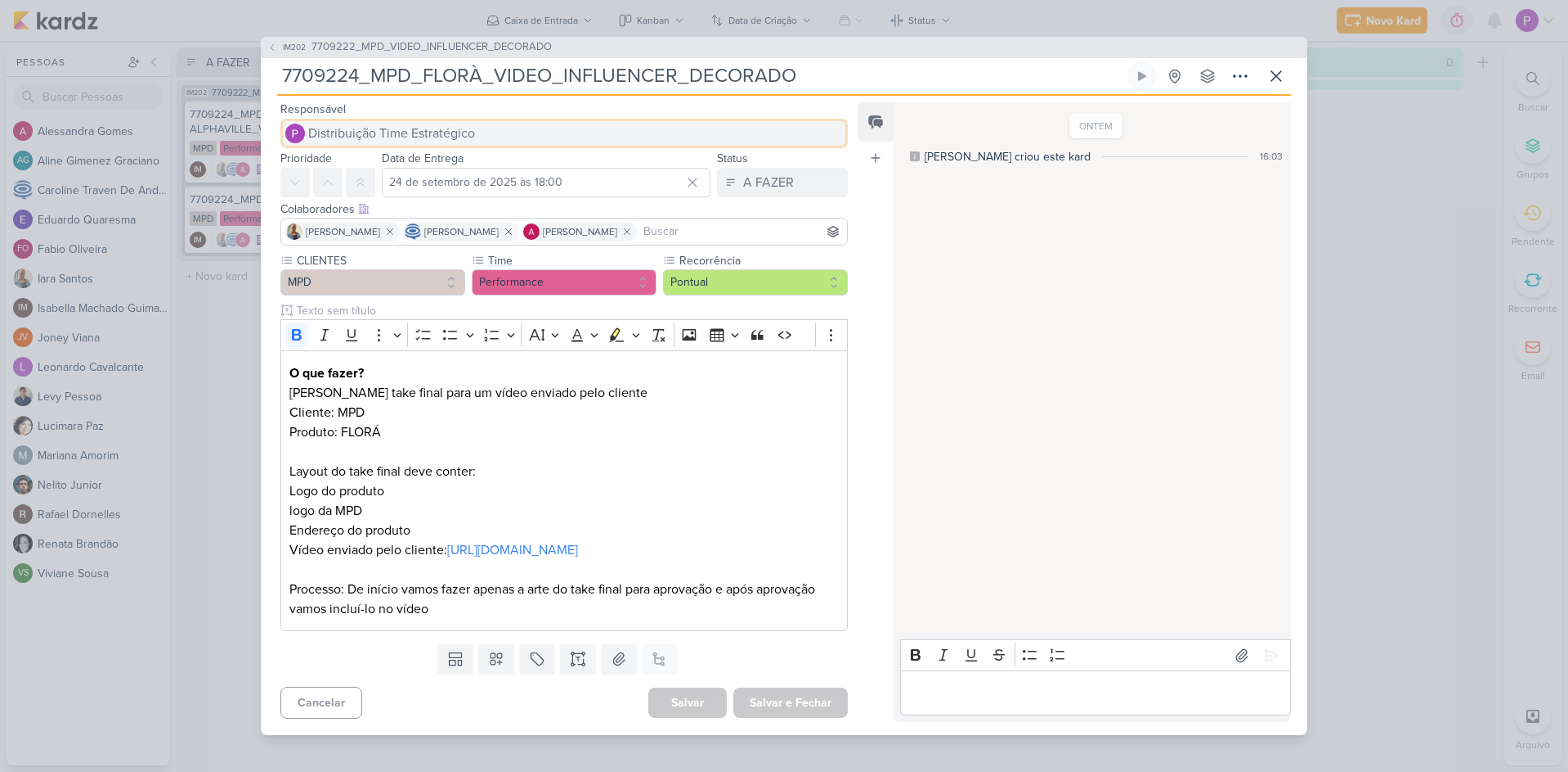
click at [402, 124] on span "Distribuição Time Estratégico" at bounding box center [391, 133] width 167 height 20
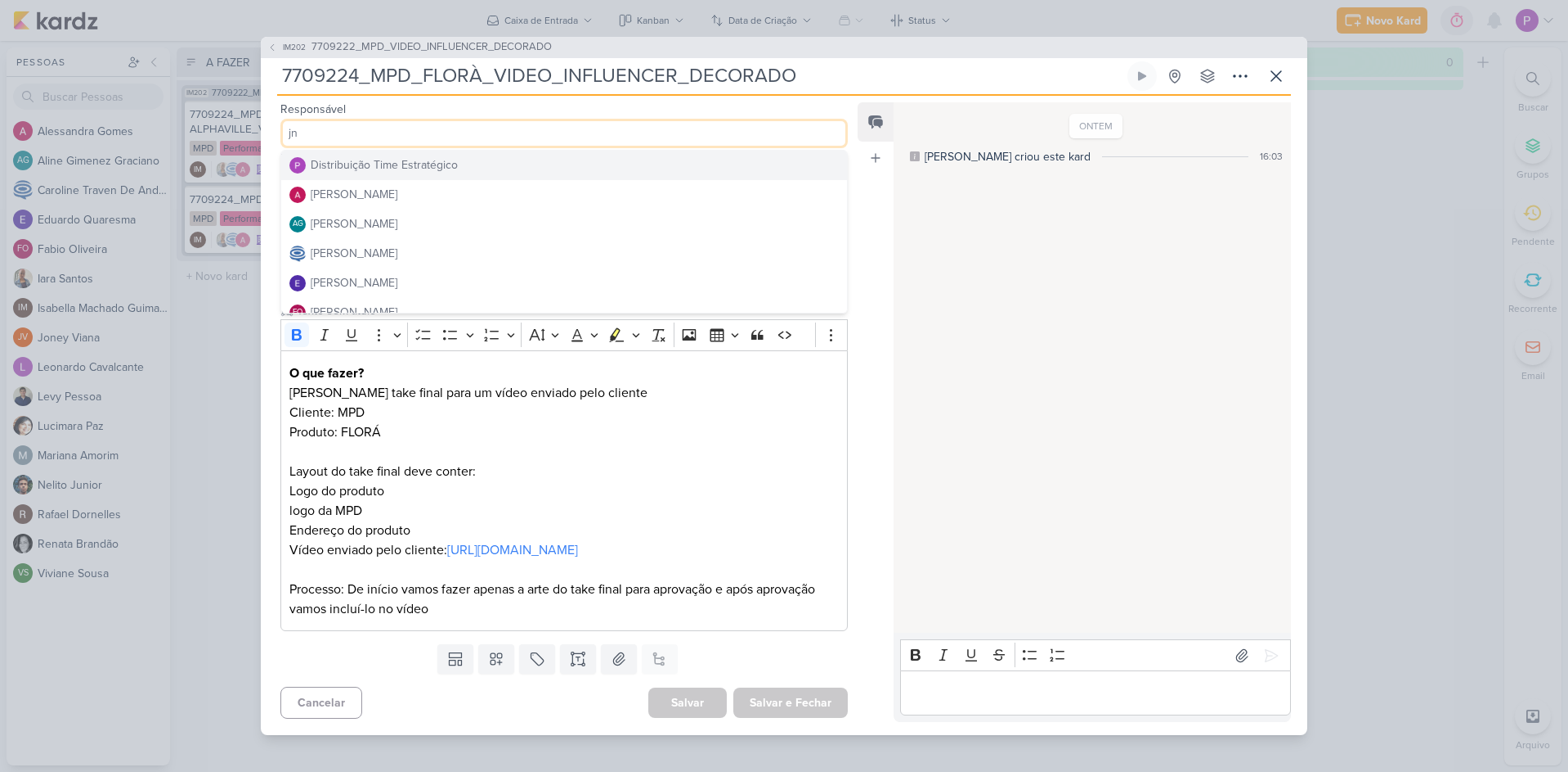
type input "j"
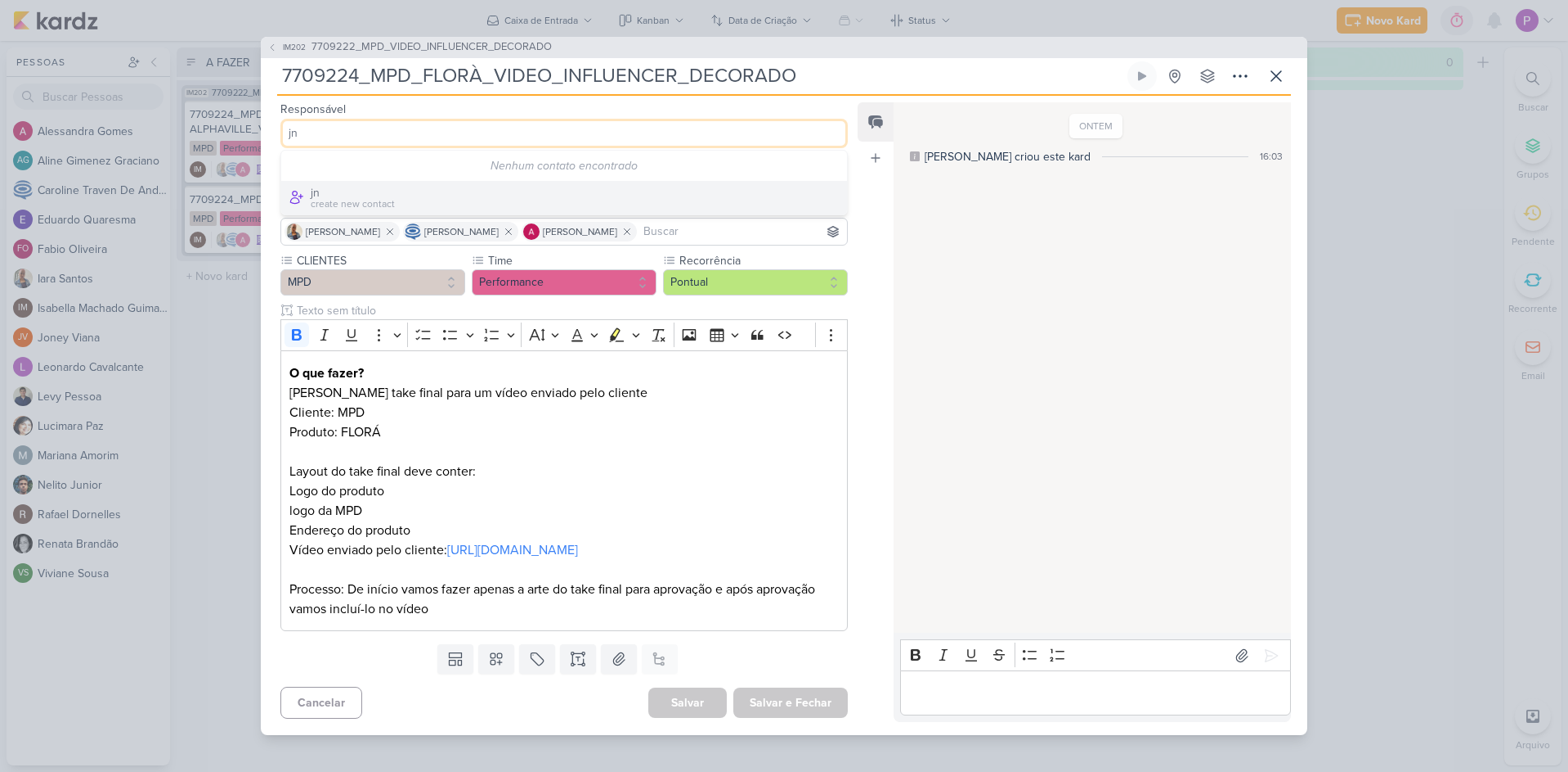
click at [352, 131] on input "jn" at bounding box center [564, 133] width 567 height 30
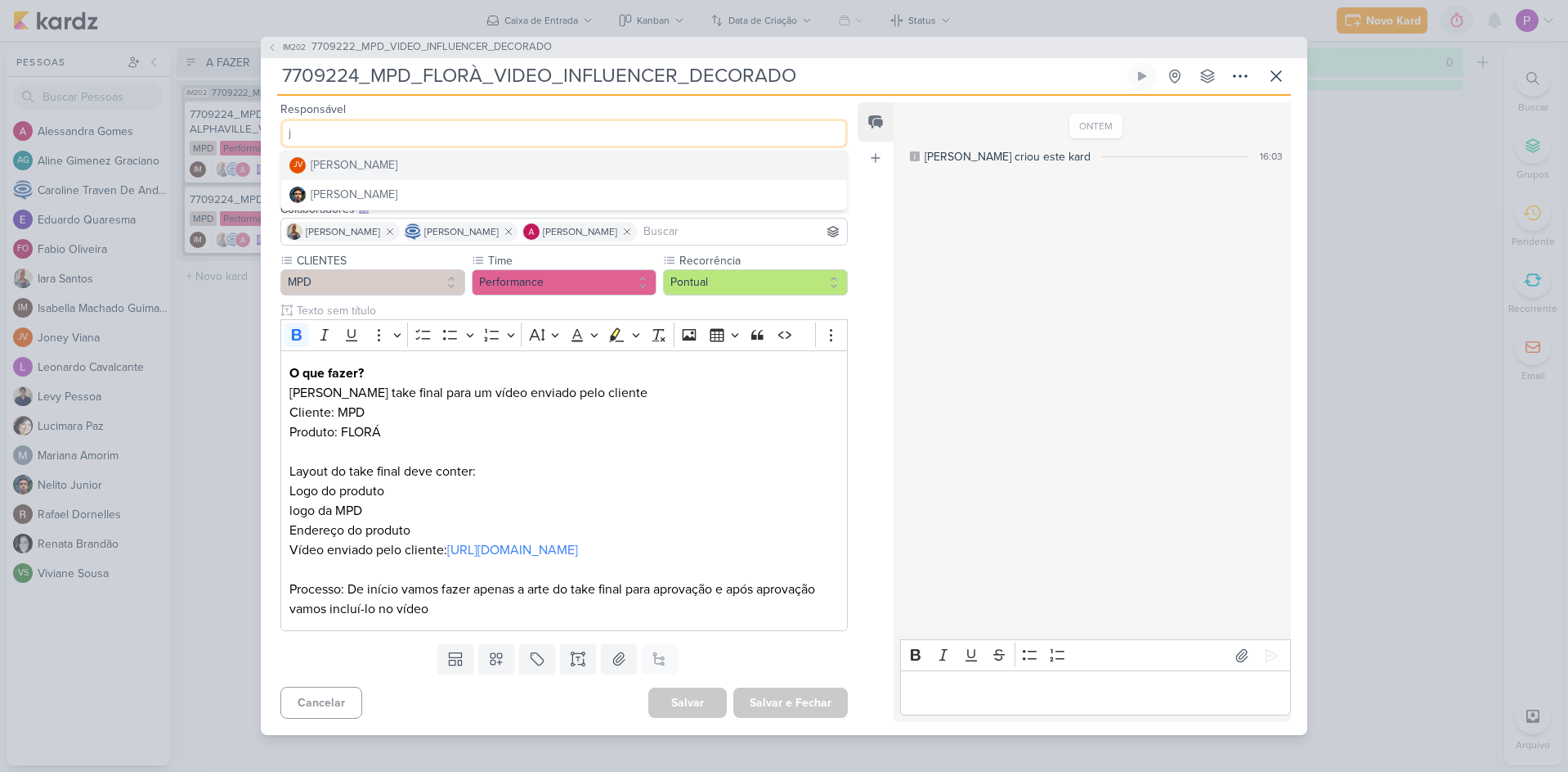
type input "j"
click at [349, 161] on div "[PERSON_NAME]" at bounding box center [355, 164] width 87 height 17
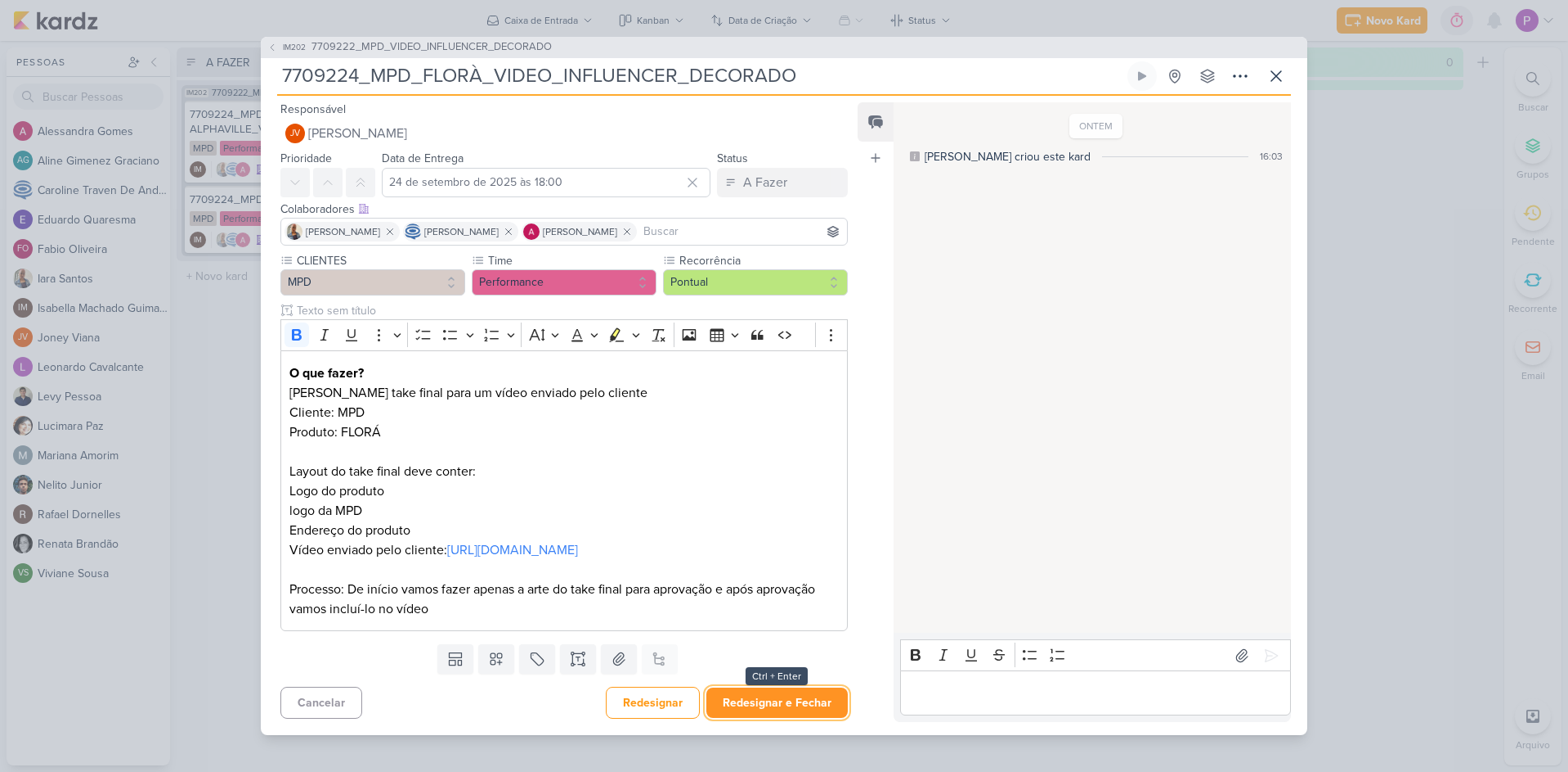
click at [755, 711] on button "Redesignar e Fechar" at bounding box center [777, 702] width 141 height 31
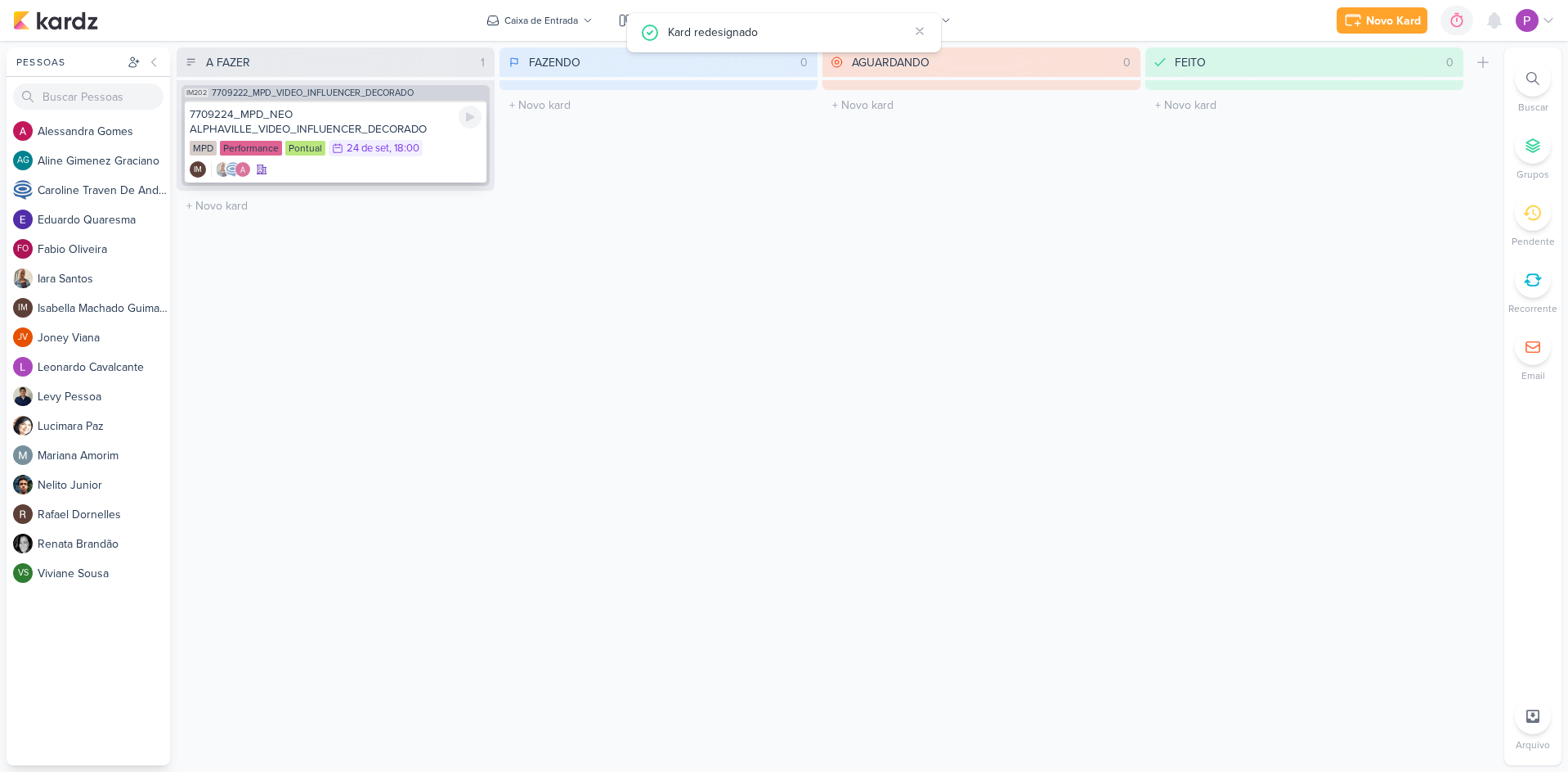
click at [369, 129] on div "7709224_MPD_NEO ALPHAVILLE_VIDEO_INFLUENCER_DECORADO" at bounding box center [335, 122] width 291 height 30
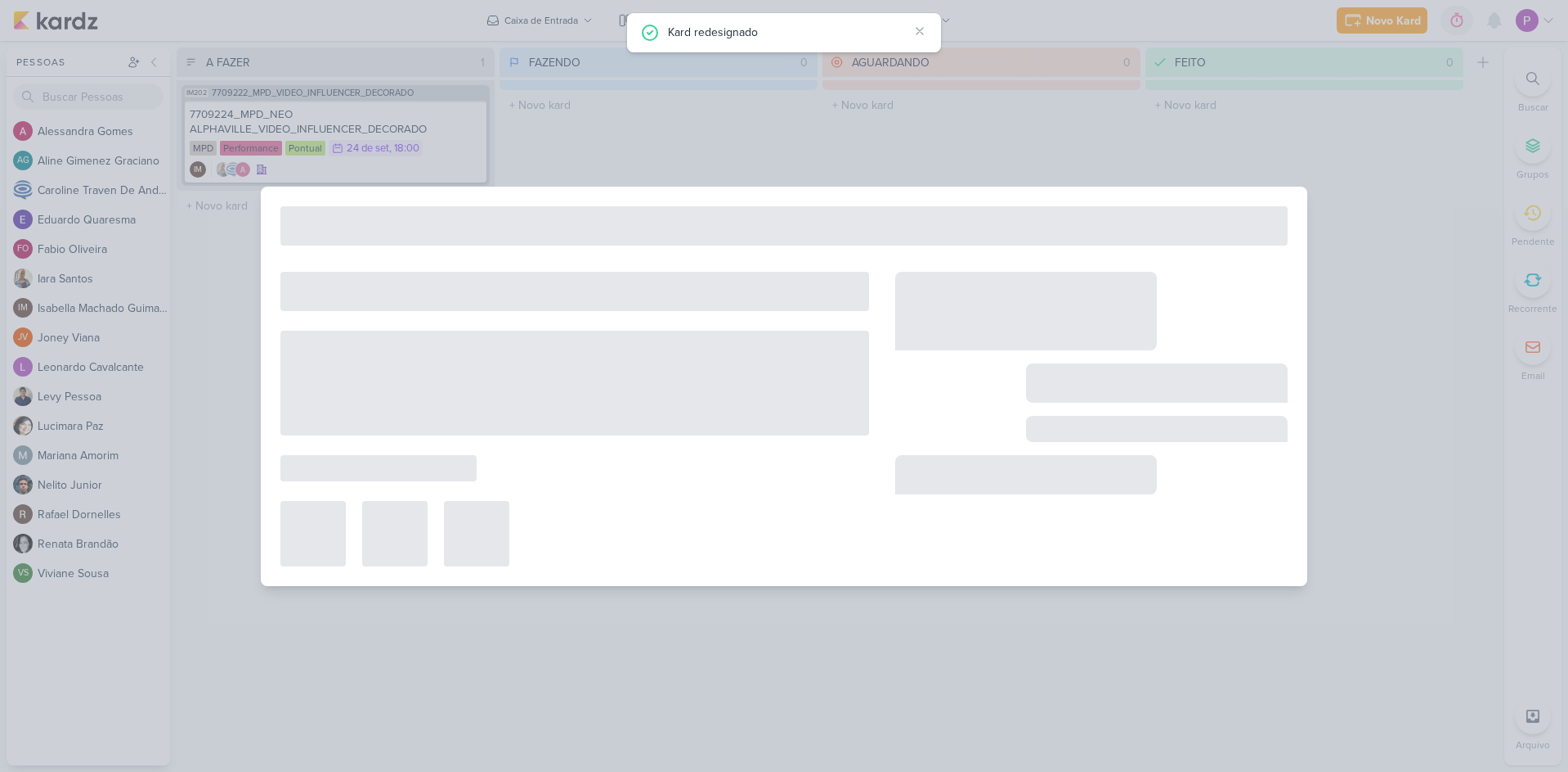
type input "7709224_MPD_NEO ALPHAVILLE_VIDEO_INFLUENCER_DECORADO"
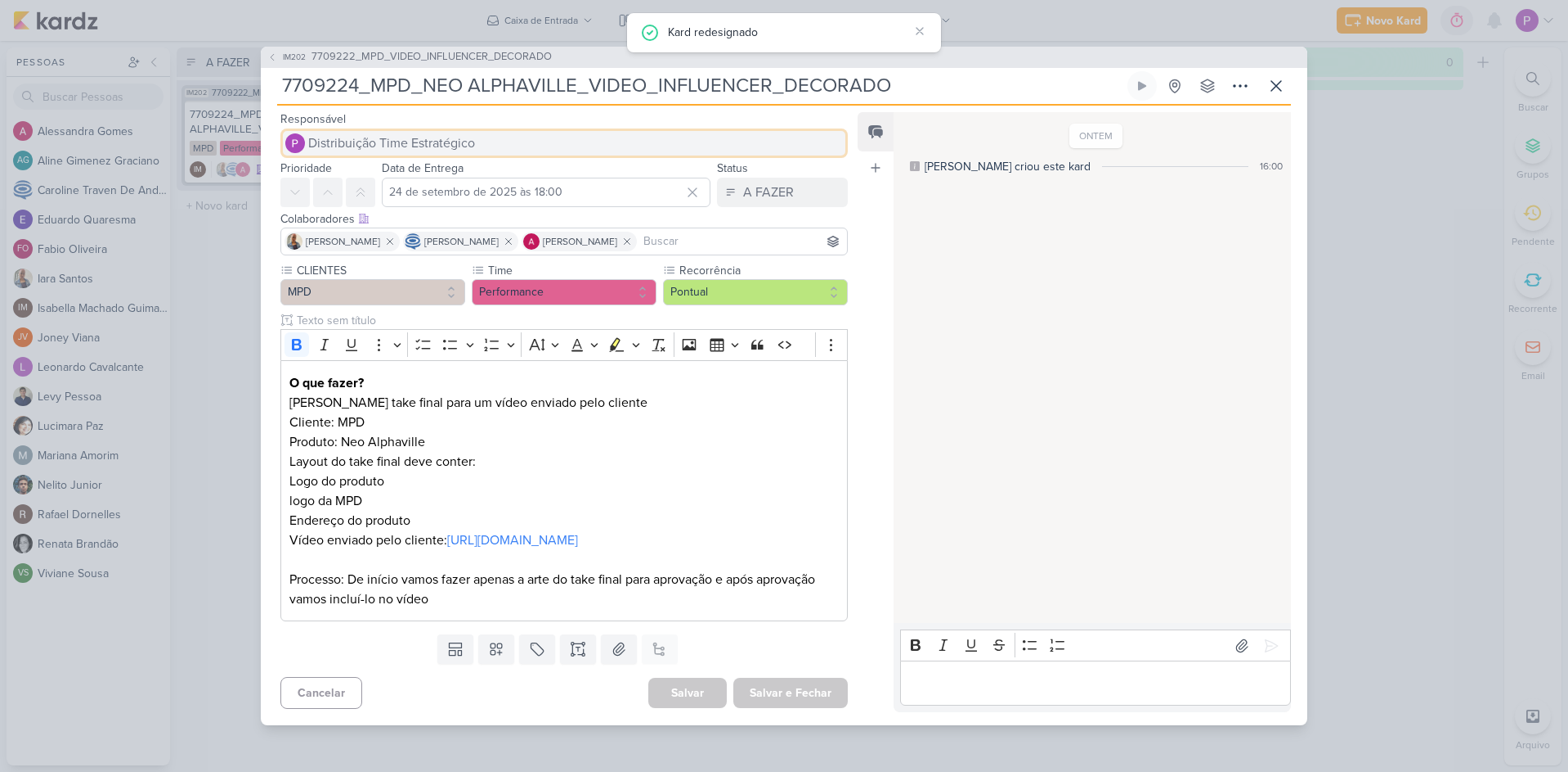
click at [415, 133] on span "Distribuição Time Estratégico" at bounding box center [391, 143] width 167 height 20
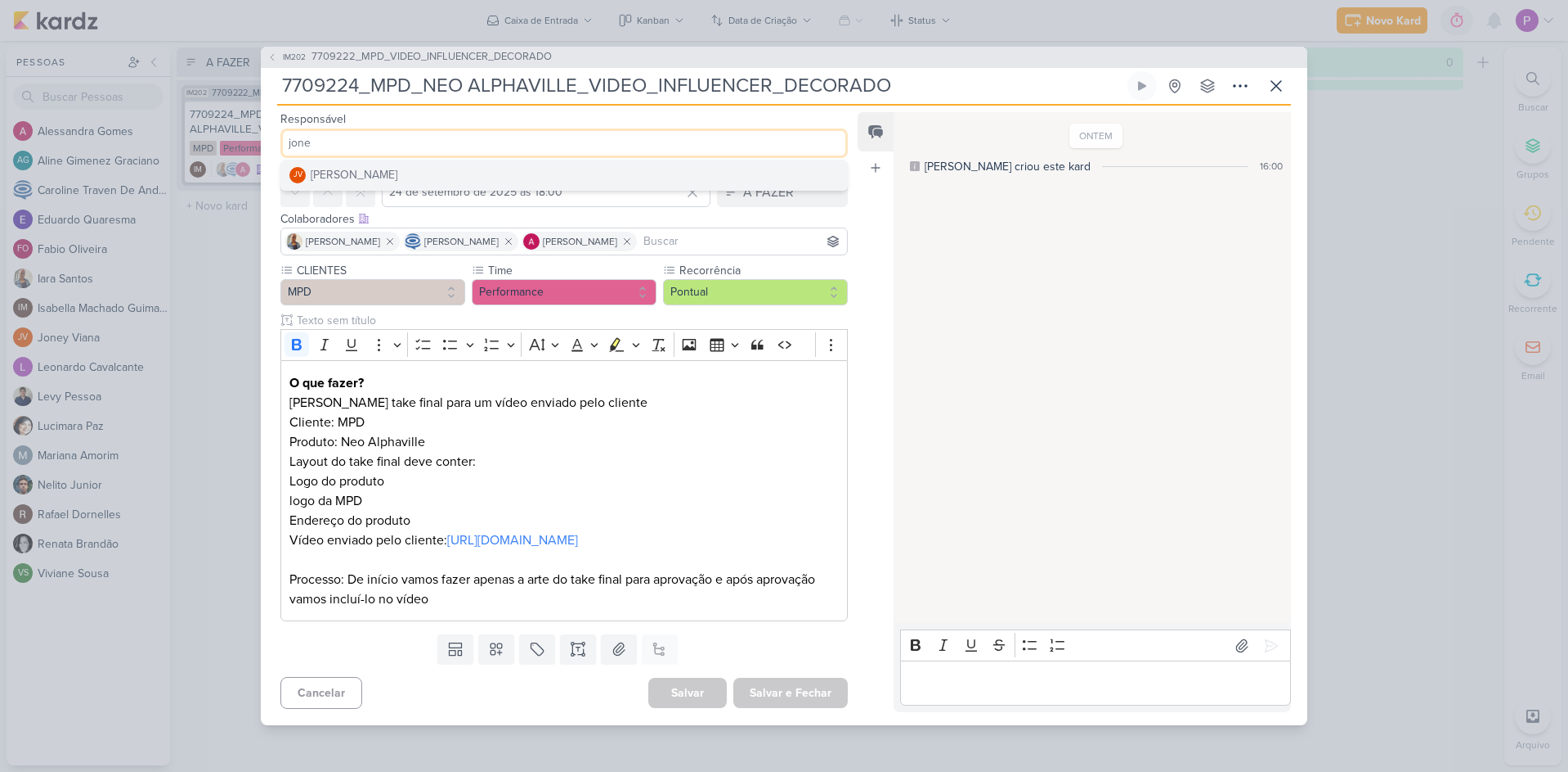
type input "jone"
click at [408, 160] on button "JV [PERSON_NAME]" at bounding box center [564, 175] width 566 height 30
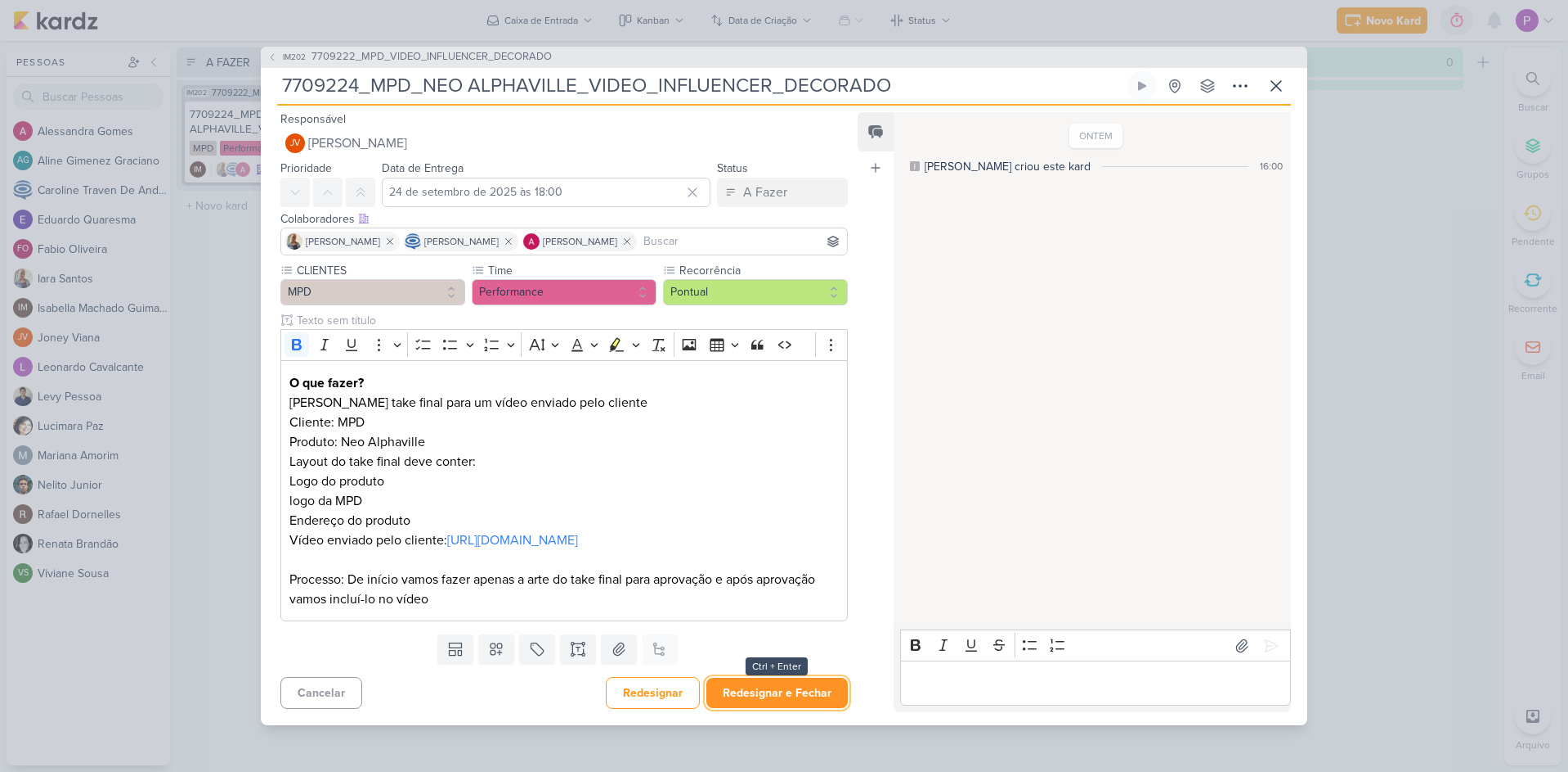
click at [790, 699] on button "Redesignar e Fechar" at bounding box center [777, 692] width 141 height 31
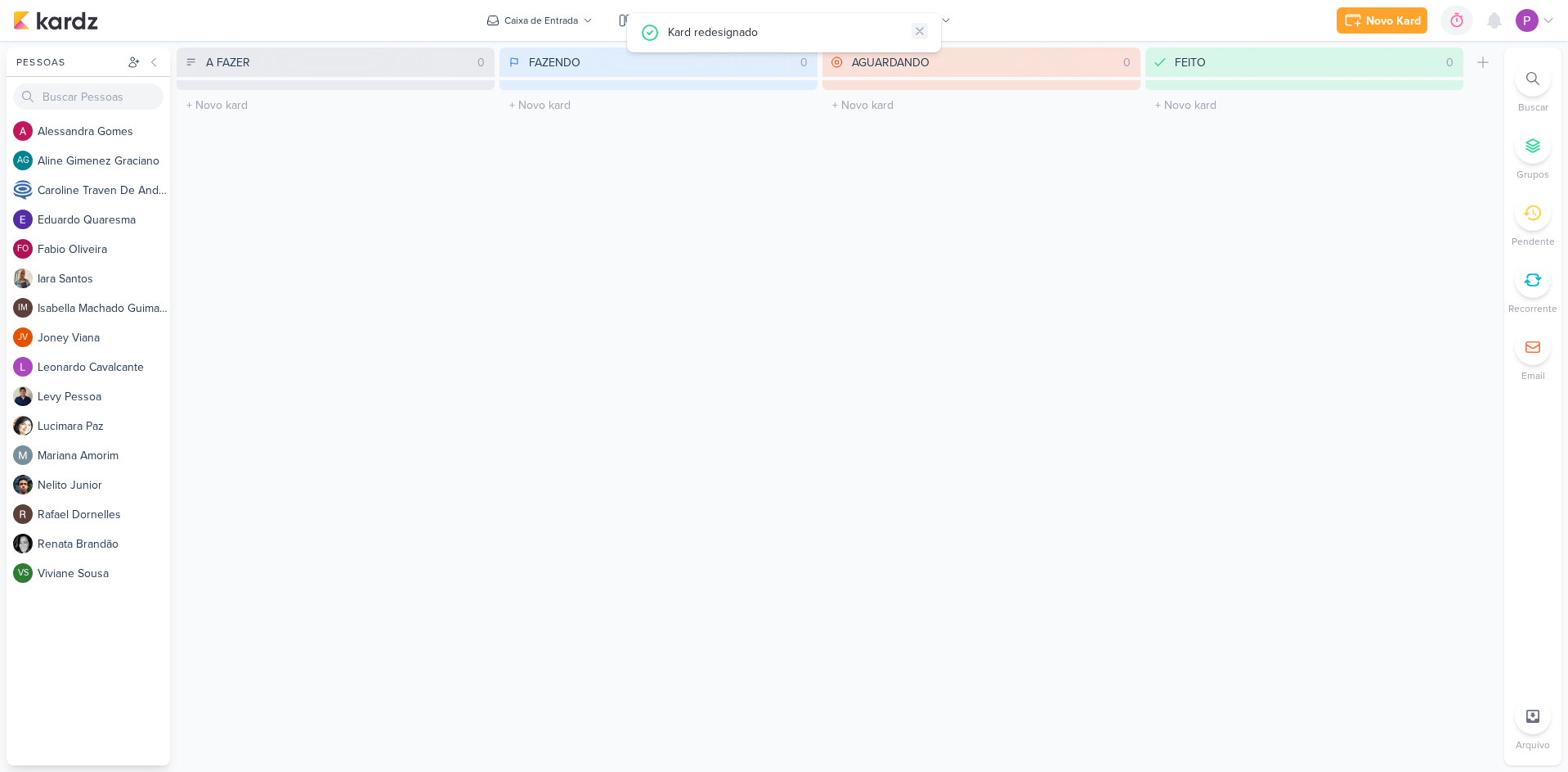
click at [917, 37] on icon at bounding box center [920, 31] width 13 height 13
click at [570, 18] on div "Caixa de Entrada" at bounding box center [541, 20] width 73 height 15
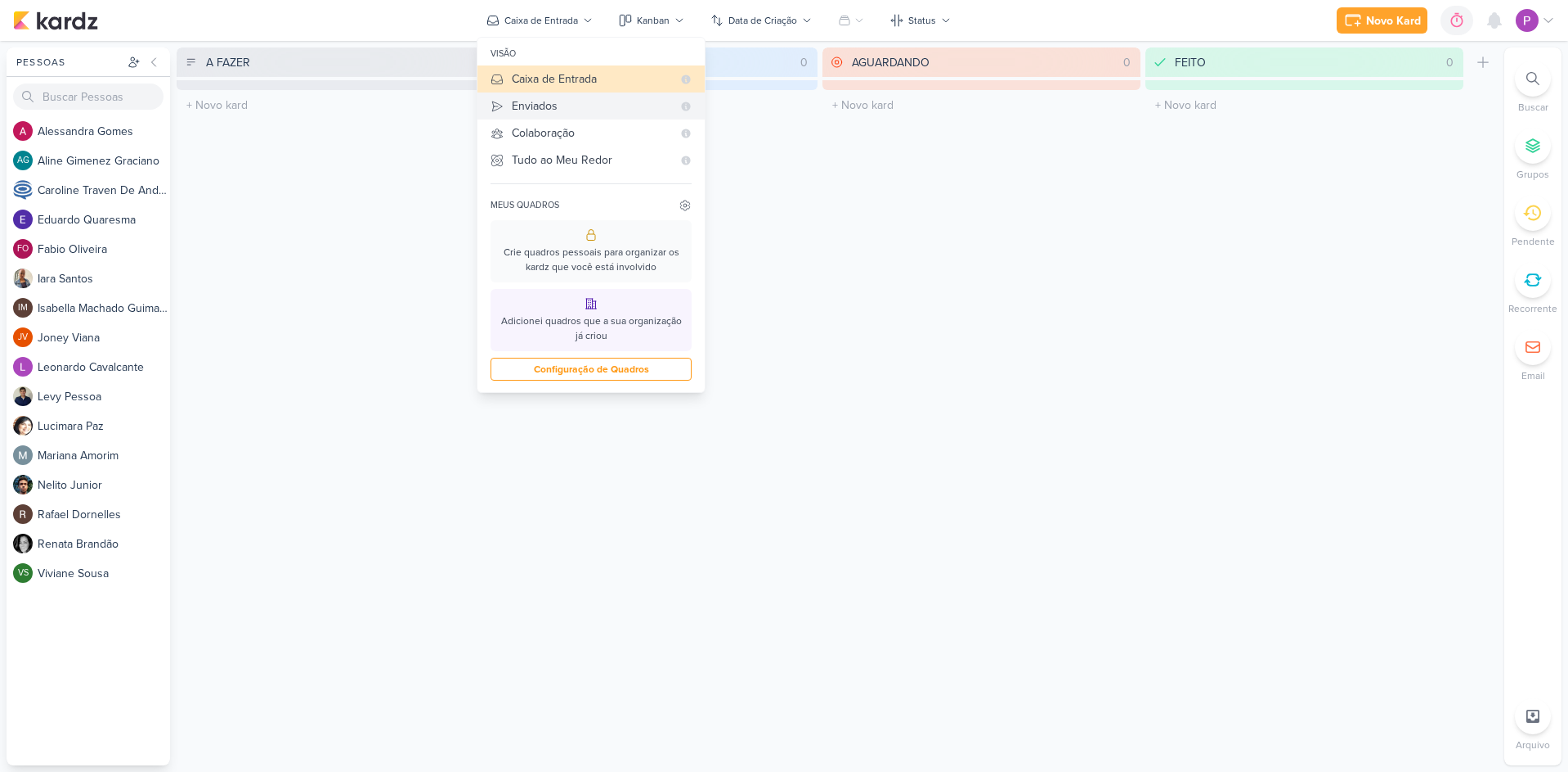
click at [581, 102] on div "Enviados" at bounding box center [592, 105] width 160 height 17
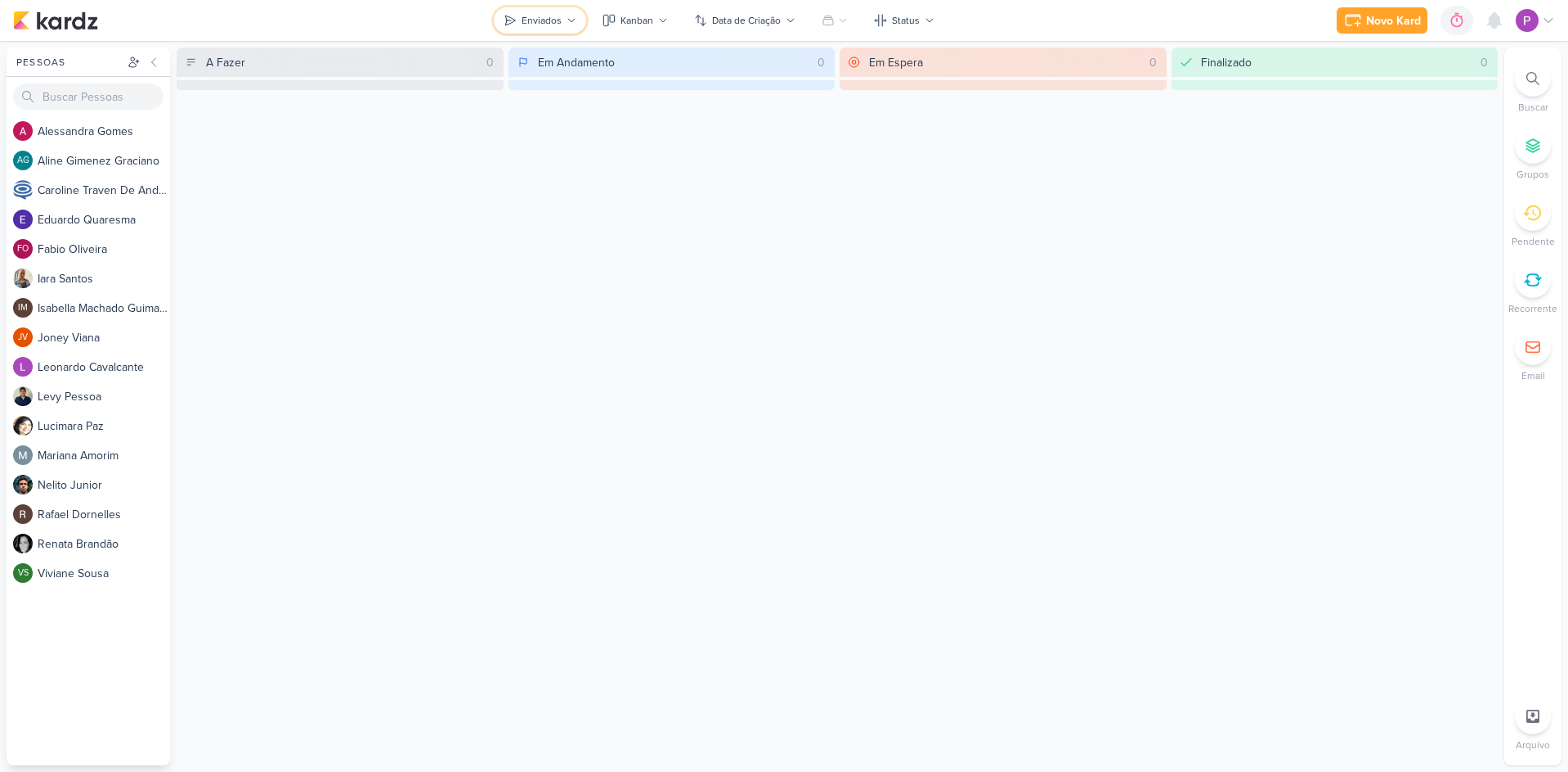
click at [551, 17] on div "Enviados" at bounding box center [541, 20] width 41 height 15
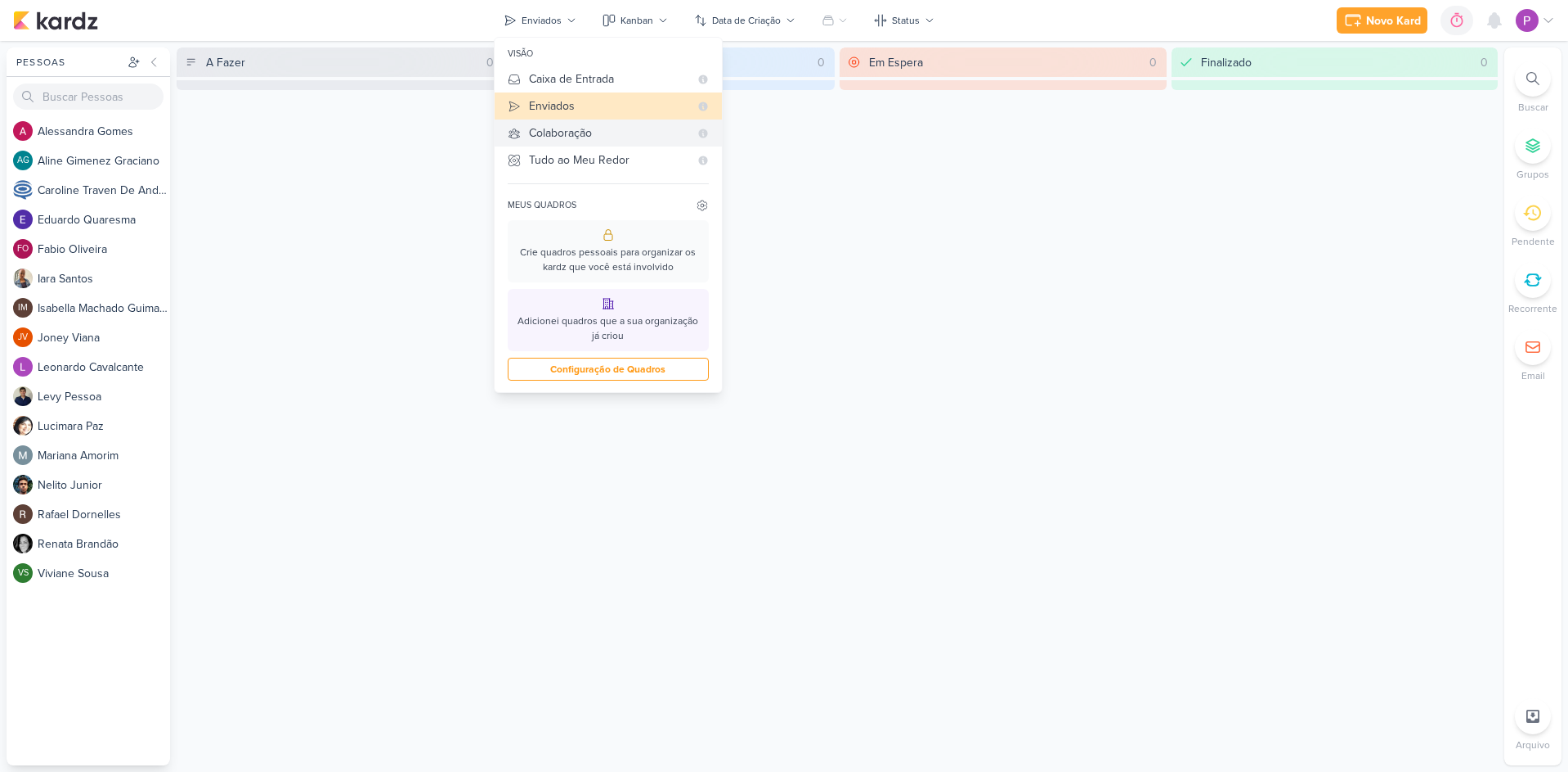
click at [606, 130] on div "Colaboração" at bounding box center [610, 132] width 160 height 17
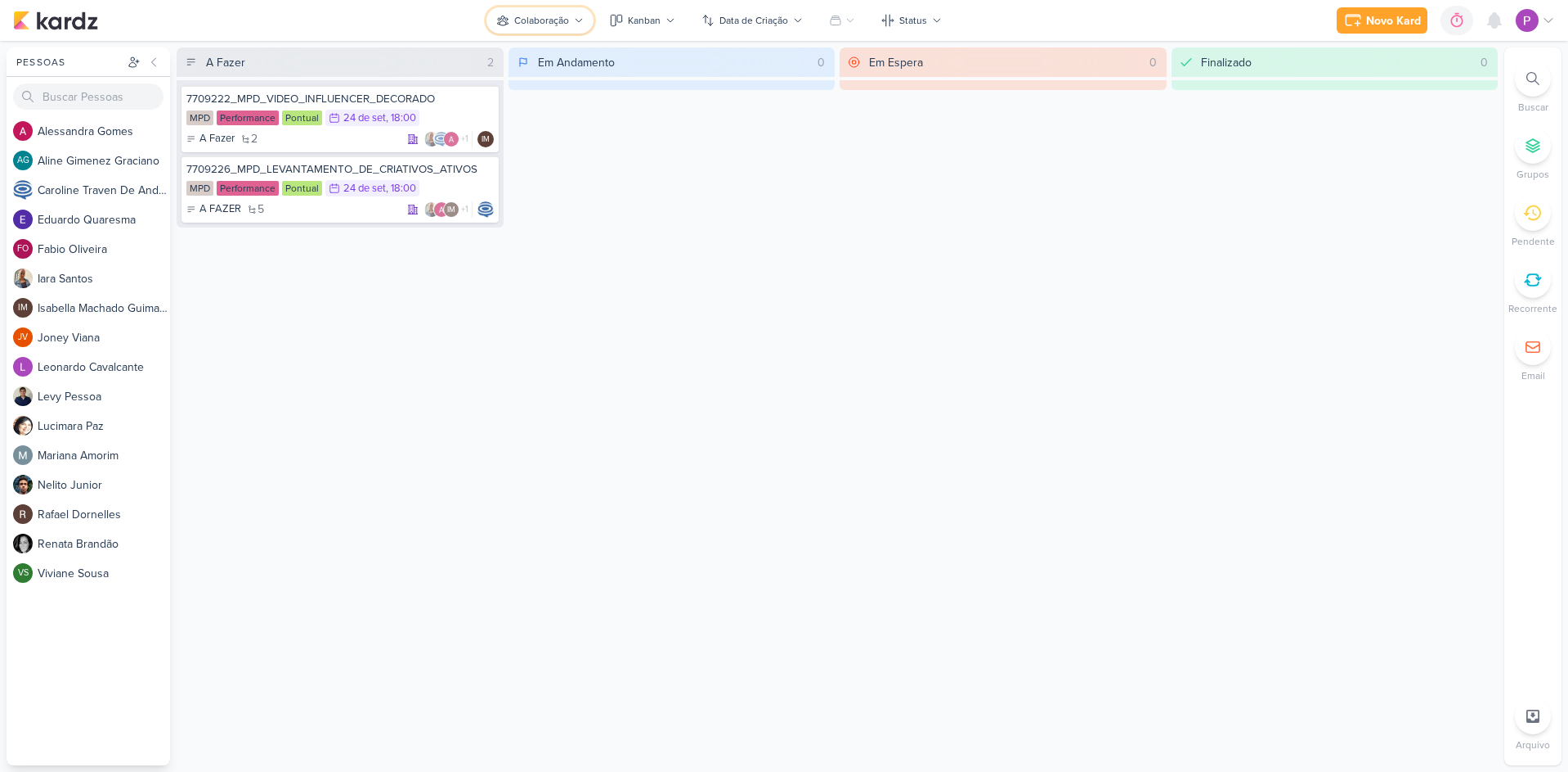
click at [533, 14] on div "Colaboração" at bounding box center [541, 20] width 54 height 15
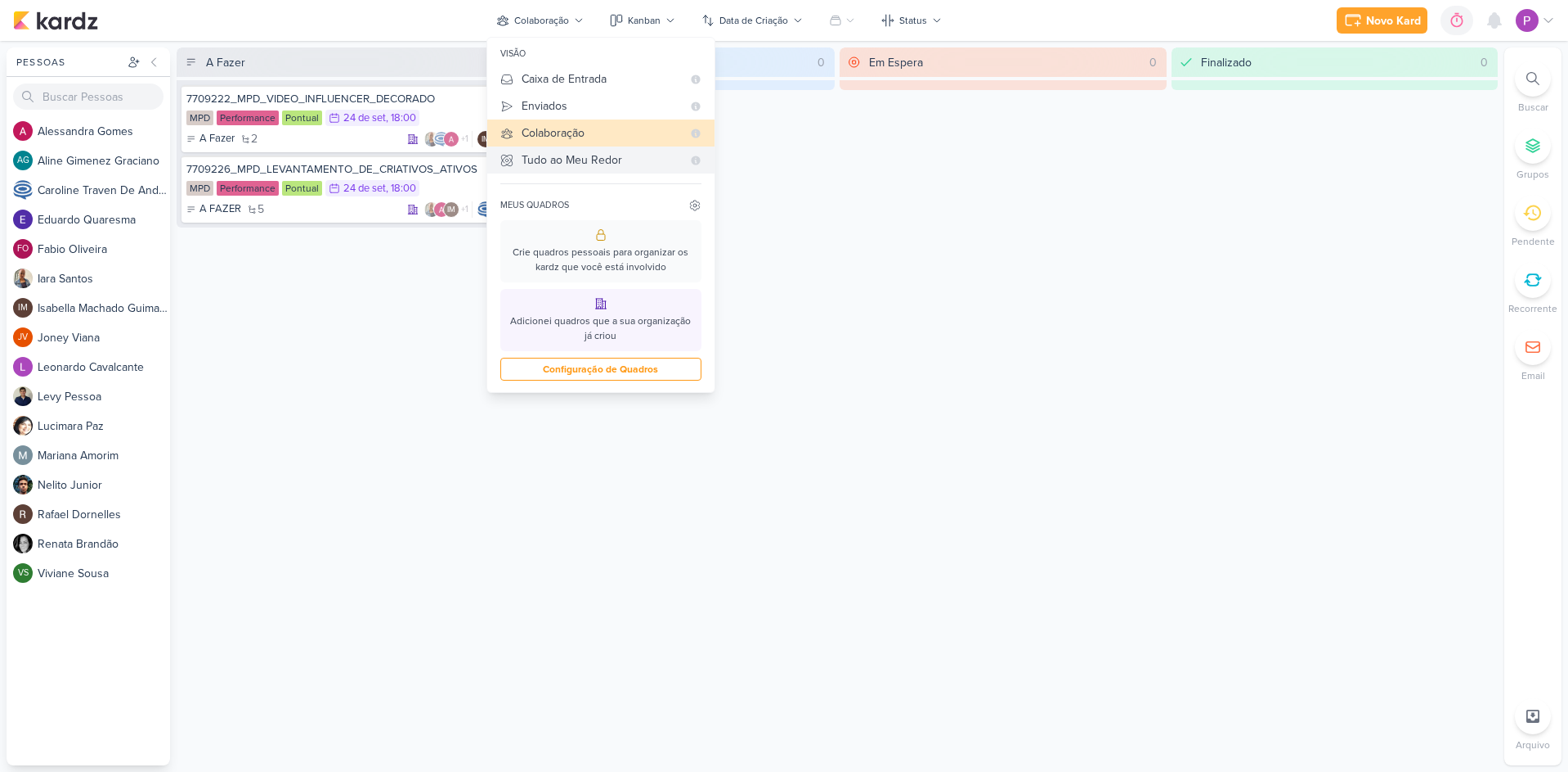
click at [573, 159] on div "Tudo ao Meu Redor" at bounding box center [602, 159] width 160 height 17
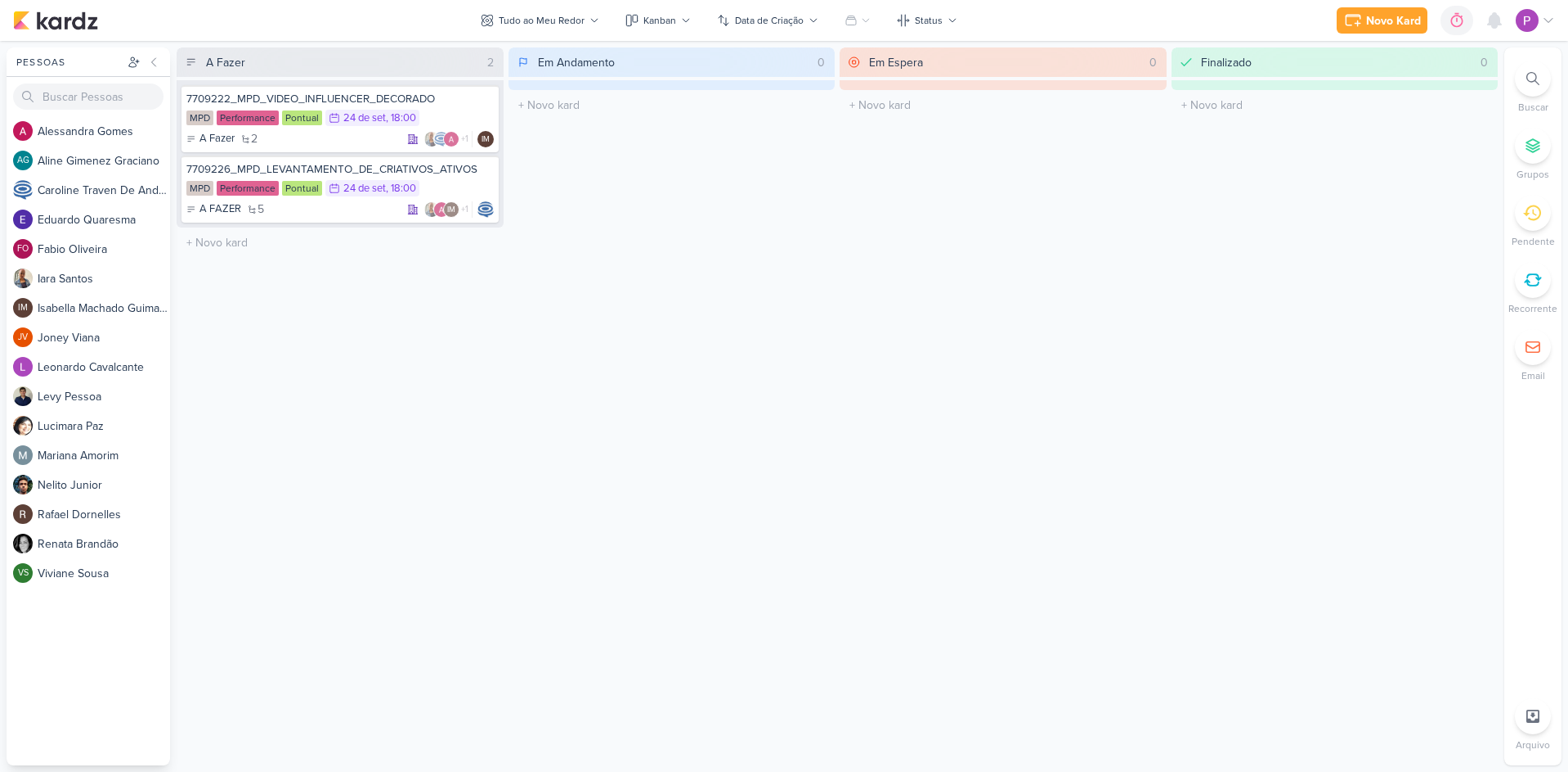
click at [550, 5] on div "Novo Kard Ctrl + k 0h0m Sessão desligada... Hoje 0h0m Semana 0h0m Mês 0h0m" at bounding box center [784, 20] width 1542 height 41
click at [552, 22] on div "Tudo ao Meu Redor" at bounding box center [541, 20] width 86 height 15
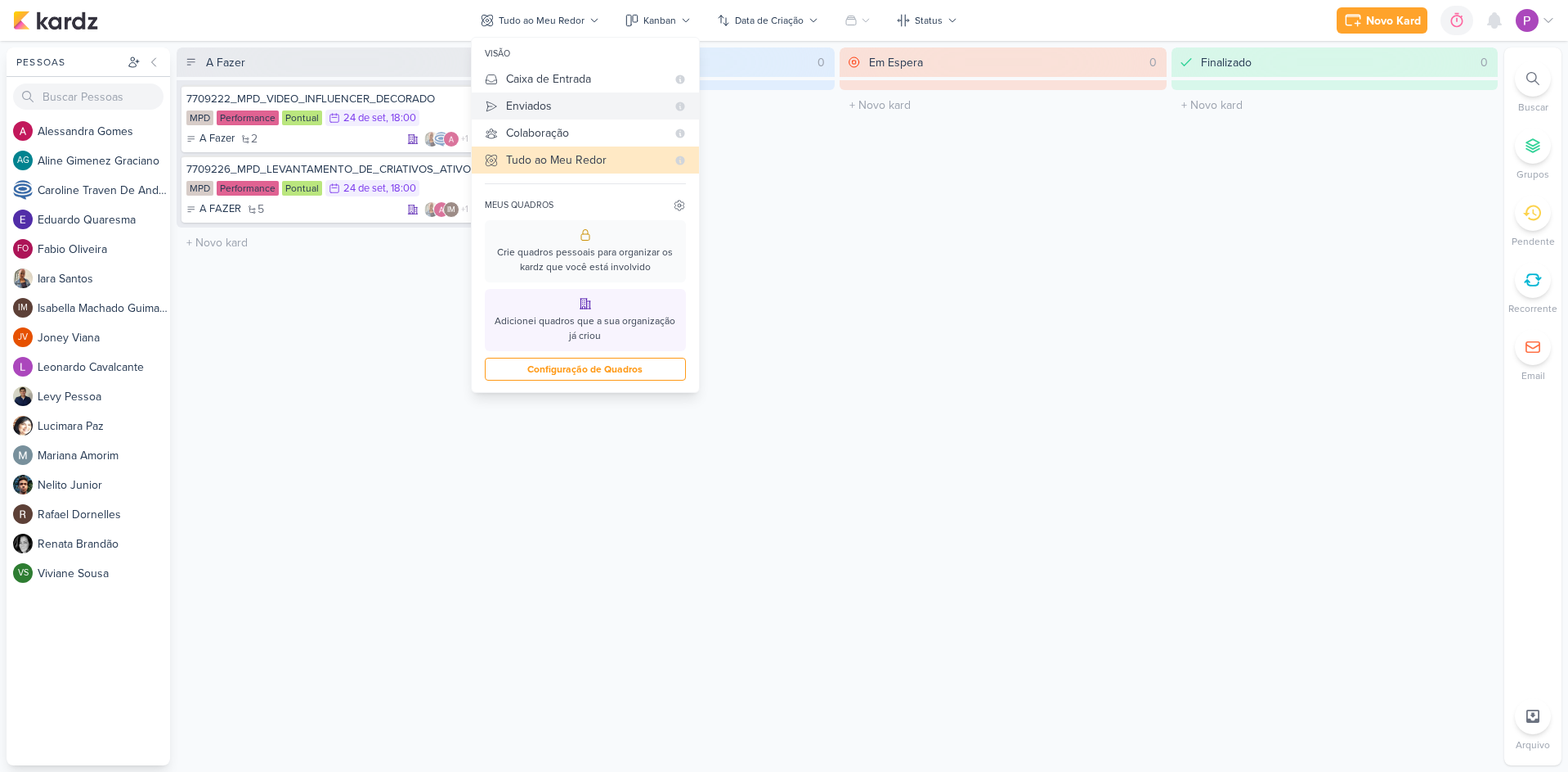
click at [572, 106] on div "Enviados" at bounding box center [586, 105] width 160 height 17
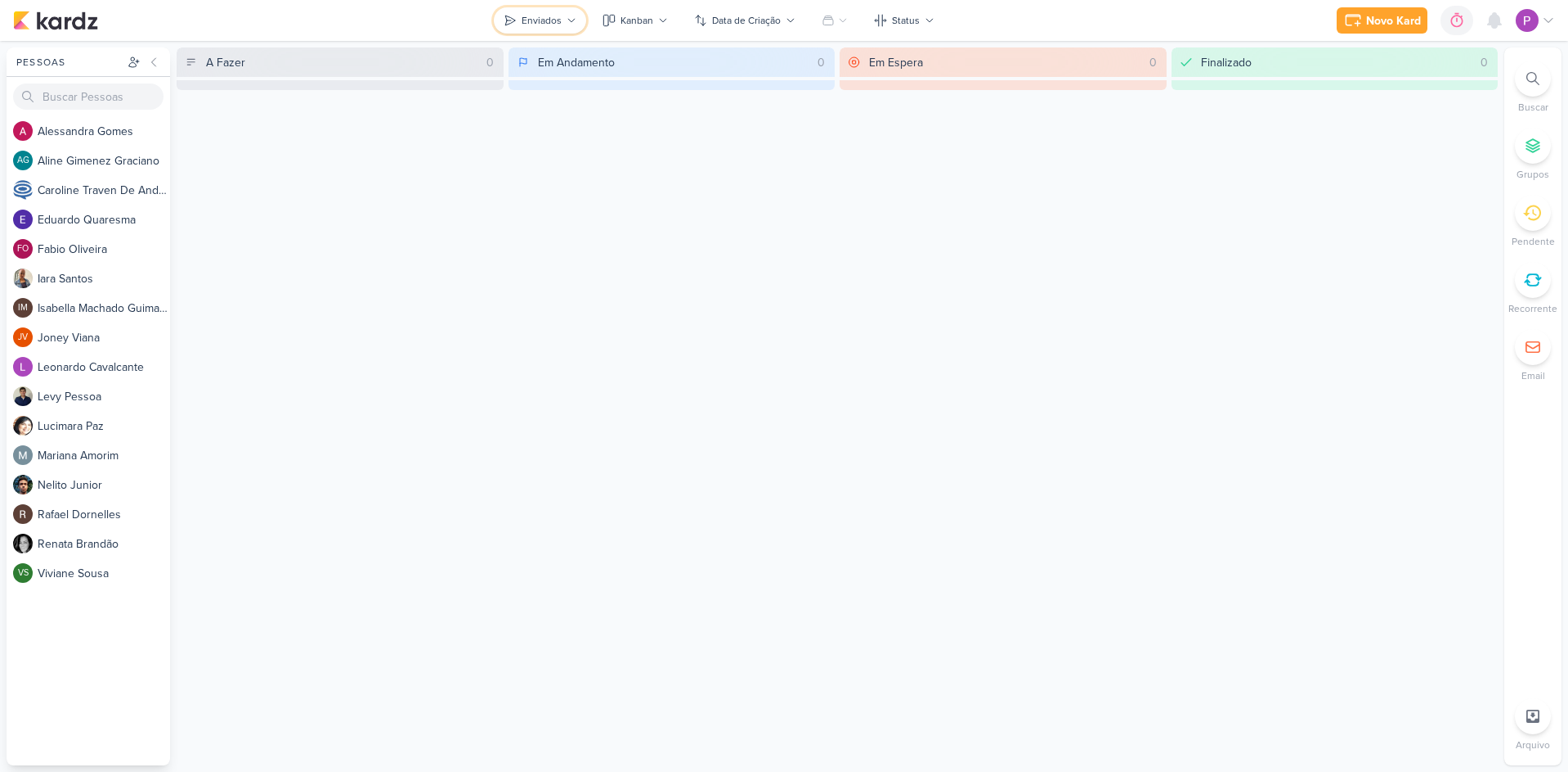
click at [563, 16] on button "Enviados" at bounding box center [540, 20] width 93 height 26
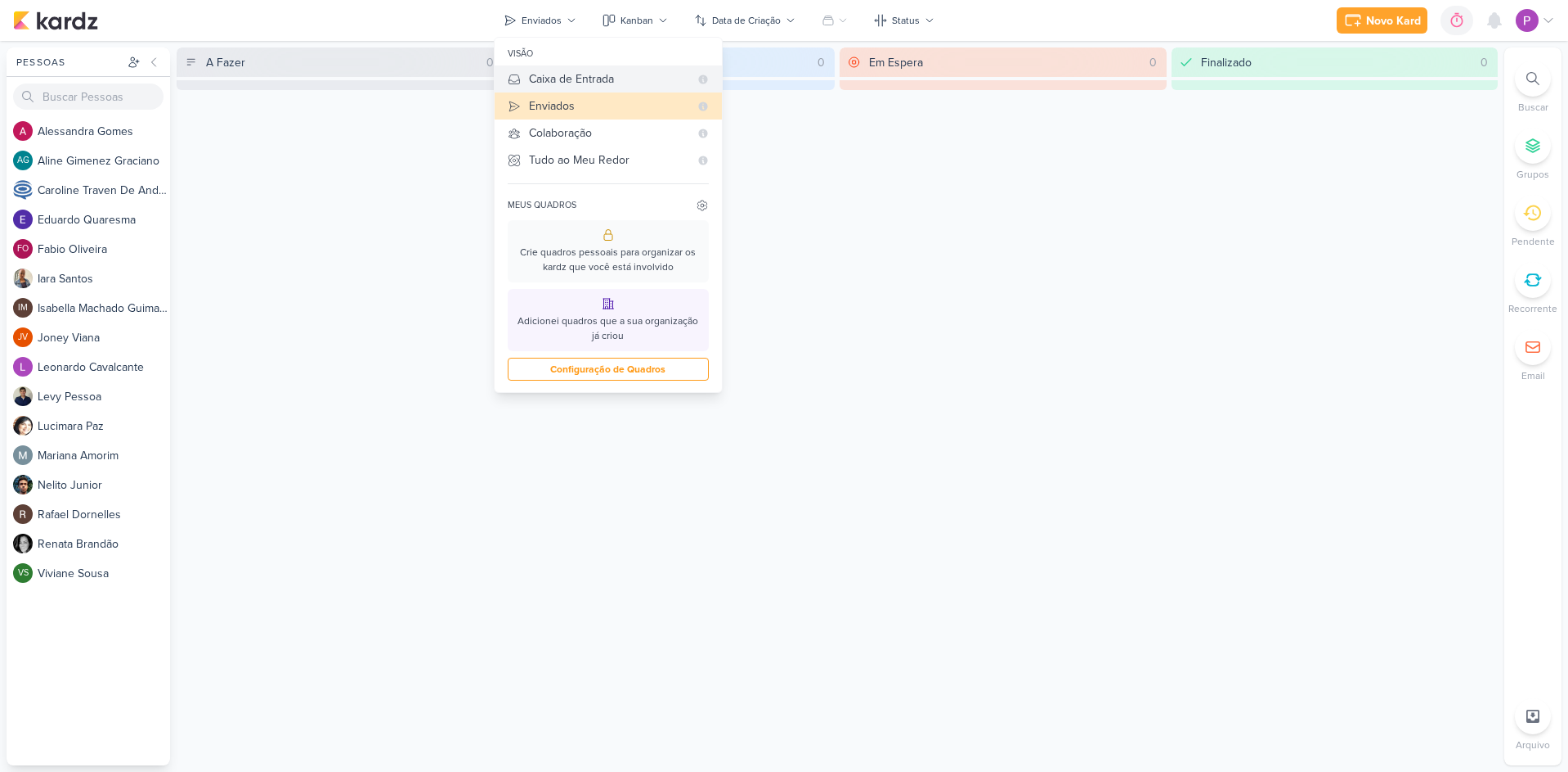
click at [579, 79] on div "Caixa de Entrada" at bounding box center [610, 78] width 160 height 17
